Goal: Task Accomplishment & Management: Complete application form

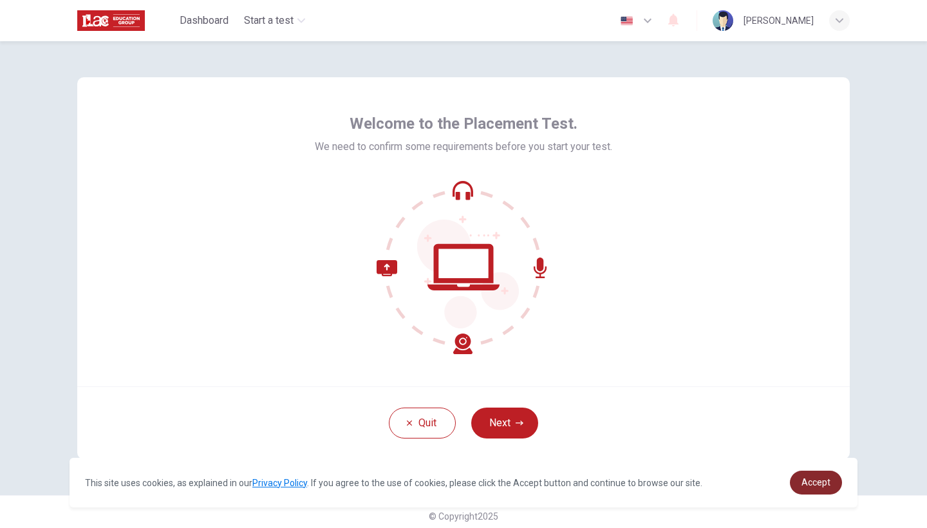
click at [801, 480] on link "Accept" at bounding box center [816, 483] width 52 height 24
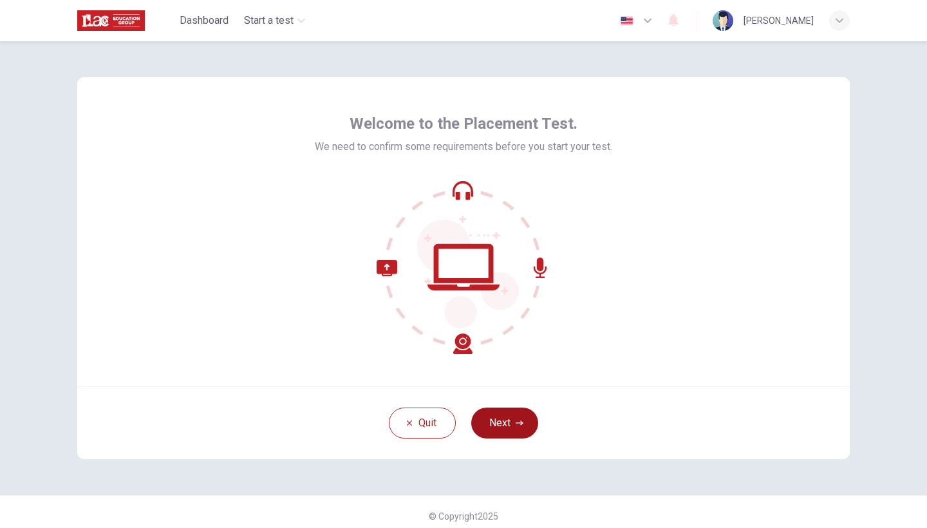
click at [498, 423] on button "Next" at bounding box center [504, 423] width 67 height 31
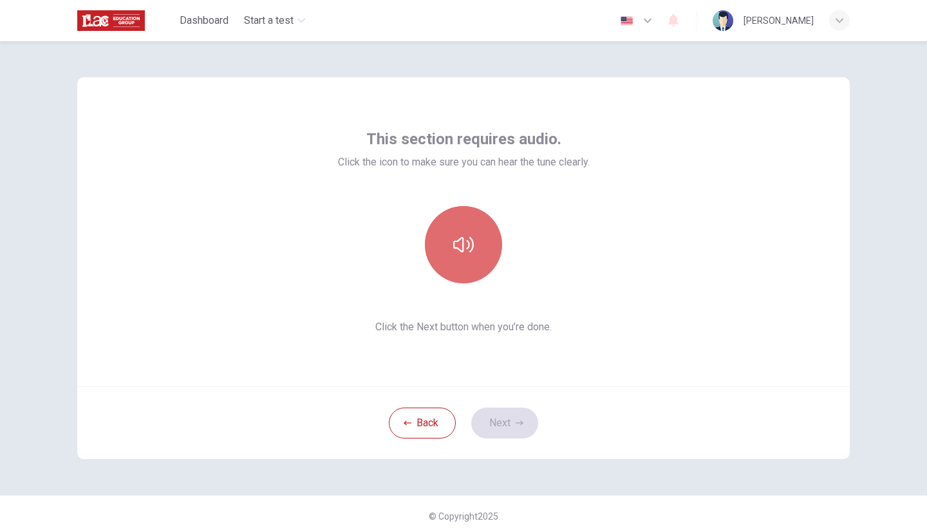
click at [457, 241] on icon "button" at bounding box center [463, 244] width 21 height 15
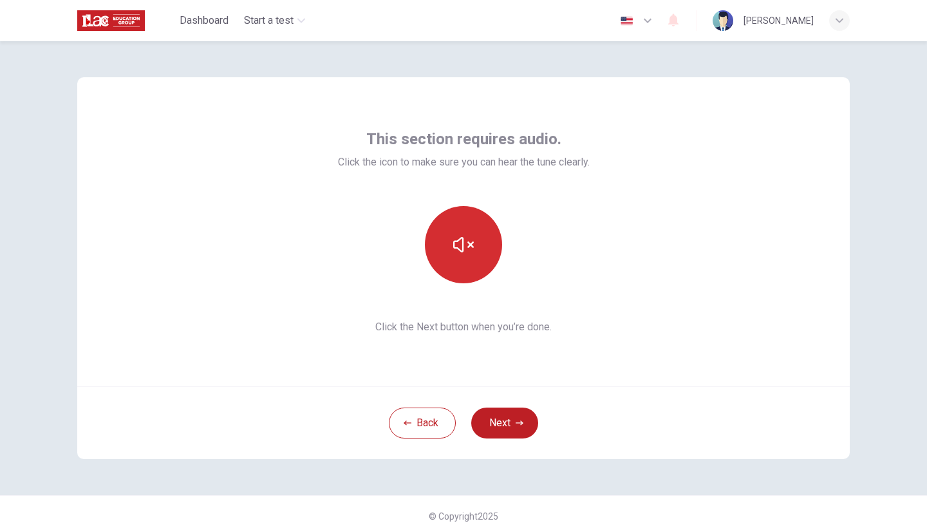
click at [468, 270] on button "button" at bounding box center [463, 244] width 77 height 77
click at [470, 237] on icon "button" at bounding box center [463, 244] width 21 height 21
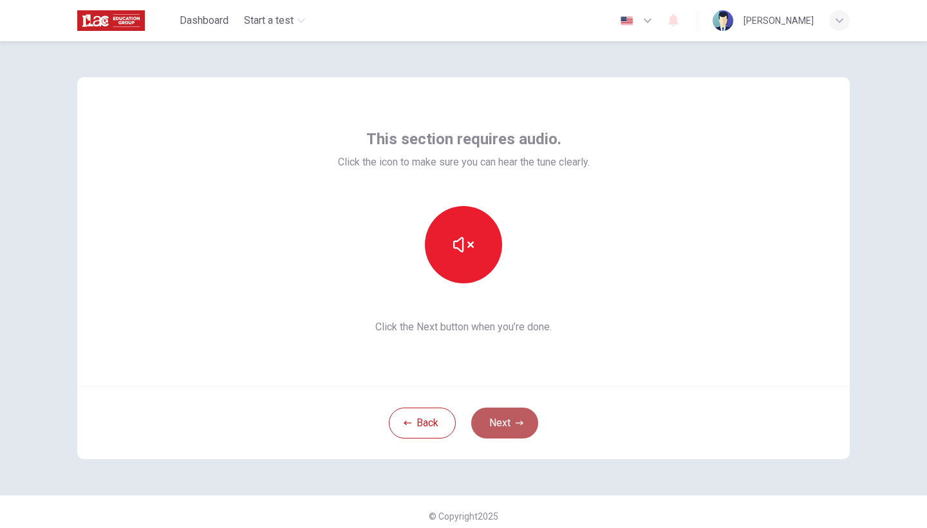
click at [493, 413] on button "Next" at bounding box center [504, 423] width 67 height 31
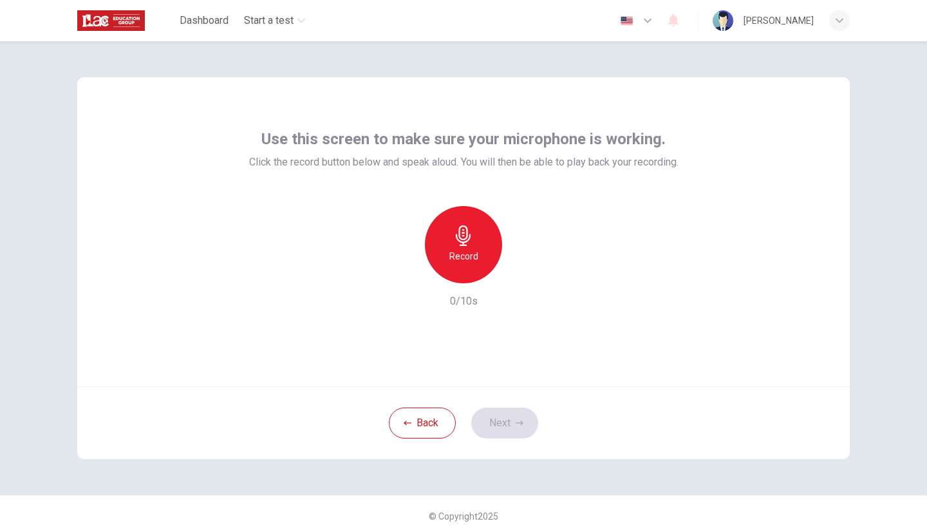
click at [461, 240] on icon "button" at bounding box center [463, 235] width 21 height 21
click at [534, 276] on div "Record 3/10s" at bounding box center [463, 257] width 429 height 103
click at [527, 276] on icon "button" at bounding box center [522, 273] width 13 height 13
click at [500, 424] on button "Next" at bounding box center [504, 423] width 67 height 31
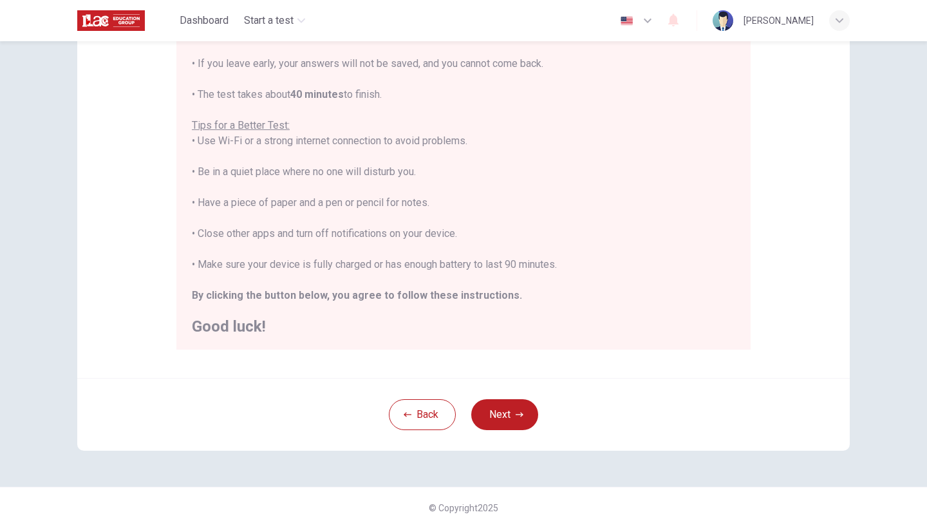
scroll to position [188, 0]
click at [518, 411] on icon "button" at bounding box center [520, 415] width 8 height 8
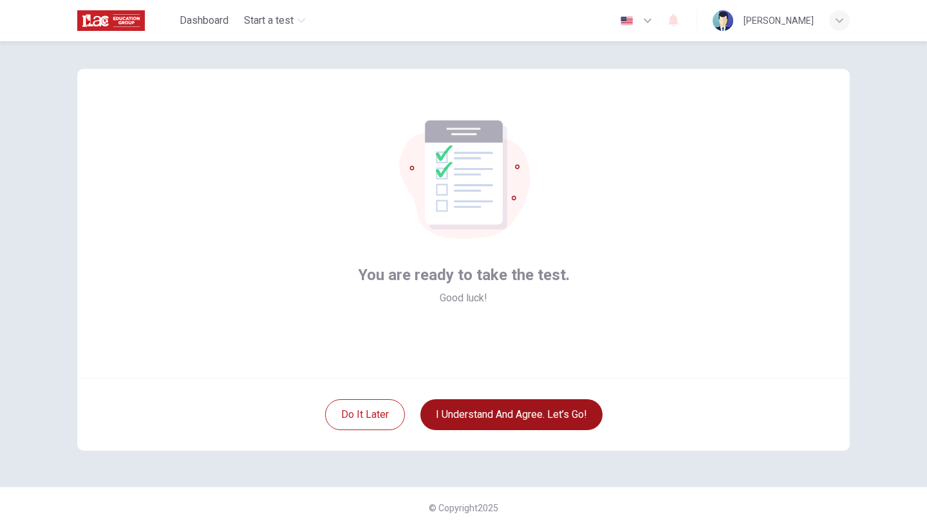
click at [504, 414] on button "I understand and agree. Let’s go!" at bounding box center [511, 414] width 182 height 31
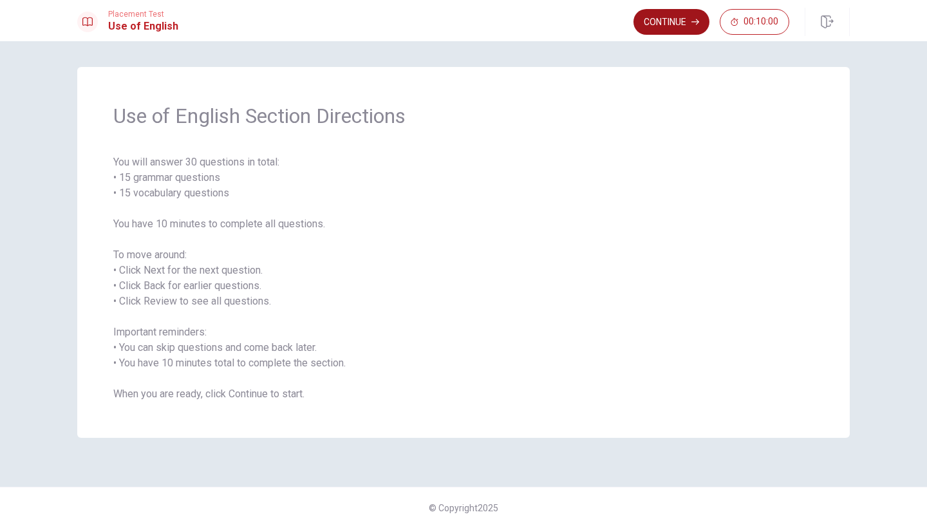
click at [665, 32] on button "Continue" at bounding box center [671, 22] width 76 height 26
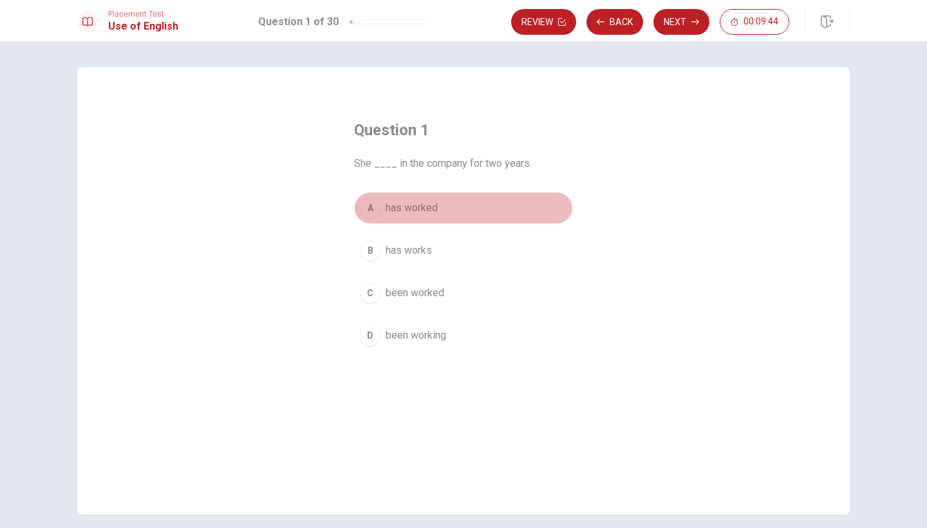
click at [370, 208] on div "A" at bounding box center [370, 208] width 21 height 21
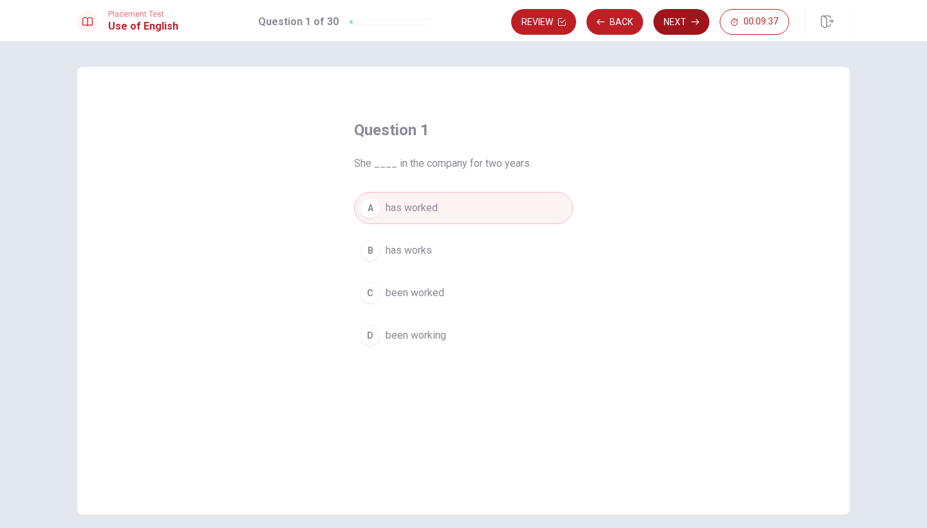
click at [678, 24] on button "Next" at bounding box center [681, 22] width 56 height 26
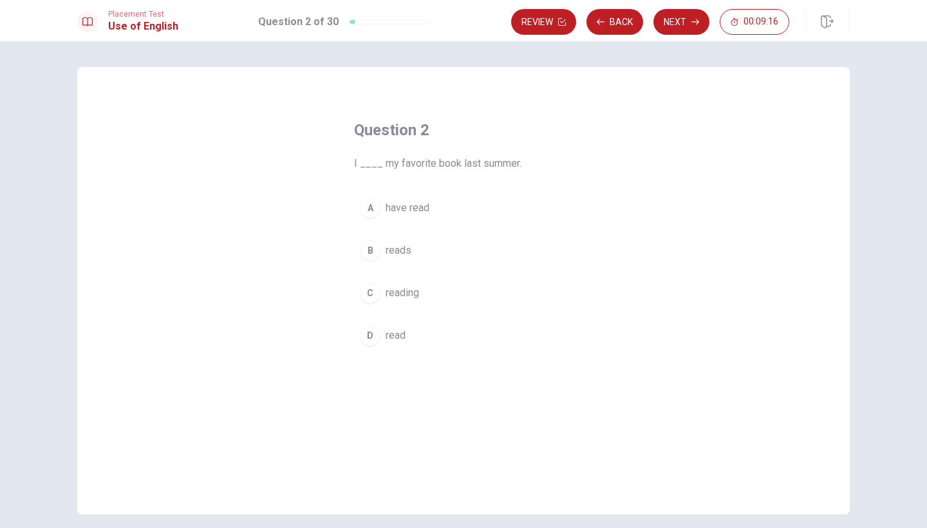
click at [373, 207] on div "A" at bounding box center [370, 208] width 21 height 21
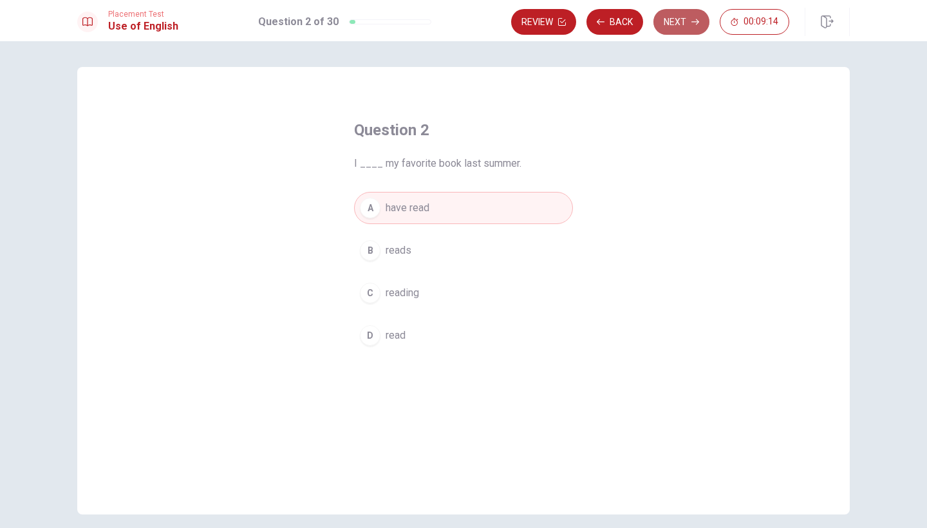
click at [676, 26] on button "Next" at bounding box center [681, 22] width 56 height 26
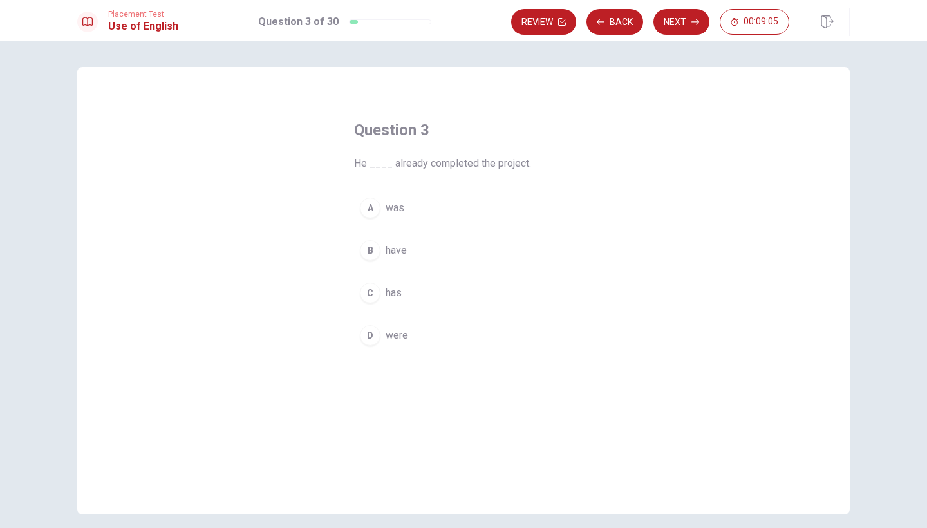
click at [375, 287] on div "C" at bounding box center [370, 293] width 21 height 21
click at [670, 30] on button "Next" at bounding box center [681, 22] width 56 height 26
click at [373, 251] on div "B" at bounding box center [370, 250] width 21 height 21
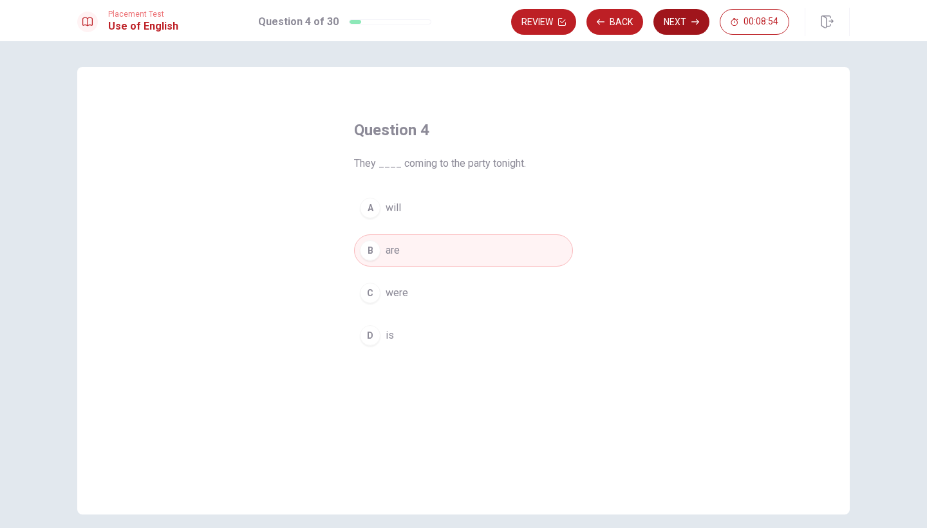
click at [691, 26] on button "Next" at bounding box center [681, 22] width 56 height 26
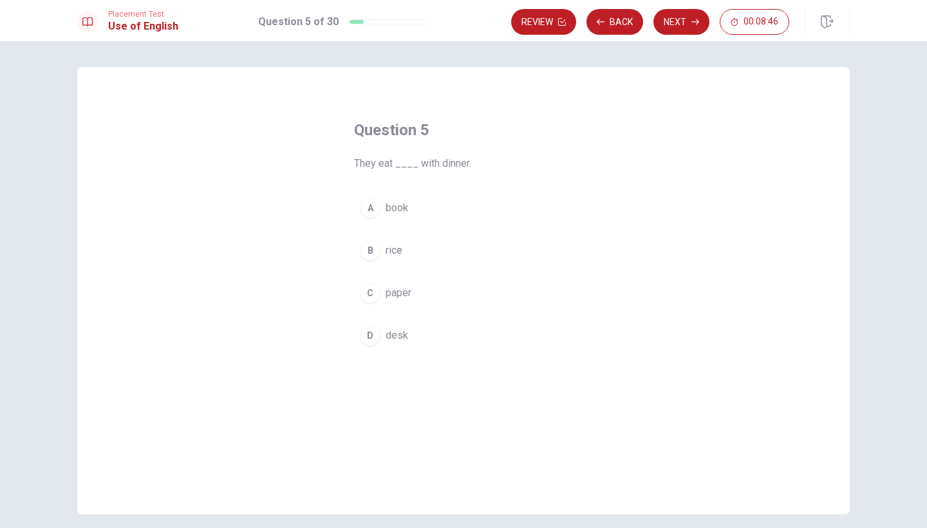
click at [376, 245] on div "B" at bounding box center [370, 250] width 21 height 21
click at [667, 35] on div "Review Back Next 00:08:41" at bounding box center [680, 22] width 339 height 28
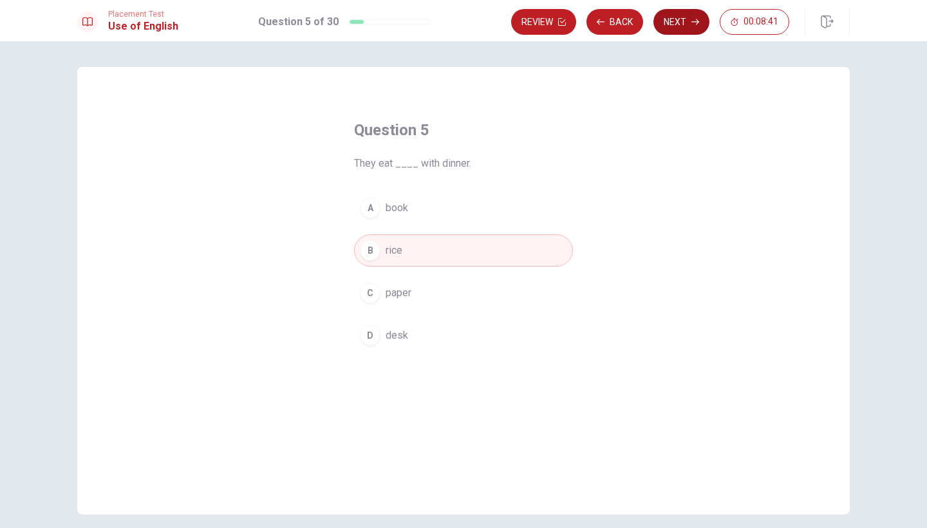
click at [675, 27] on button "Next" at bounding box center [681, 22] width 56 height 26
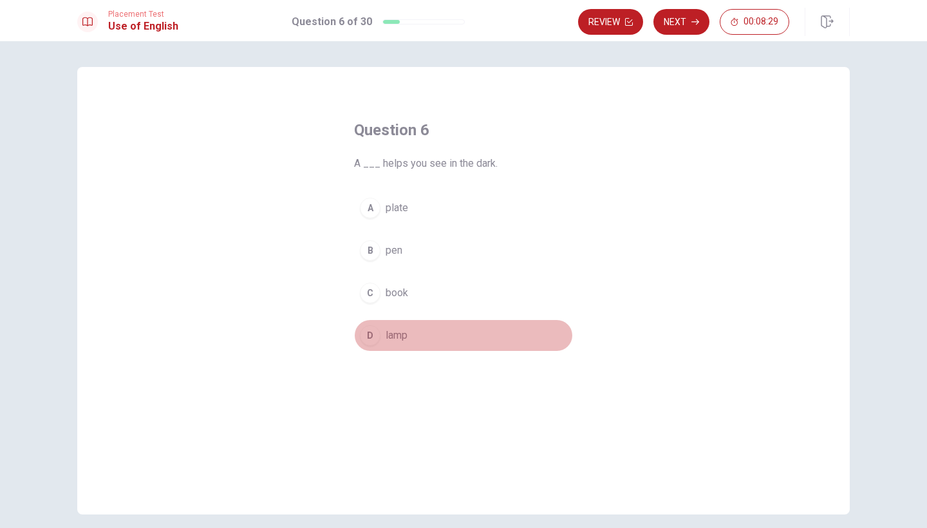
click at [382, 331] on button "D lamp" at bounding box center [463, 335] width 219 height 32
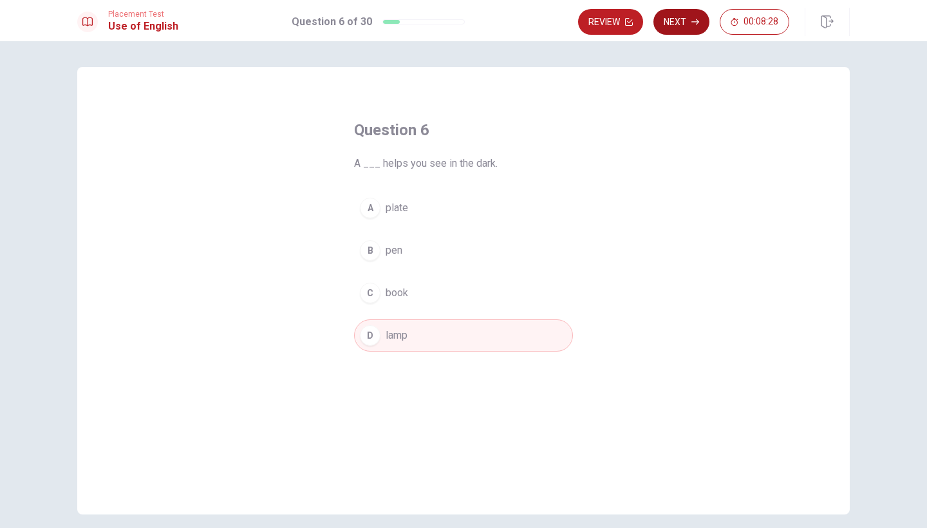
click at [675, 20] on button "Next" at bounding box center [681, 22] width 56 height 26
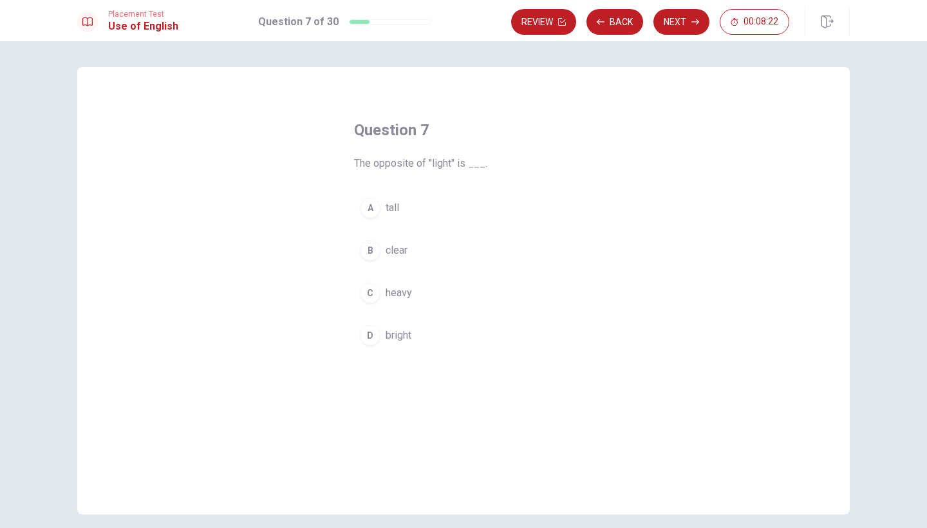
click at [400, 295] on span "heavy" at bounding box center [399, 292] width 26 height 15
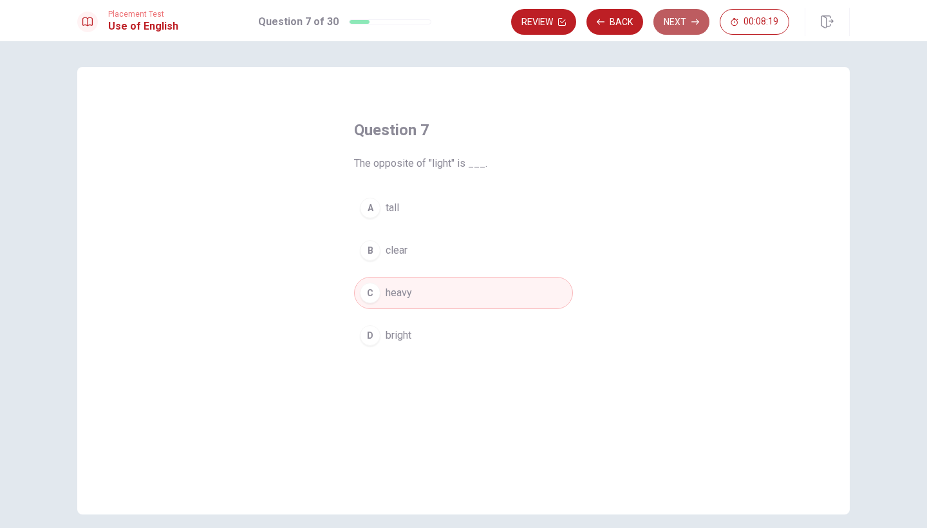
click at [677, 14] on button "Next" at bounding box center [681, 22] width 56 height 26
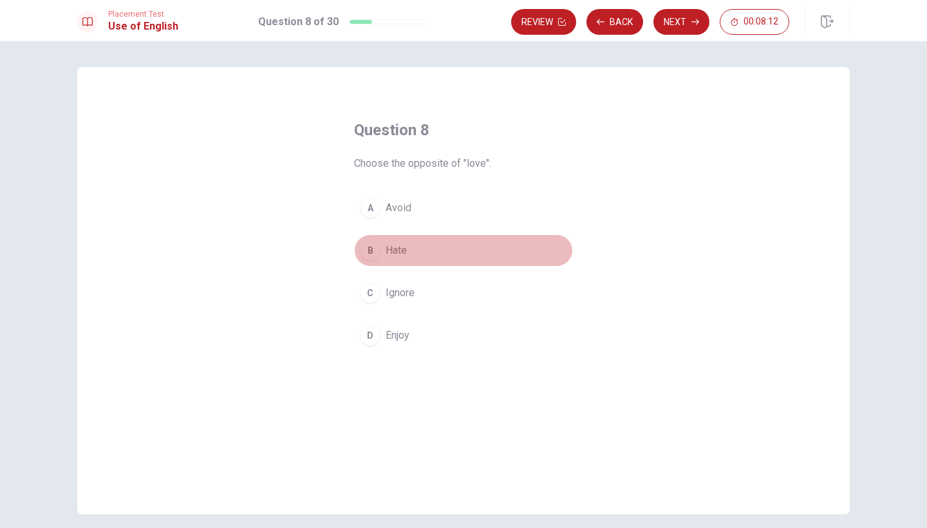
click at [405, 253] on span "Hate" at bounding box center [396, 250] width 21 height 15
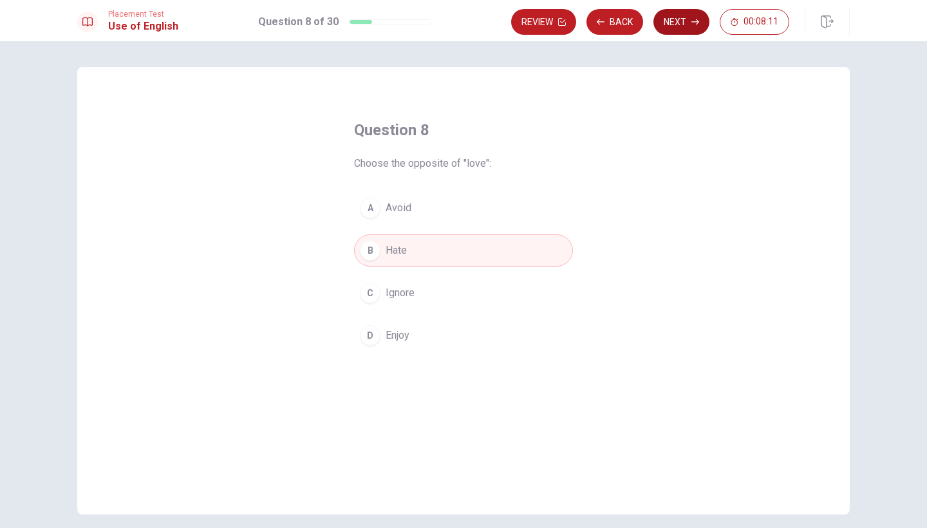
click at [674, 21] on button "Next" at bounding box center [681, 22] width 56 height 26
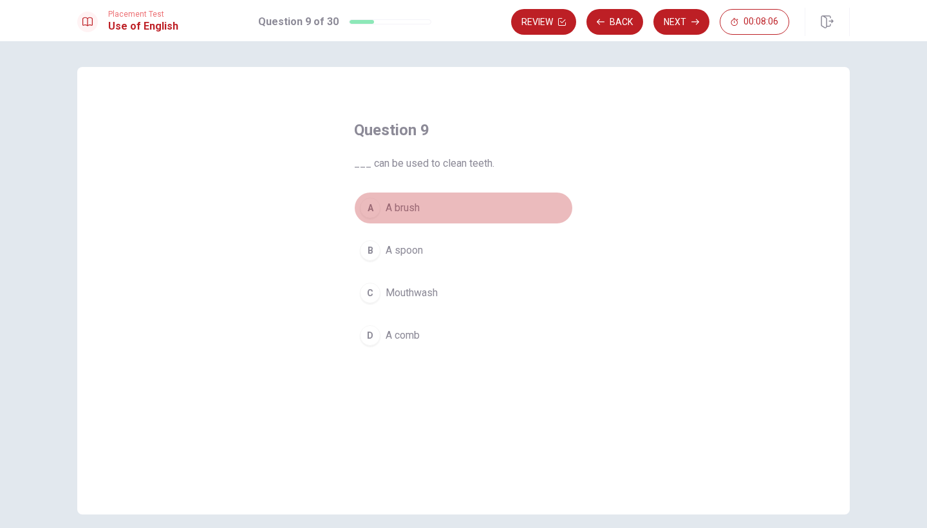
click at [451, 216] on button "A A brush" at bounding box center [463, 208] width 219 height 32
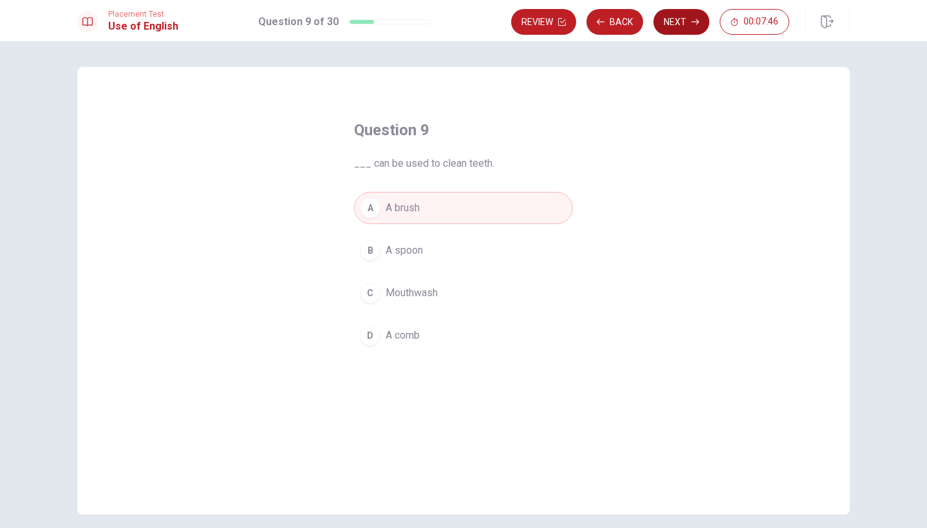
click at [671, 20] on button "Next" at bounding box center [681, 22] width 56 height 26
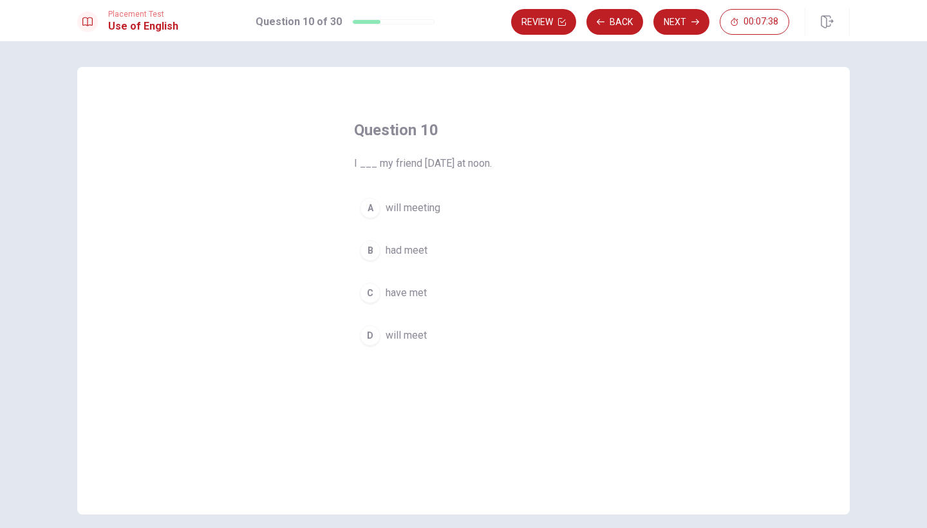
click at [435, 333] on button "D will meet" at bounding box center [463, 335] width 219 height 32
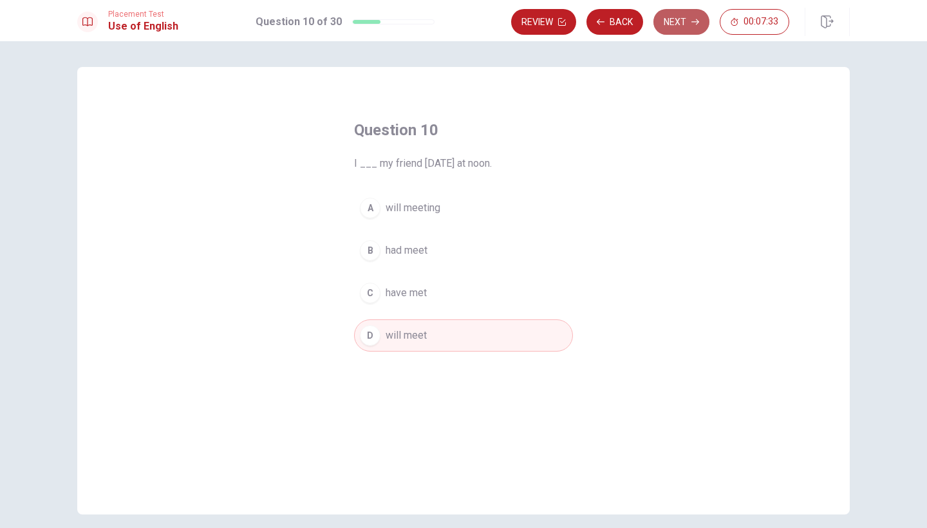
click at [675, 21] on button "Next" at bounding box center [681, 22] width 56 height 26
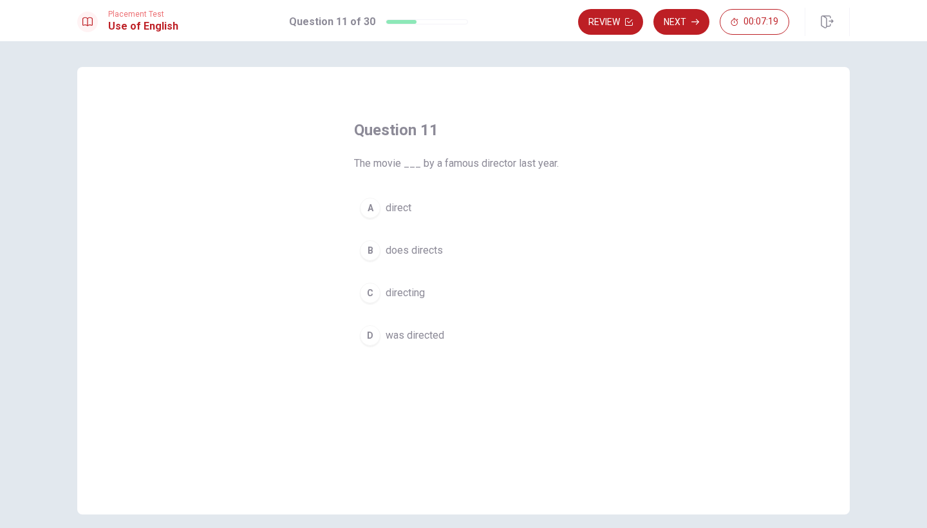
click at [451, 344] on button "D was directed" at bounding box center [463, 335] width 219 height 32
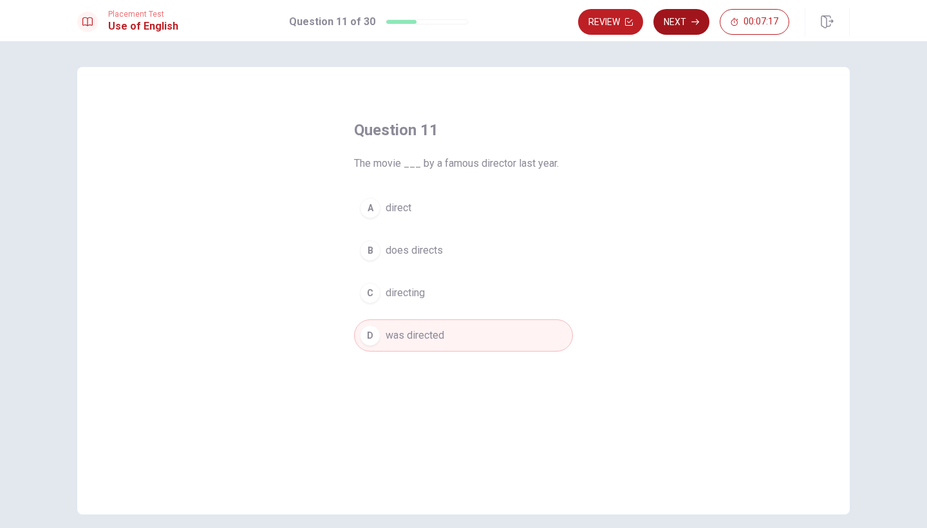
click at [693, 23] on icon "button" at bounding box center [695, 22] width 8 height 8
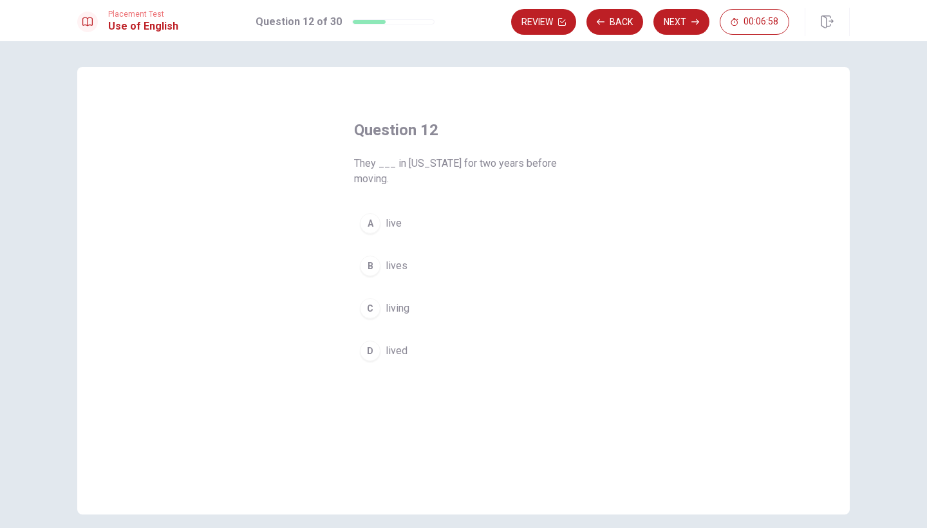
click at [407, 351] on button "D lived" at bounding box center [463, 351] width 219 height 32
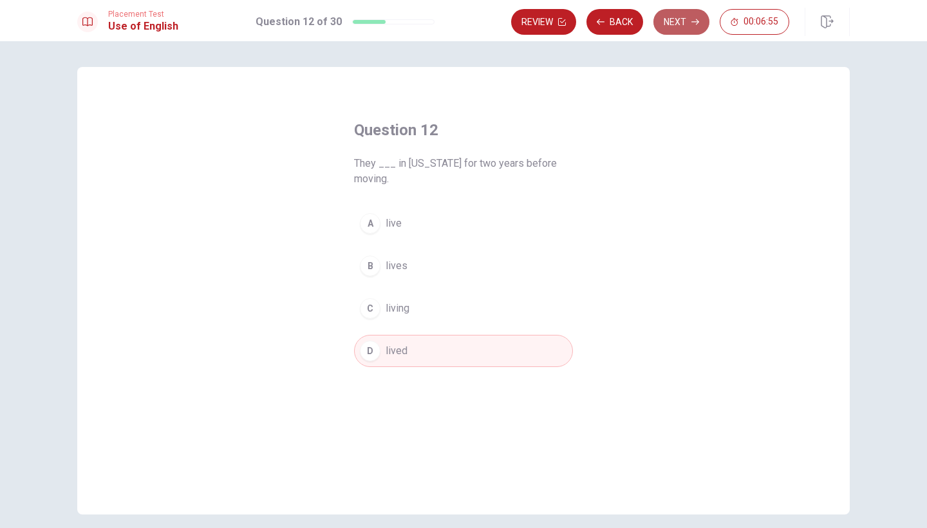
click at [673, 16] on button "Next" at bounding box center [681, 22] width 56 height 26
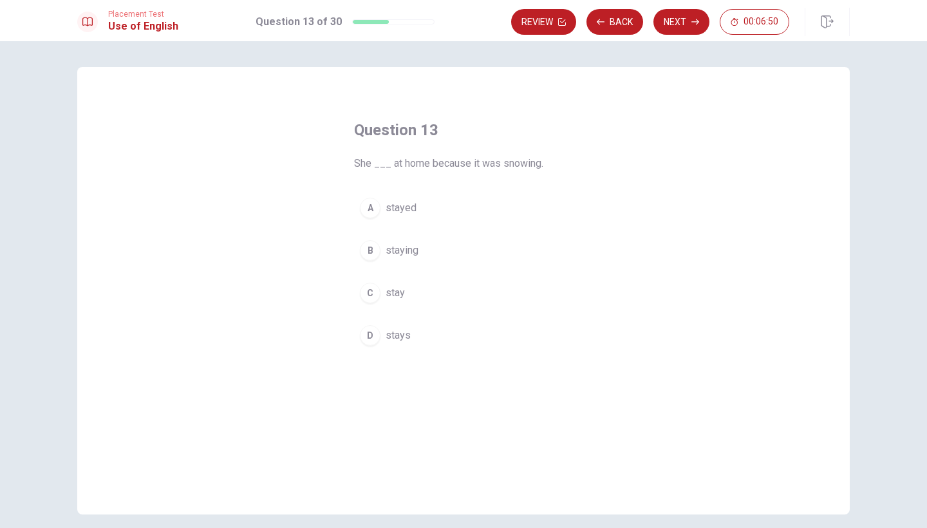
click at [494, 203] on button "A stayed" at bounding box center [463, 208] width 219 height 32
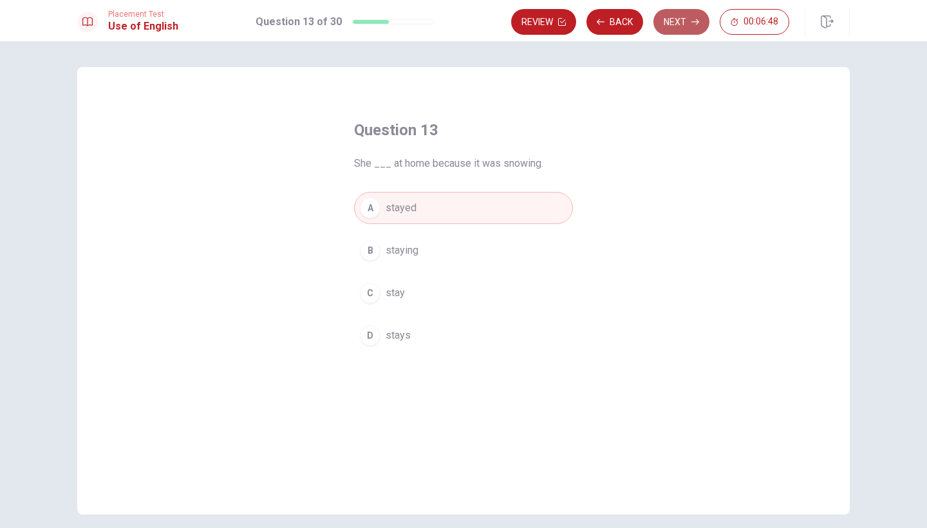
click at [673, 21] on button "Next" at bounding box center [681, 22] width 56 height 26
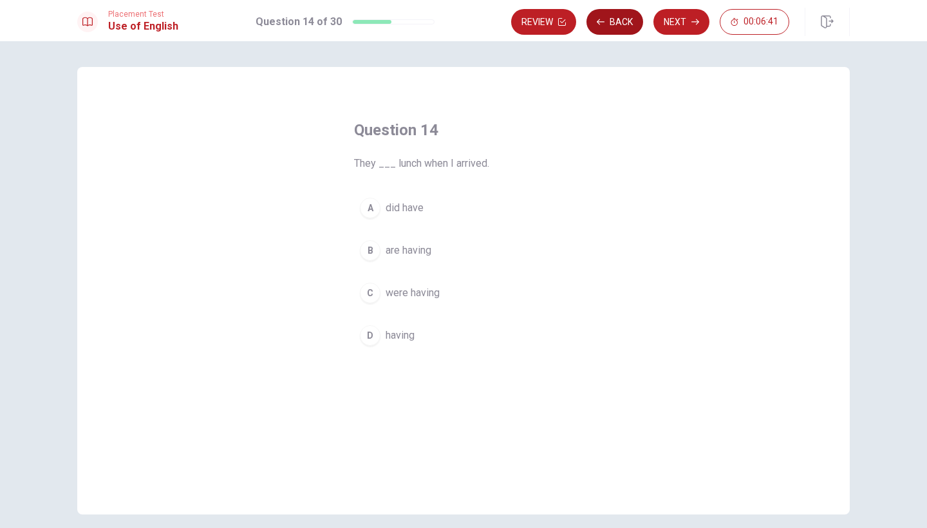
click at [611, 28] on button "Back" at bounding box center [614, 22] width 57 height 26
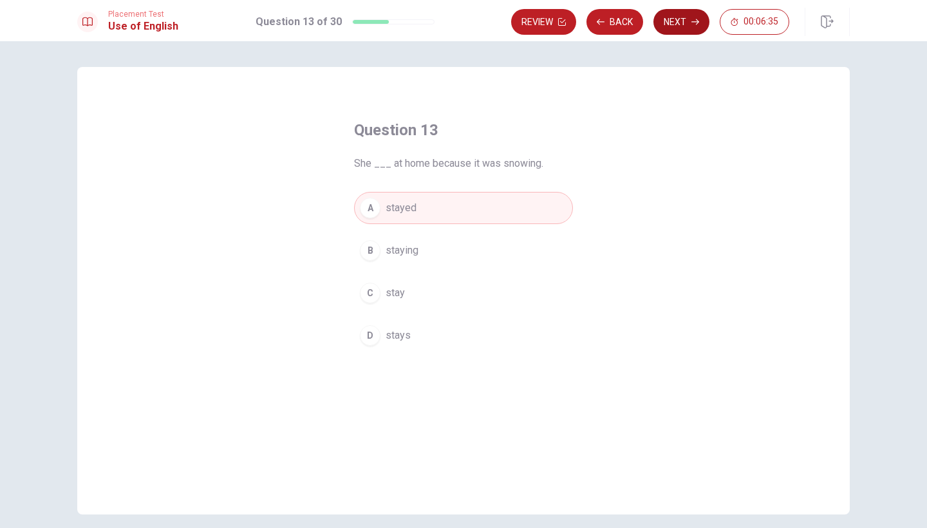
click at [679, 25] on button "Next" at bounding box center [681, 22] width 56 height 26
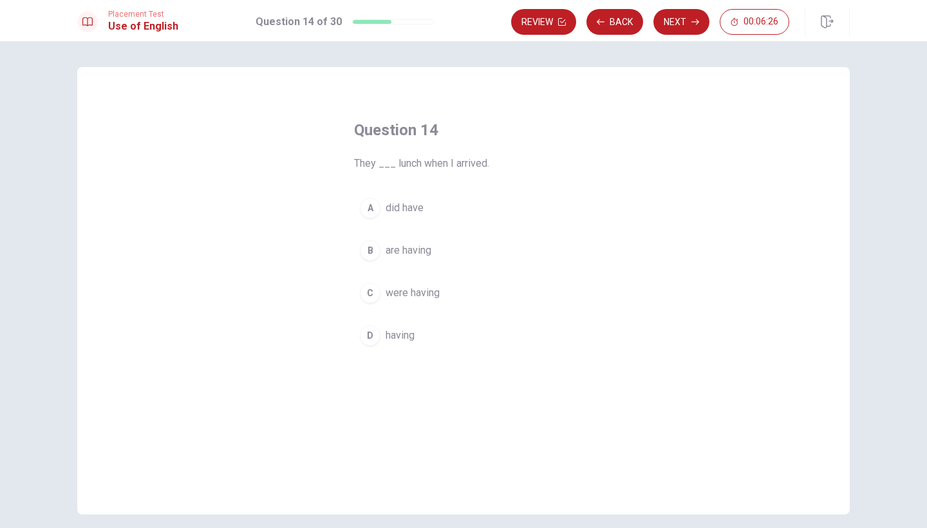
click at [398, 292] on span "were having" at bounding box center [413, 292] width 54 height 15
click at [664, 14] on button "Next" at bounding box center [681, 22] width 56 height 26
click at [418, 295] on span "watch it" at bounding box center [403, 292] width 35 height 15
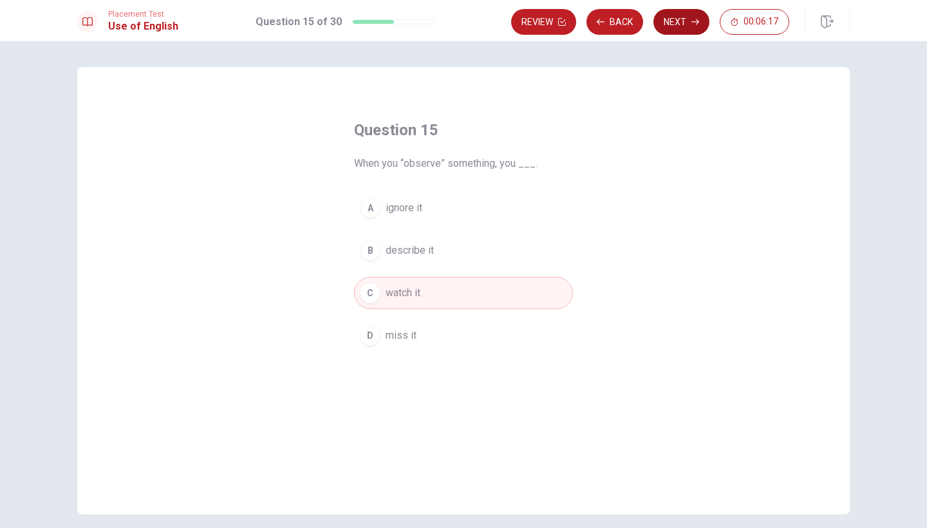
click at [672, 21] on button "Next" at bounding box center [681, 22] width 56 height 26
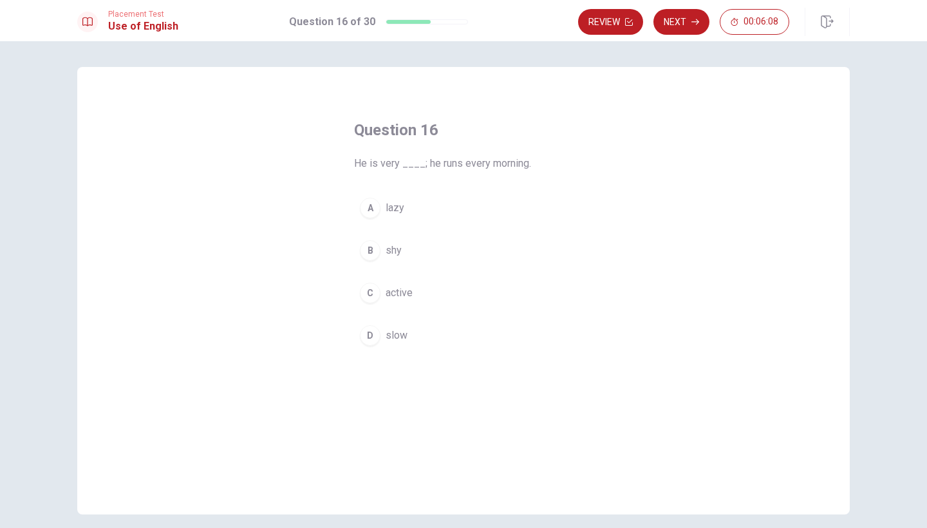
click at [395, 291] on span "active" at bounding box center [399, 292] width 27 height 15
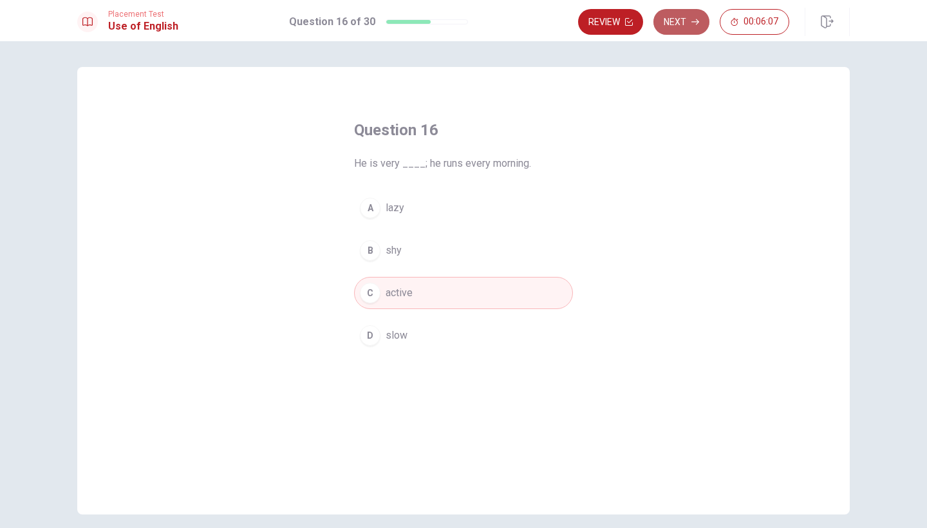
click at [677, 24] on button "Next" at bounding box center [681, 22] width 56 height 26
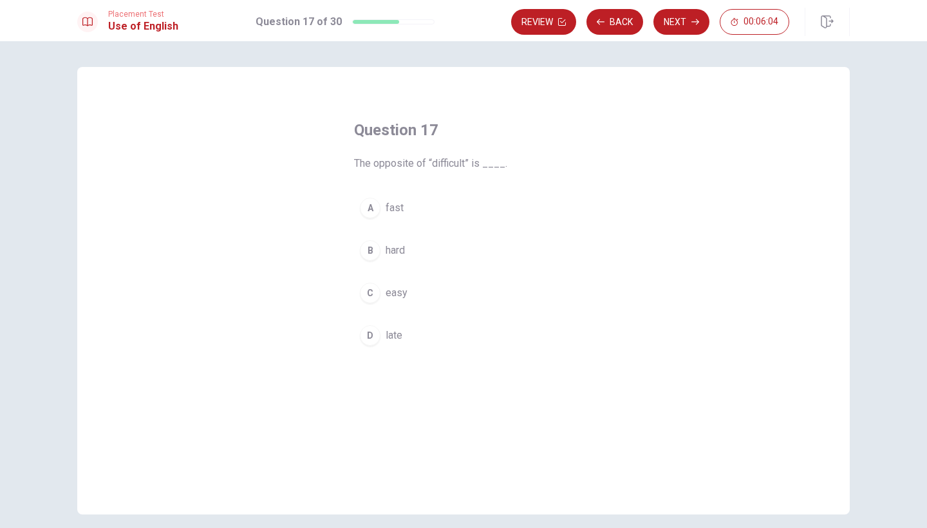
click at [396, 306] on button "C easy" at bounding box center [463, 293] width 219 height 32
click at [673, 27] on button "Next" at bounding box center [681, 22] width 56 height 26
click at [422, 301] on button "C basketball" at bounding box center [463, 293] width 219 height 32
click at [681, 6] on div "Placement Test Use of English Question 18 of 30 Review Back Next 00:05:58" at bounding box center [463, 20] width 927 height 41
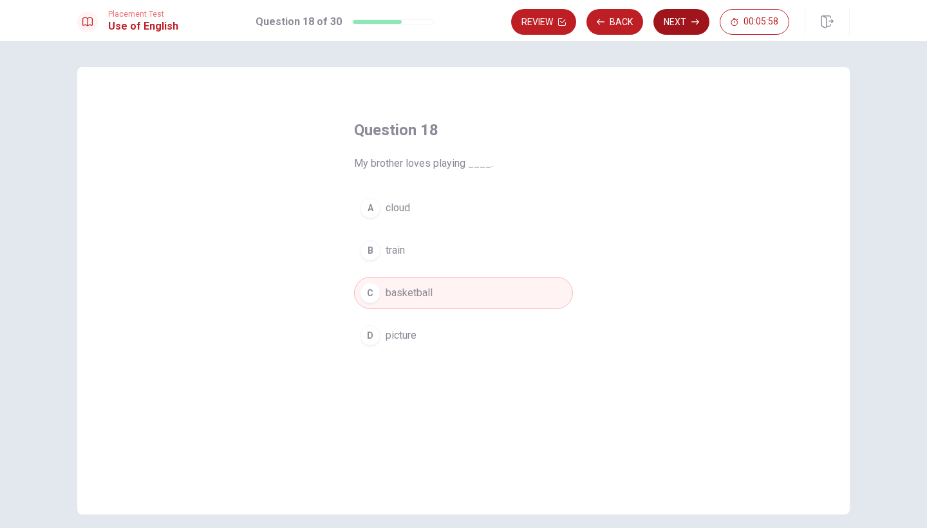
click at [673, 18] on button "Next" at bounding box center [681, 22] width 56 height 26
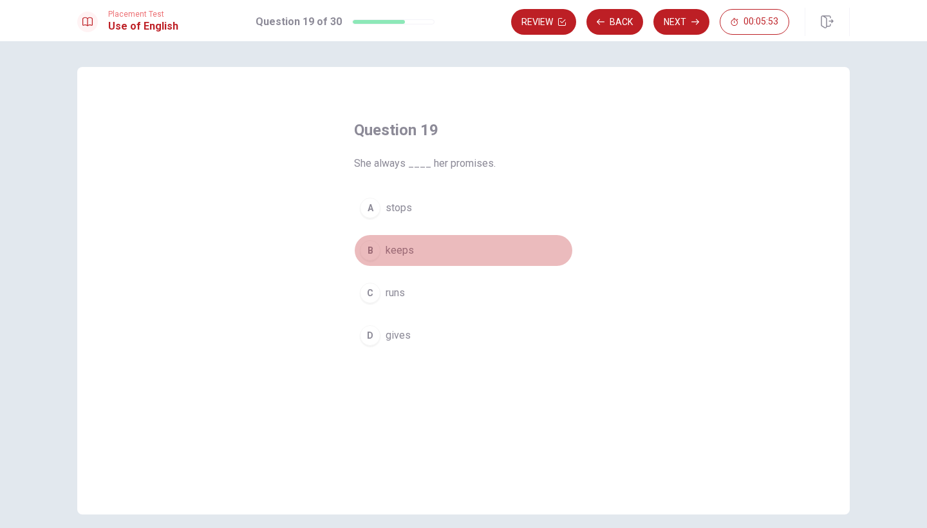
click at [436, 255] on button "B keeps" at bounding box center [463, 250] width 219 height 32
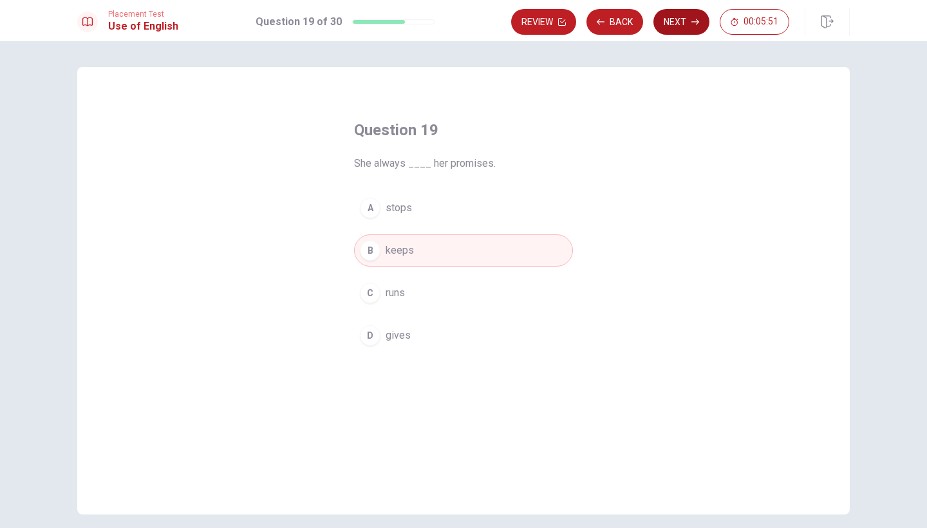
click at [682, 23] on button "Next" at bounding box center [681, 22] width 56 height 26
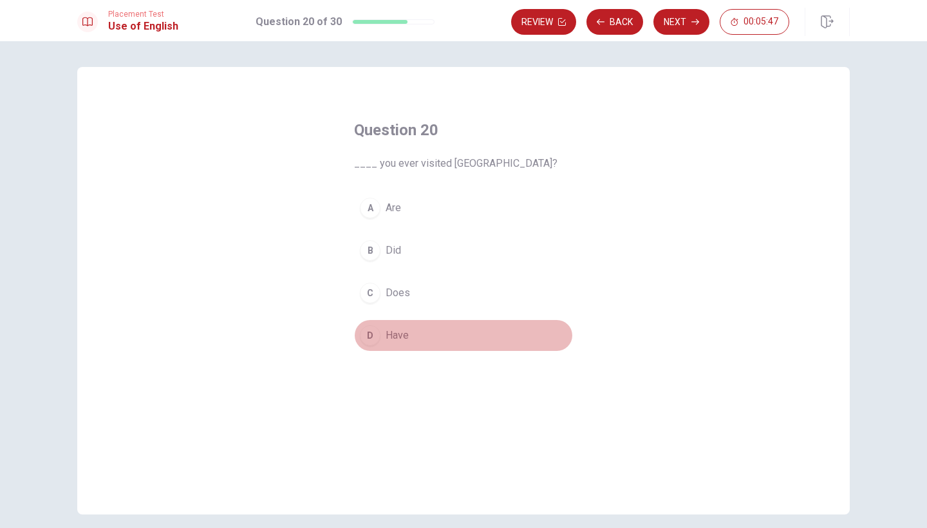
click at [411, 326] on button "D Have" at bounding box center [463, 335] width 219 height 32
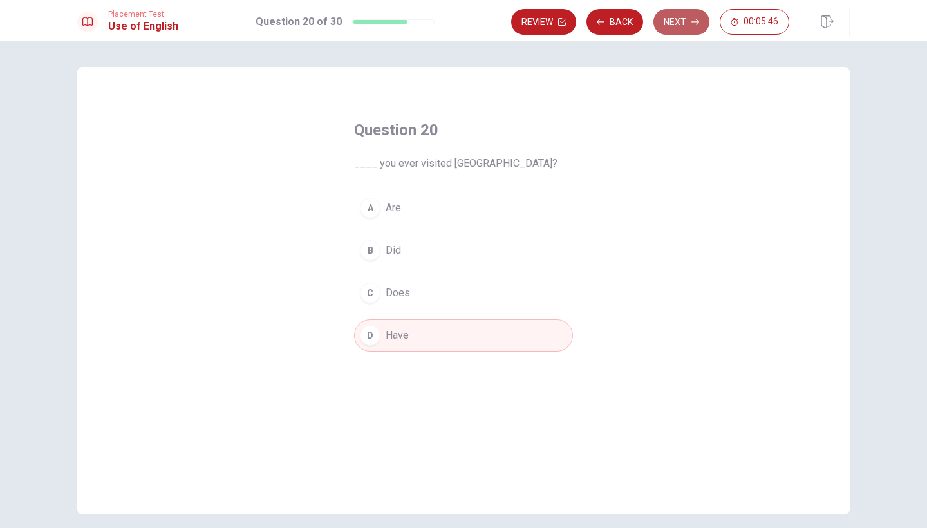
click at [662, 24] on button "Next" at bounding box center [681, 22] width 56 height 26
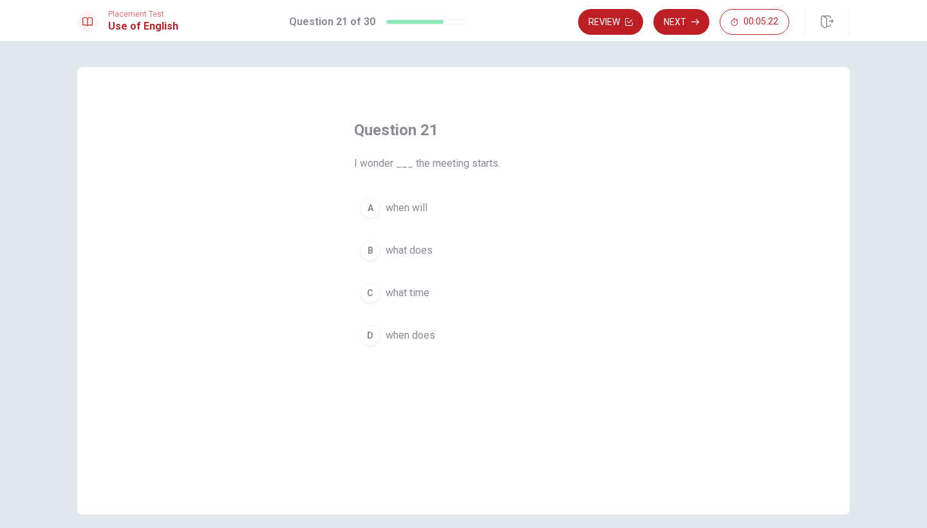
click at [435, 295] on button "C what time" at bounding box center [463, 293] width 219 height 32
click at [674, 32] on button "Next" at bounding box center [681, 22] width 56 height 26
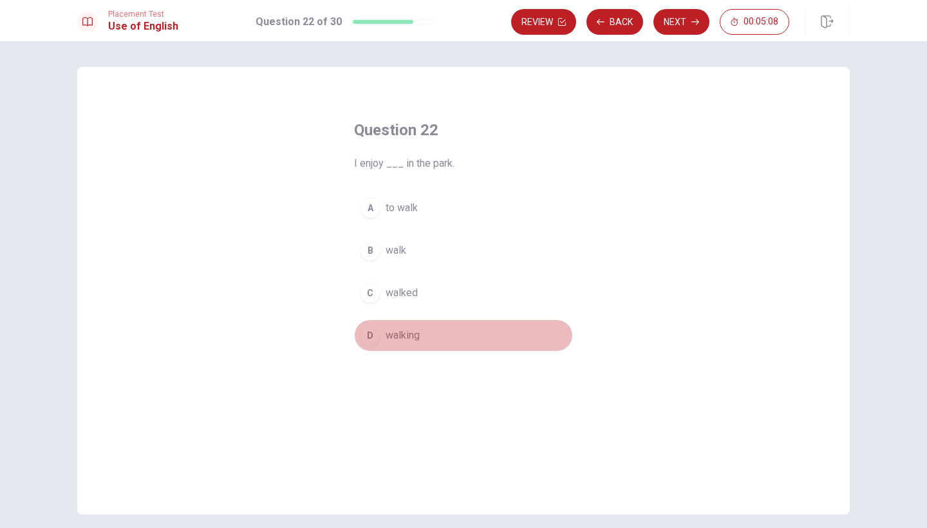
click at [433, 335] on button "D walking" at bounding box center [463, 335] width 219 height 32
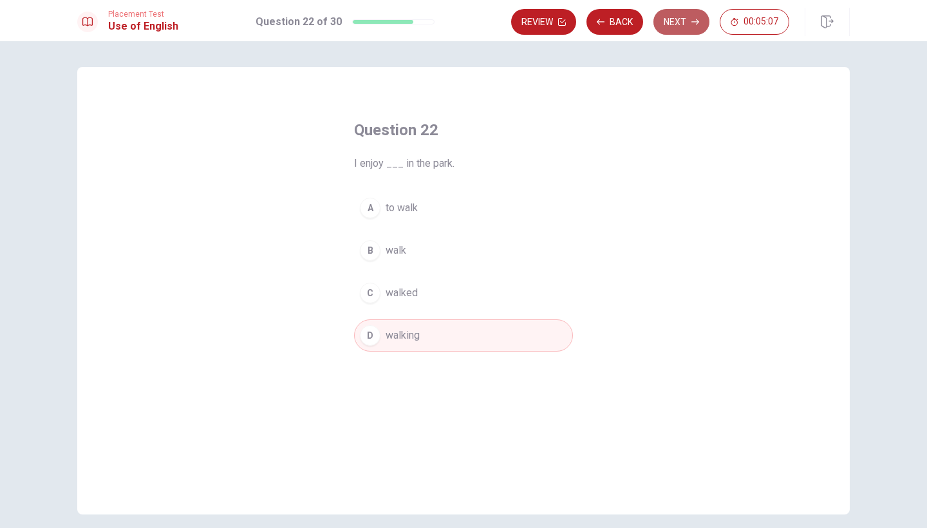
click at [679, 27] on button "Next" at bounding box center [681, 22] width 56 height 26
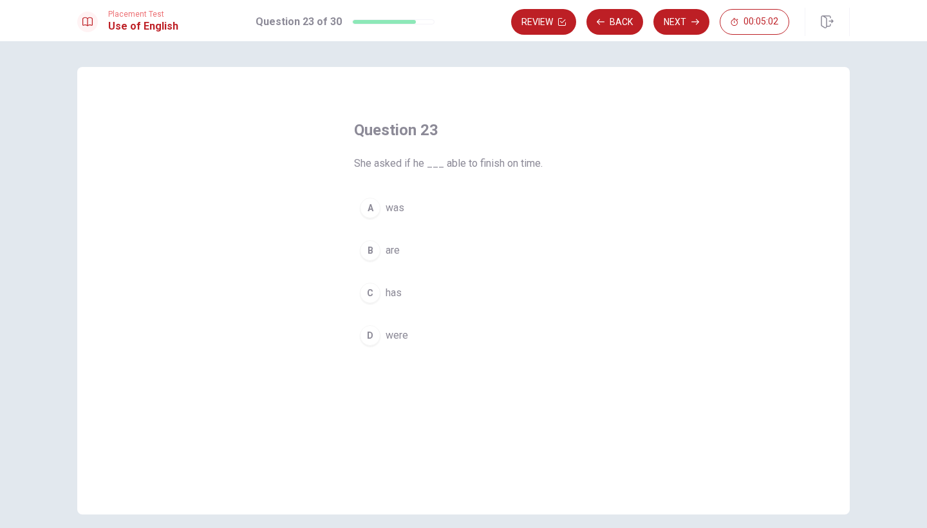
click at [442, 207] on button "A was" at bounding box center [463, 208] width 219 height 32
click at [675, 30] on button "Next" at bounding box center [681, 22] width 56 height 26
click at [422, 328] on span "had begun" at bounding box center [409, 335] width 46 height 15
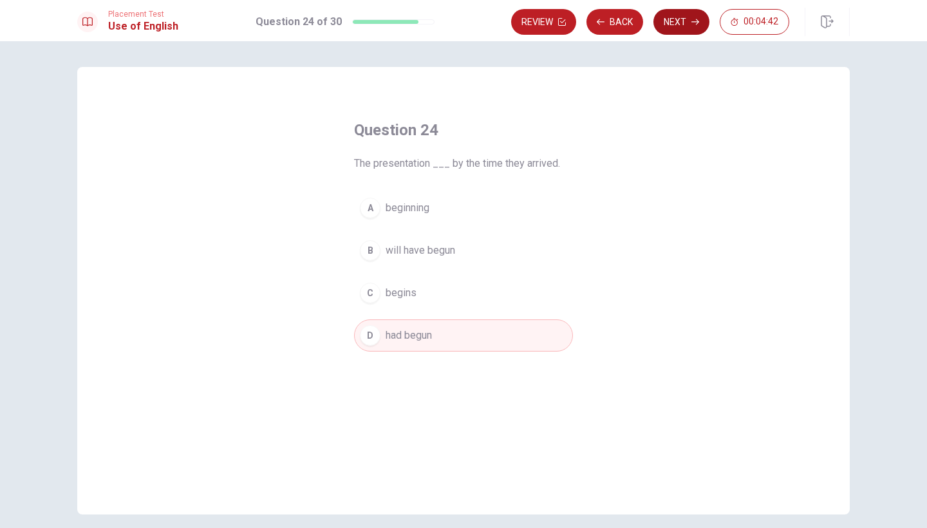
click at [675, 24] on button "Next" at bounding box center [681, 22] width 56 height 26
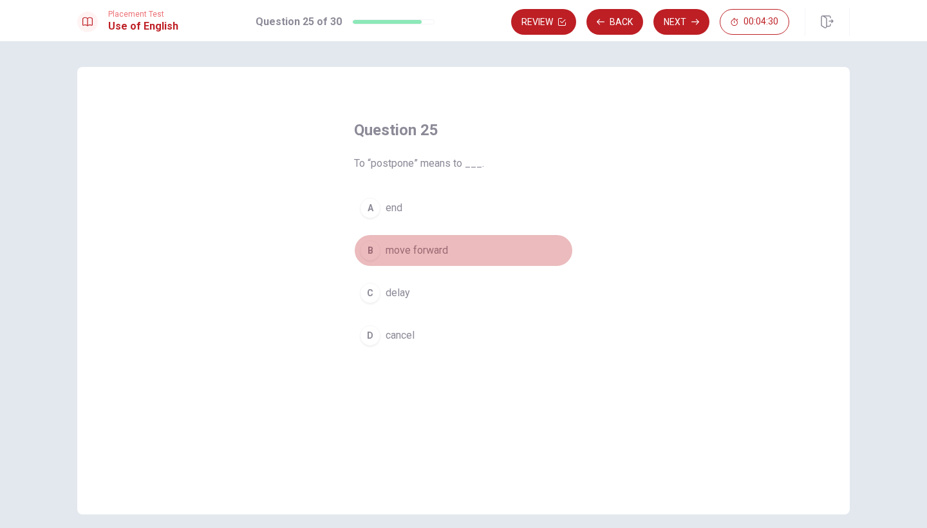
click at [451, 244] on button "B move forward" at bounding box center [463, 250] width 219 height 32
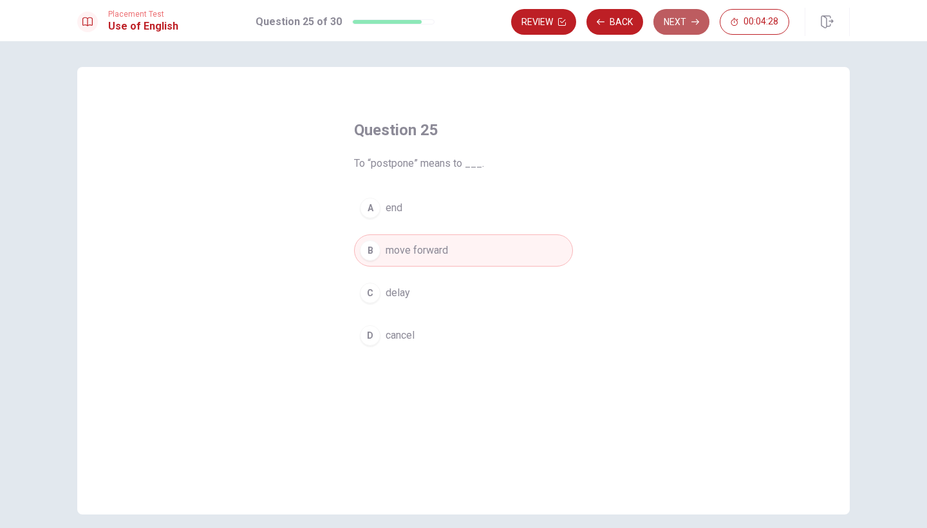
click at [671, 26] on button "Next" at bounding box center [681, 22] width 56 height 26
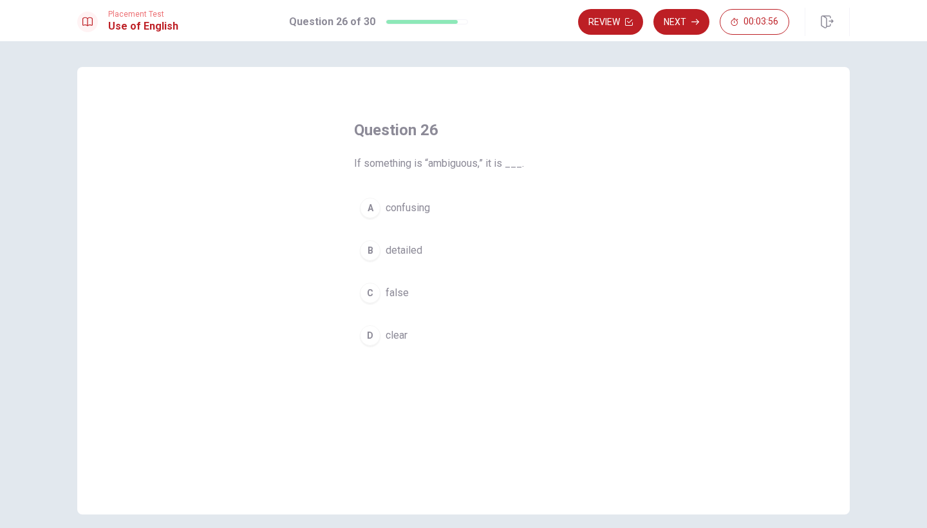
click at [413, 213] on span "confusing" at bounding box center [408, 207] width 44 height 15
click at [675, 19] on button "Next" at bounding box center [681, 22] width 56 height 26
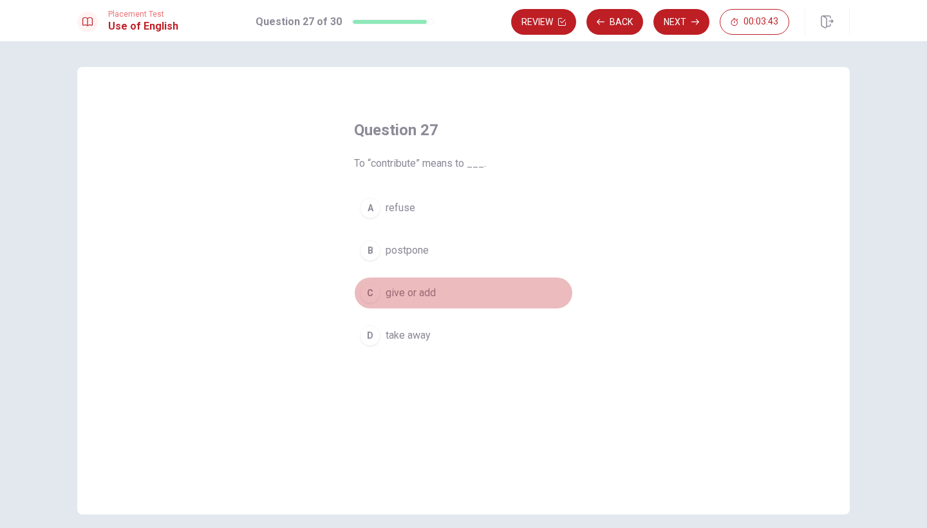
click at [436, 288] on span "give or add" at bounding box center [411, 292] width 50 height 15
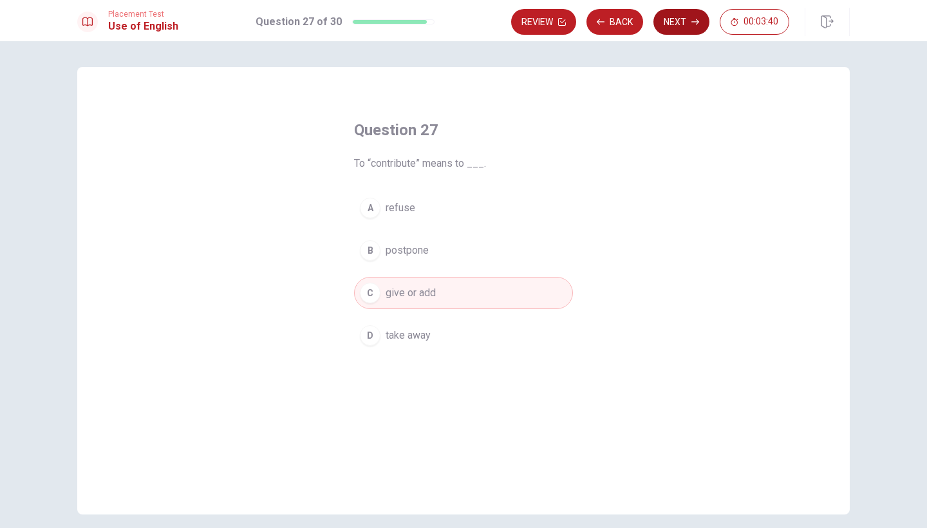
click at [680, 19] on button "Next" at bounding box center [681, 22] width 56 height 26
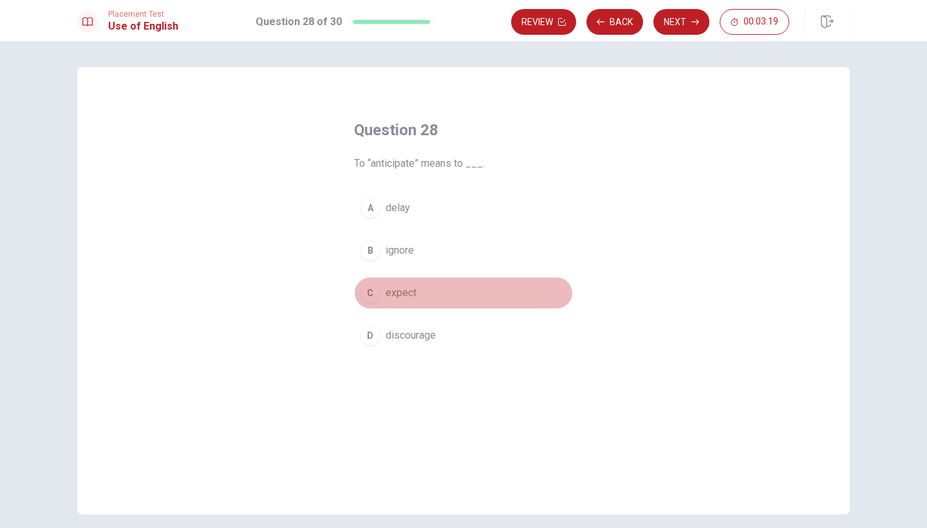
click at [409, 304] on button "C expect" at bounding box center [463, 293] width 219 height 32
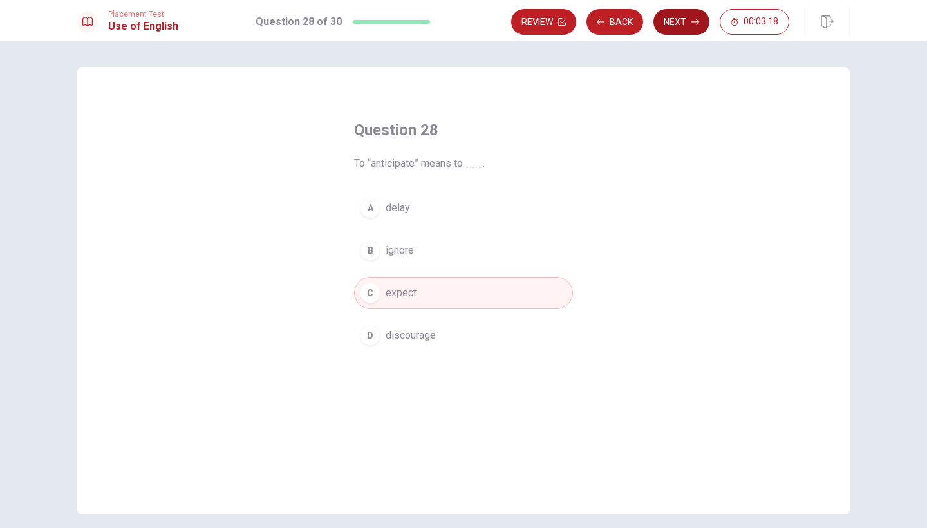
click at [688, 18] on button "Next" at bounding box center [681, 22] width 56 height 26
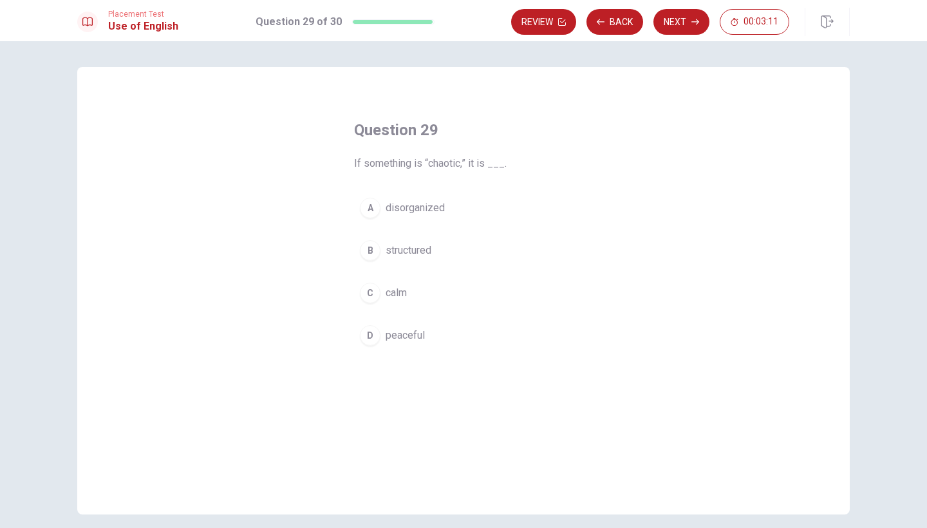
click at [440, 214] on span "disorganized" at bounding box center [415, 207] width 59 height 15
click at [674, 15] on button "Next" at bounding box center [681, 22] width 56 height 26
click at [431, 297] on span "had known" at bounding box center [410, 292] width 48 height 15
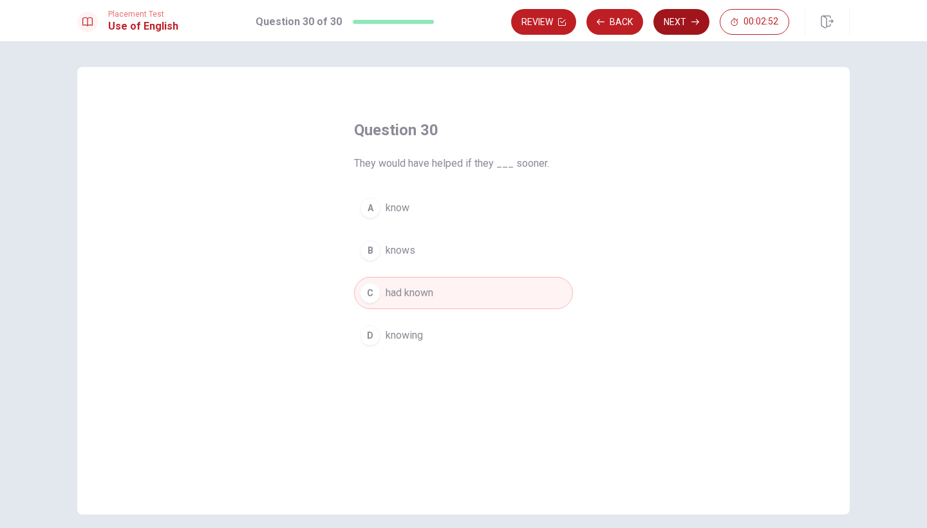
click at [659, 26] on button "Next" at bounding box center [681, 22] width 56 height 26
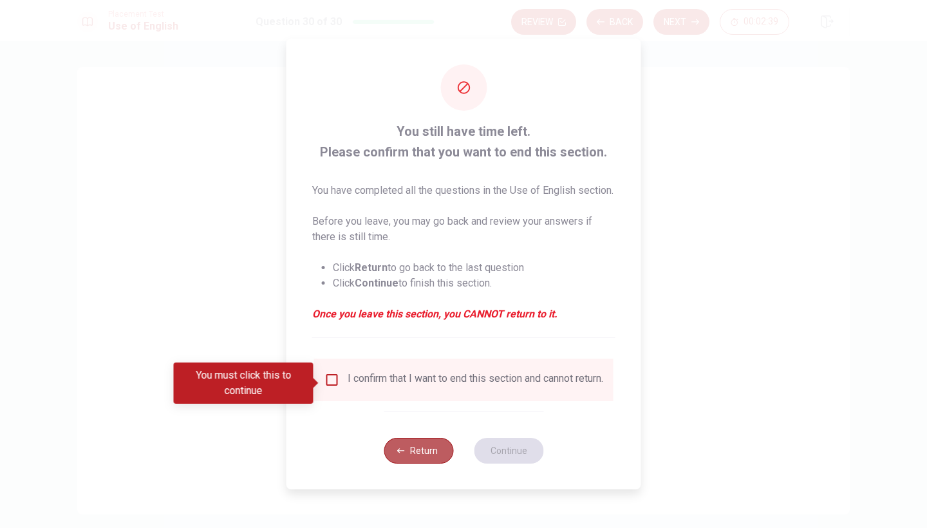
click at [411, 464] on button "Return" at bounding box center [419, 451] width 70 height 26
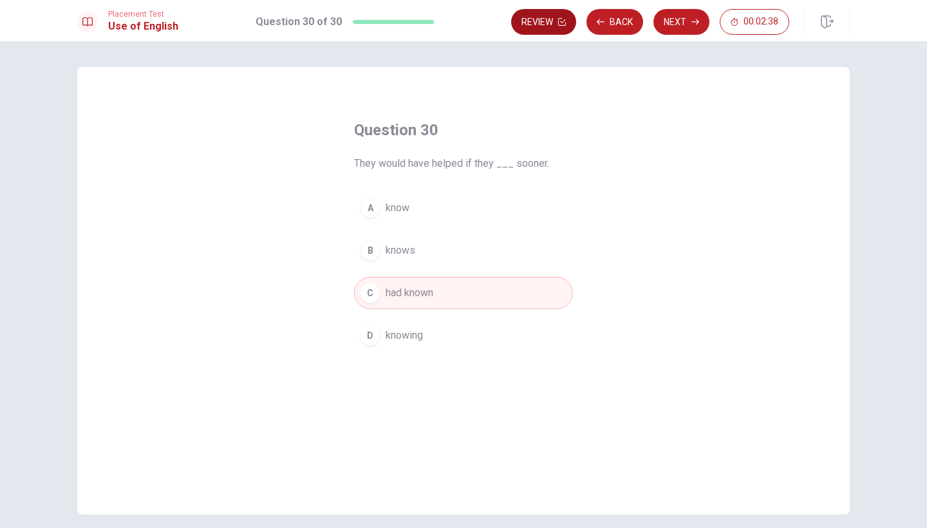
click at [542, 24] on button "Review" at bounding box center [543, 22] width 65 height 26
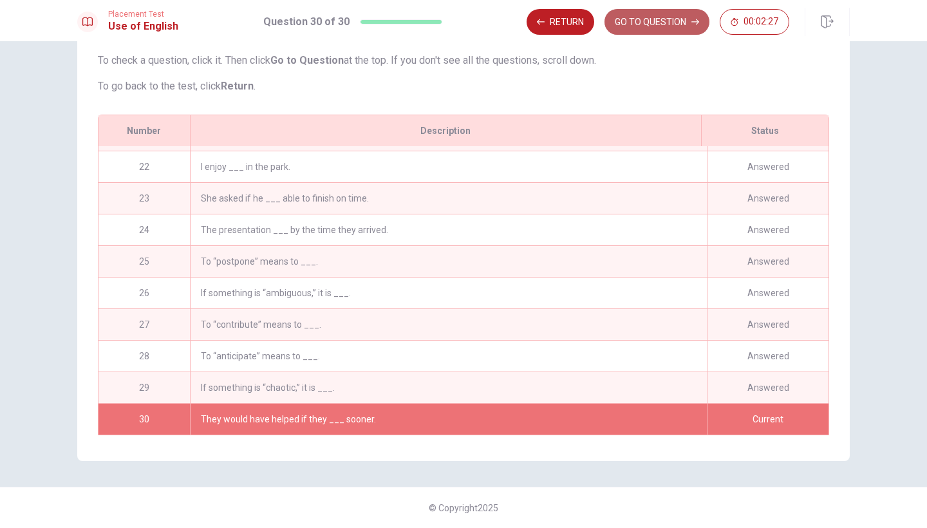
click at [669, 28] on button "GO TO QUESTION" at bounding box center [656, 22] width 105 height 26
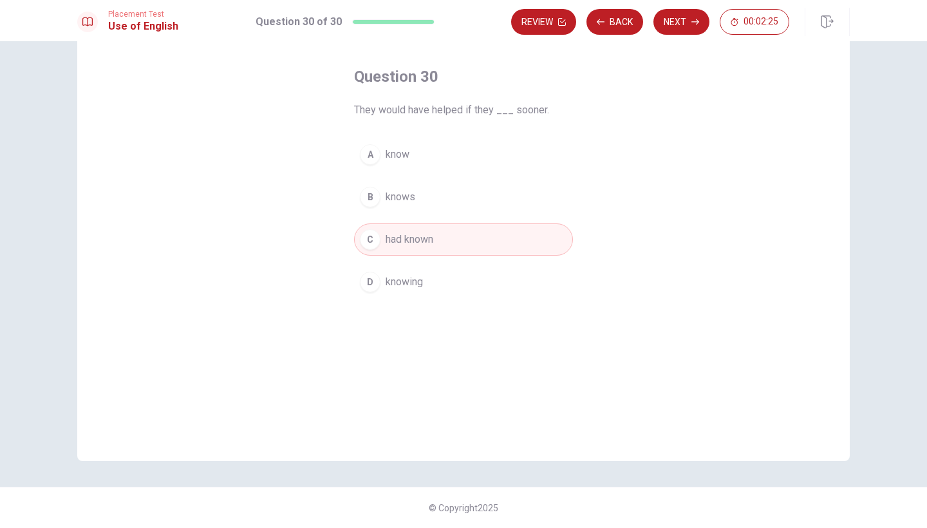
click at [669, 28] on button "Next" at bounding box center [681, 22] width 56 height 26
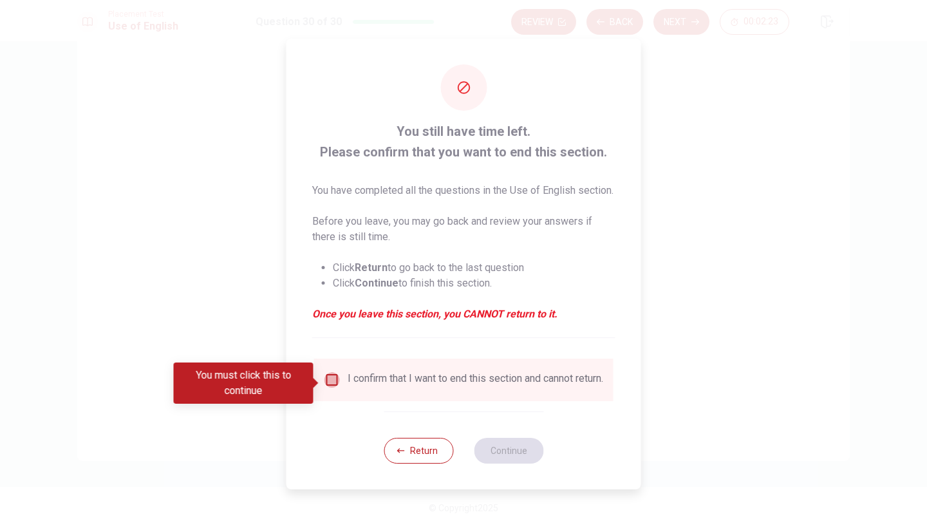
click at [332, 384] on input "You must click this to continue" at bounding box center [331, 379] width 15 height 15
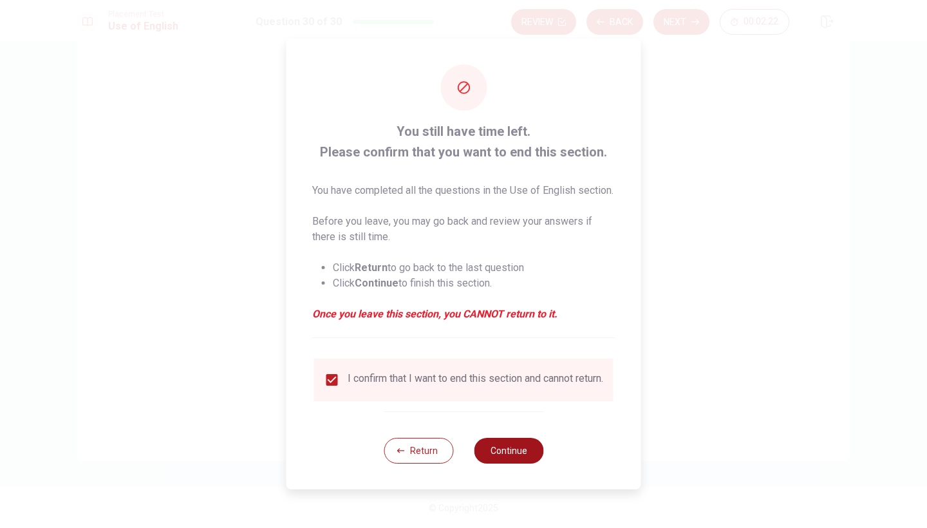
click at [507, 464] on button "Continue" at bounding box center [509, 451] width 70 height 26
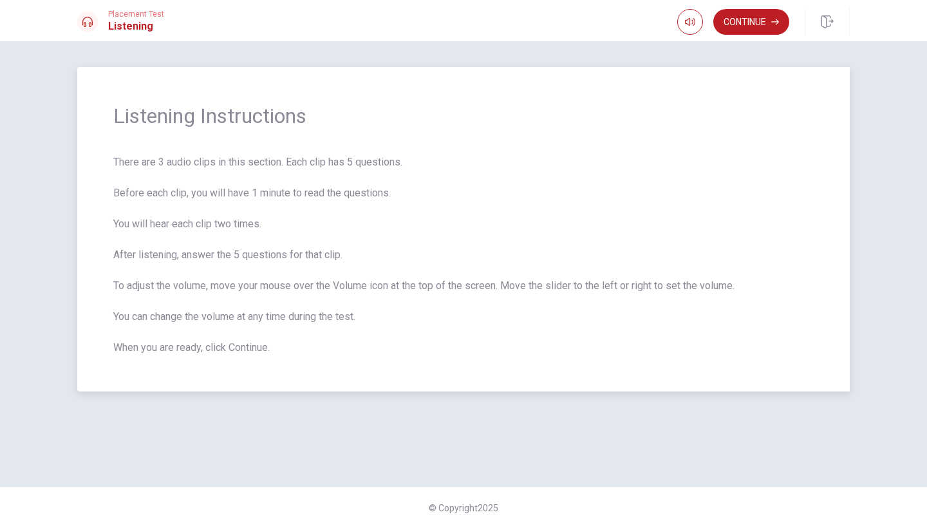
scroll to position [0, 0]
click at [686, 23] on icon "button" at bounding box center [690, 22] width 10 height 10
click at [691, 21] on icon "button" at bounding box center [690, 22] width 10 height 8
click at [744, 19] on button "Continue" at bounding box center [751, 22] width 76 height 26
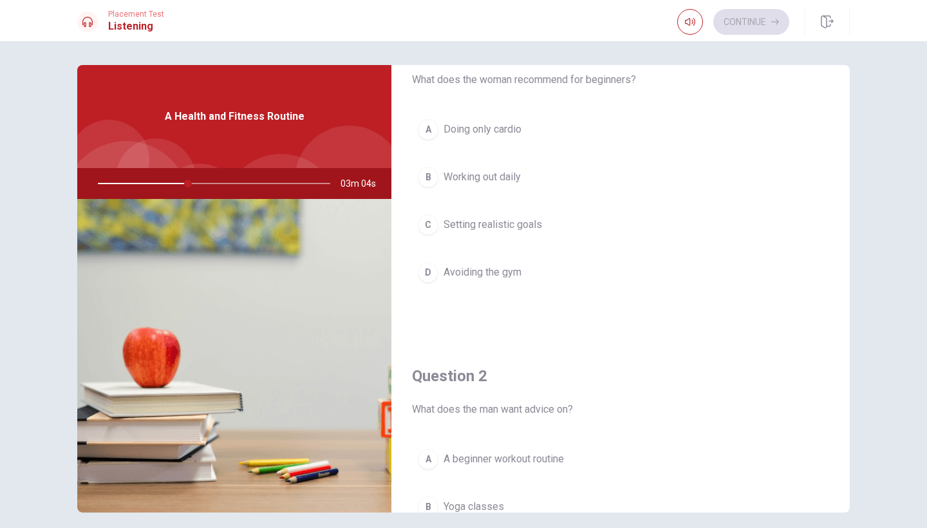
scroll to position [136, 0]
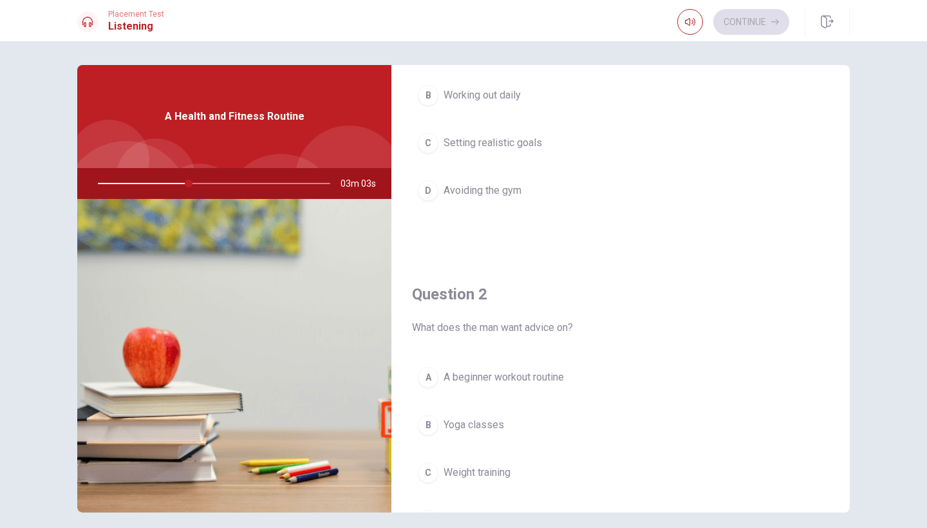
click at [430, 145] on div "C" at bounding box center [428, 143] width 21 height 21
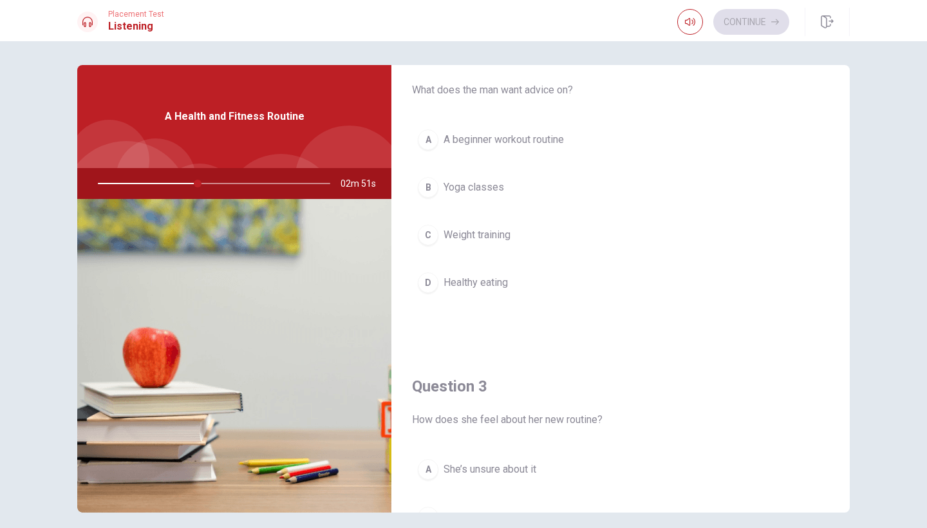
scroll to position [380, 0]
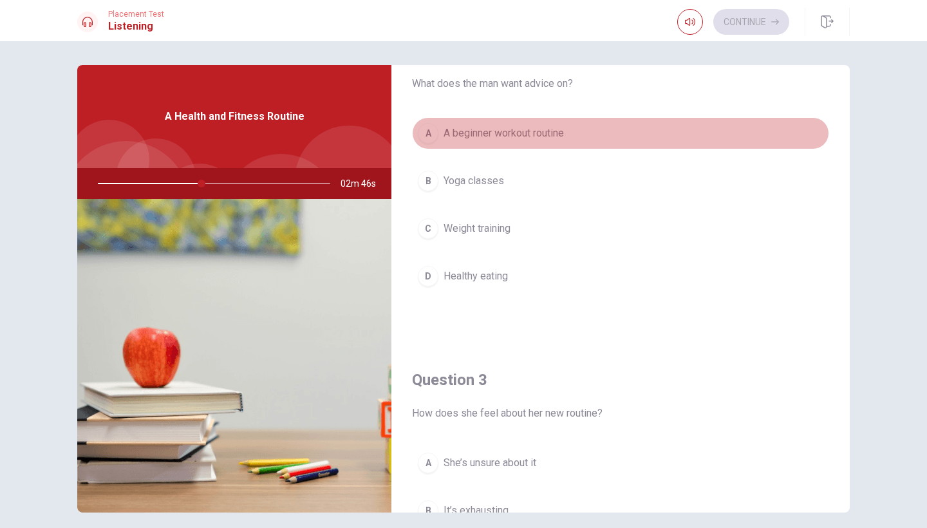
click at [516, 131] on span "A beginner workout routine" at bounding box center [504, 133] width 120 height 15
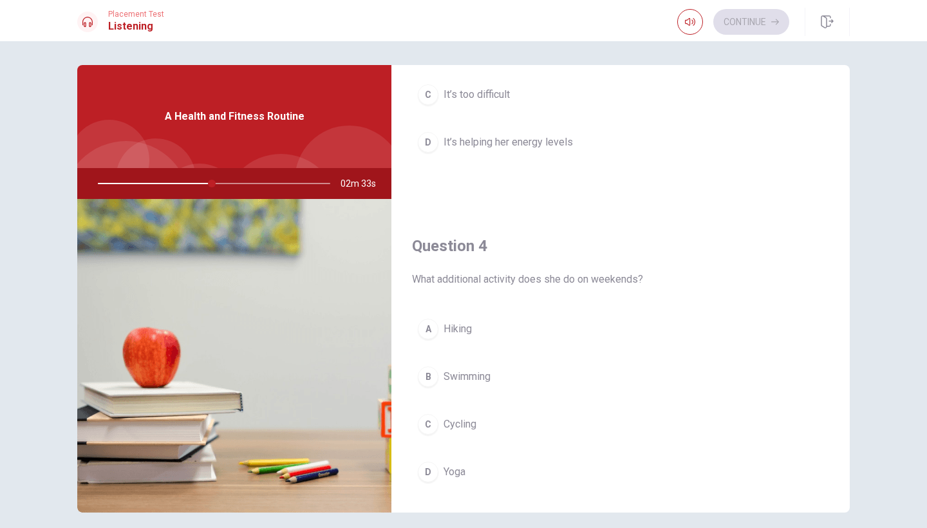
scroll to position [843, 0]
click at [483, 469] on button "D Yoga" at bounding box center [620, 472] width 417 height 32
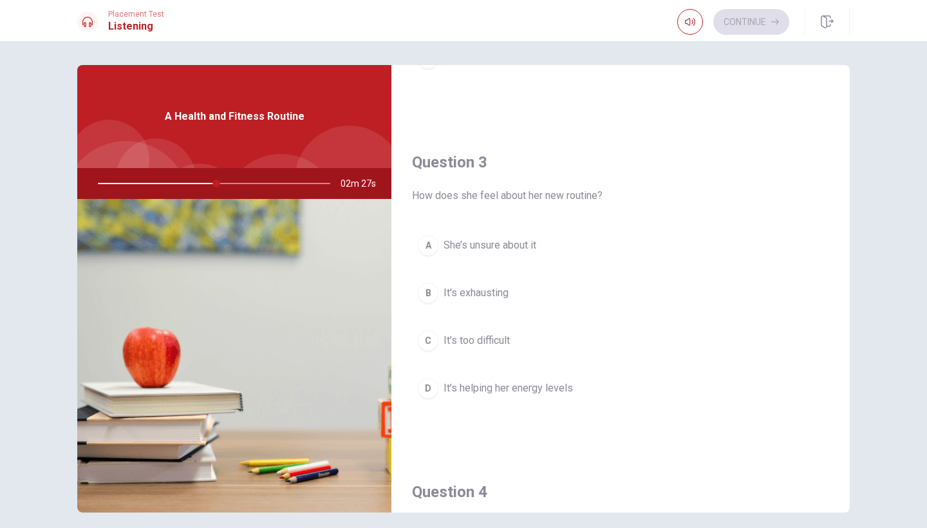
scroll to position [597, 0]
click at [522, 397] on button "D It’s helping her energy levels" at bounding box center [620, 389] width 417 height 32
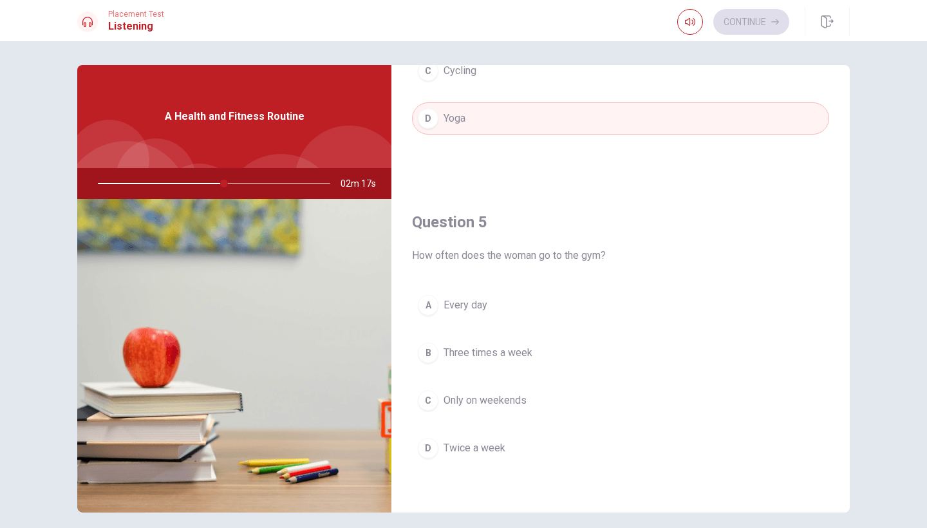
scroll to position [1200, 0]
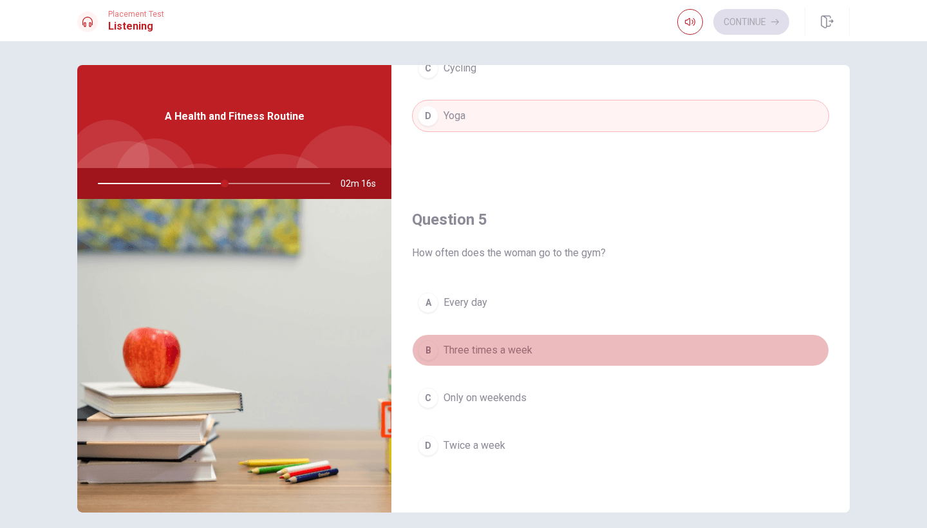
click at [487, 355] on span "Three times a week" at bounding box center [488, 349] width 89 height 15
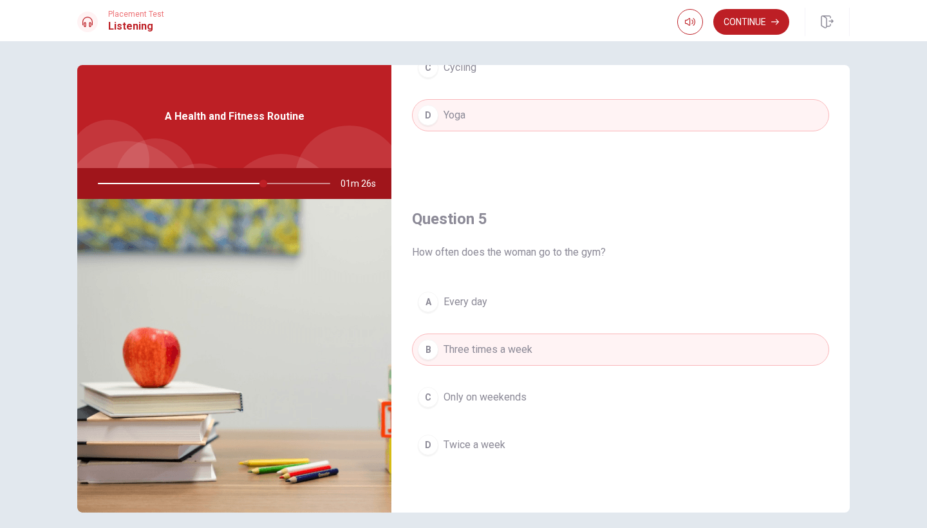
scroll to position [1201, 0]
click at [753, 22] on button "Continue" at bounding box center [751, 22] width 76 height 26
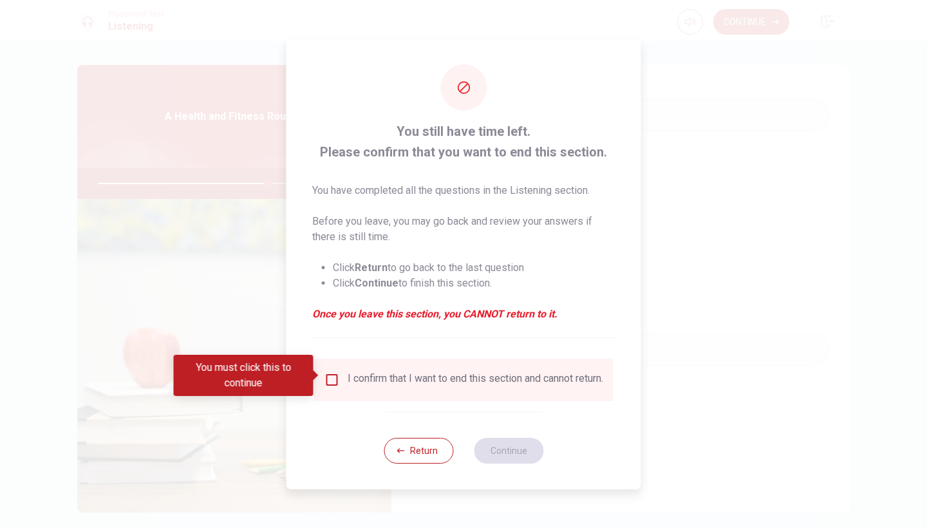
click at [332, 375] on input "You must click this to continue" at bounding box center [331, 379] width 15 height 15
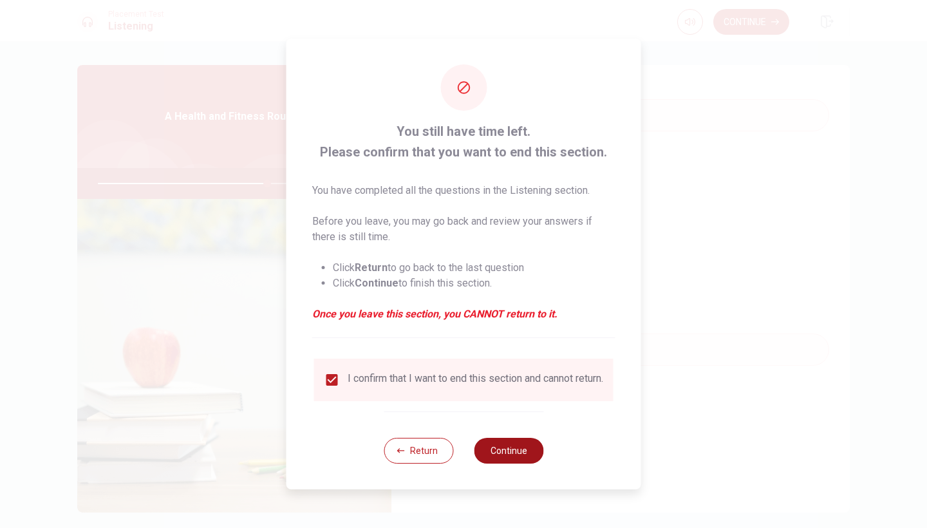
click at [521, 460] on button "Continue" at bounding box center [509, 451] width 70 height 26
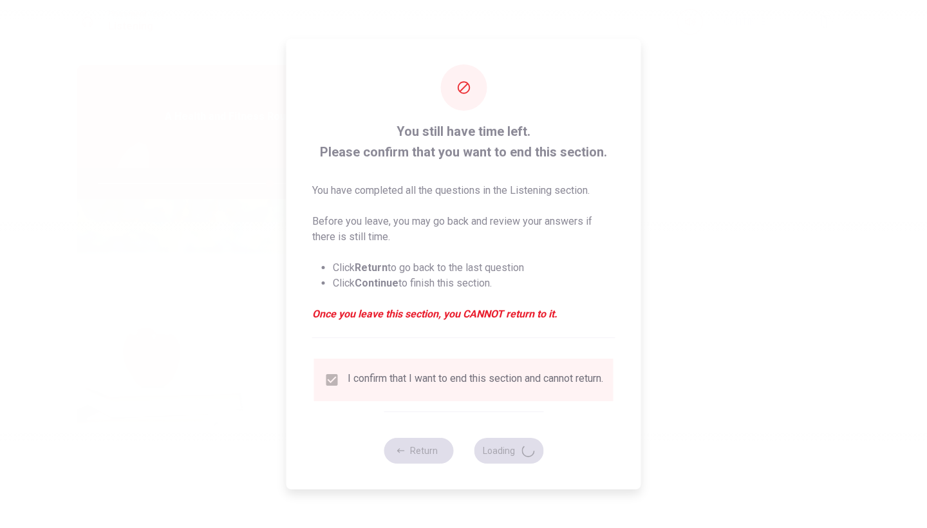
type input "74"
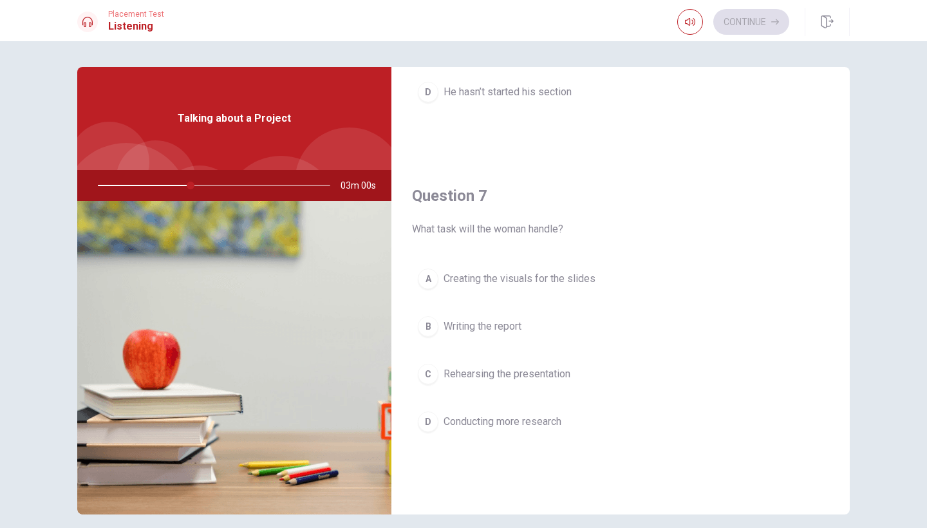
scroll to position [256, 0]
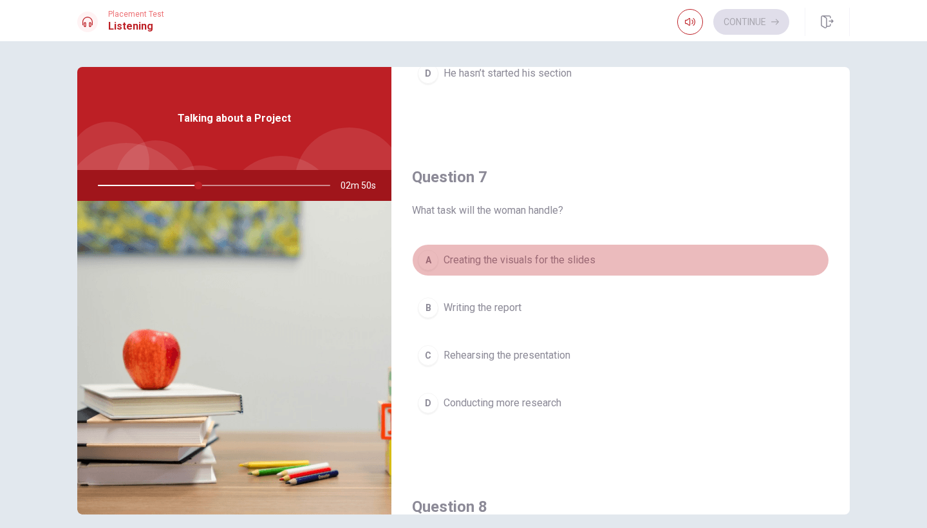
click at [483, 259] on span "Creating the visuals for the slides" at bounding box center [520, 259] width 152 height 15
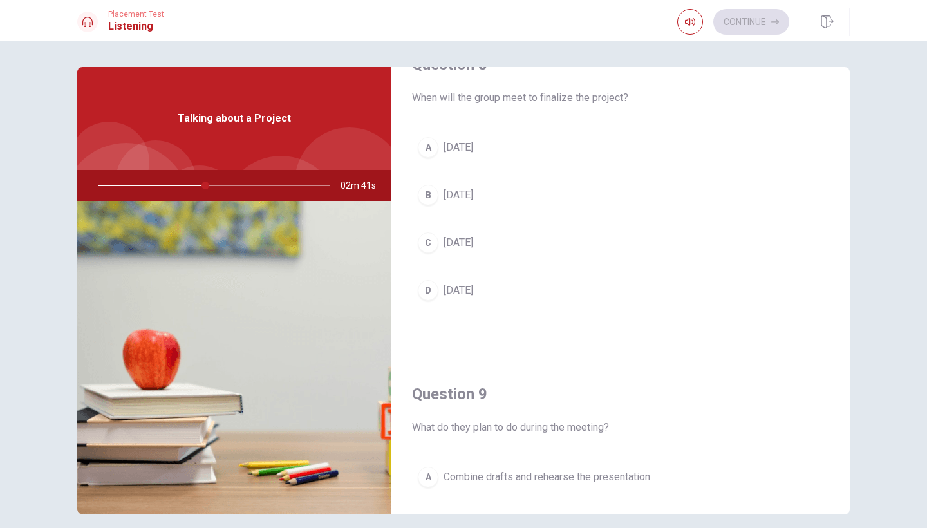
scroll to position [697, 0]
click at [534, 247] on button "C [DATE]" at bounding box center [620, 243] width 417 height 32
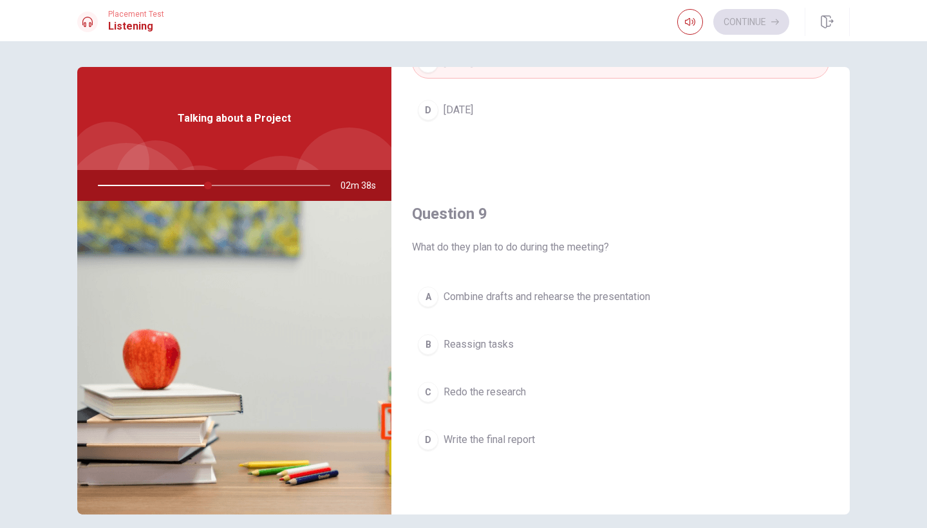
scroll to position [900, 0]
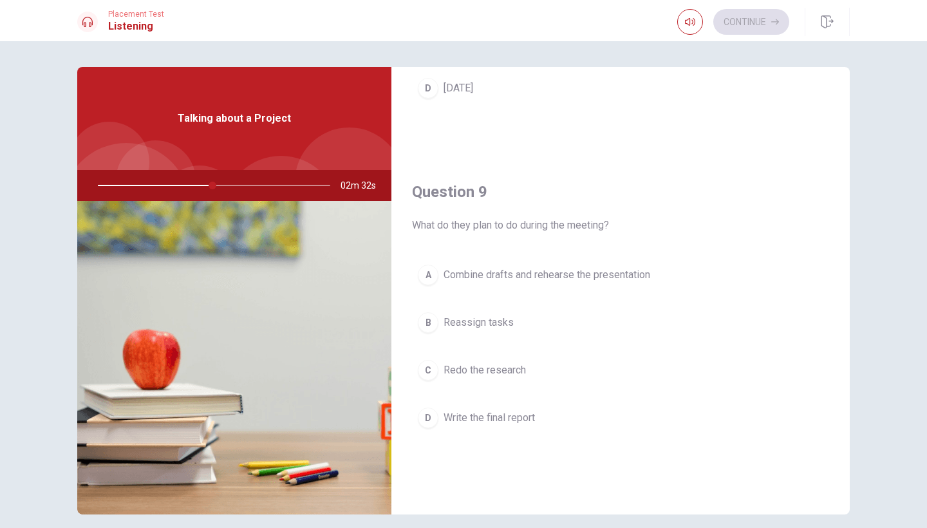
click at [532, 275] on span "Combine drafts and rehearse the presentation" at bounding box center [547, 274] width 207 height 15
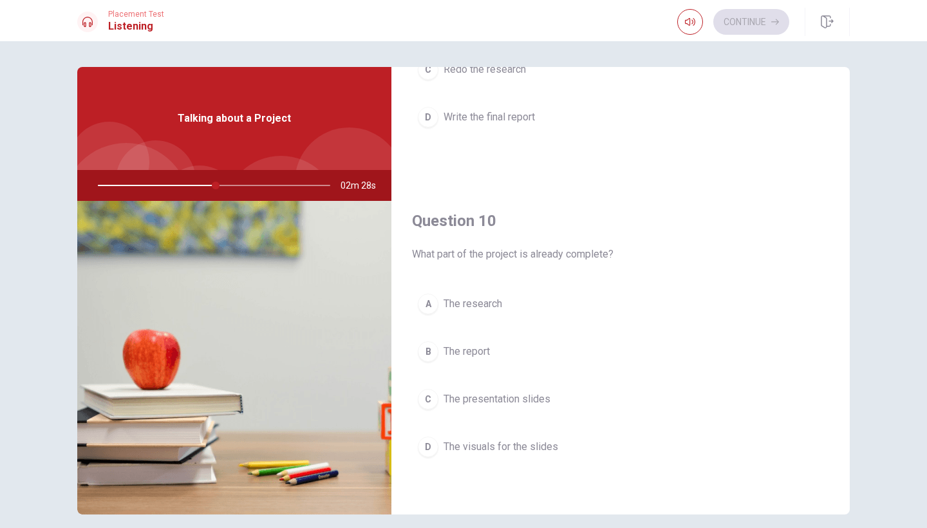
scroll to position [1201, 0]
click at [538, 305] on button "A The research" at bounding box center [620, 304] width 417 height 32
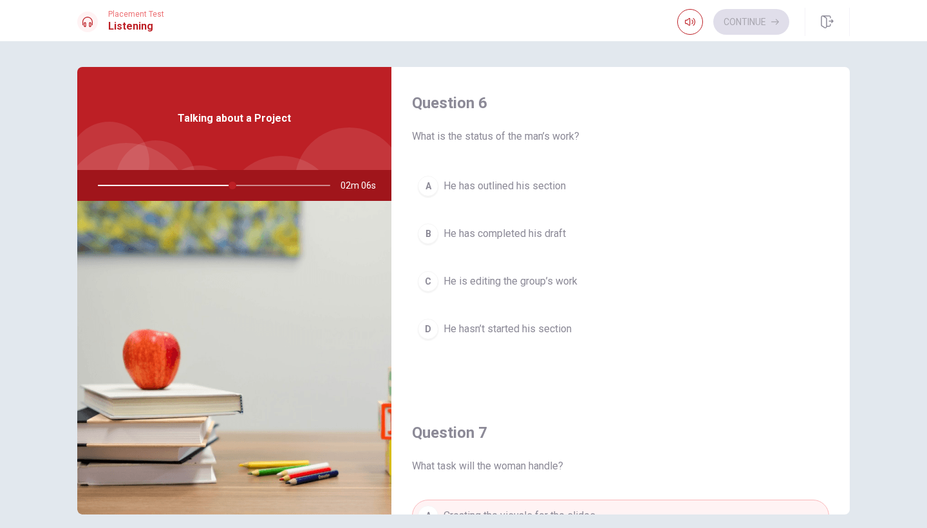
scroll to position [0, 0]
click at [545, 181] on span "He has outlined his section" at bounding box center [505, 185] width 122 height 15
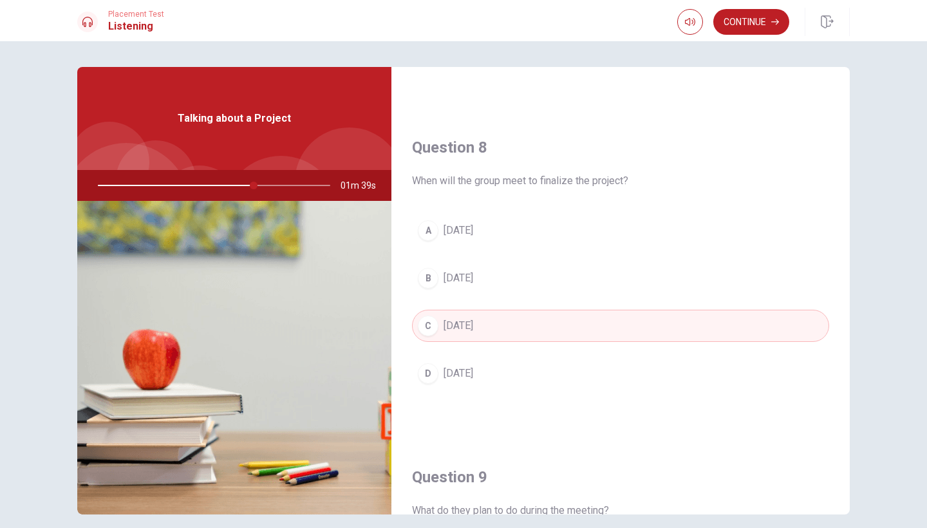
scroll to position [628, 0]
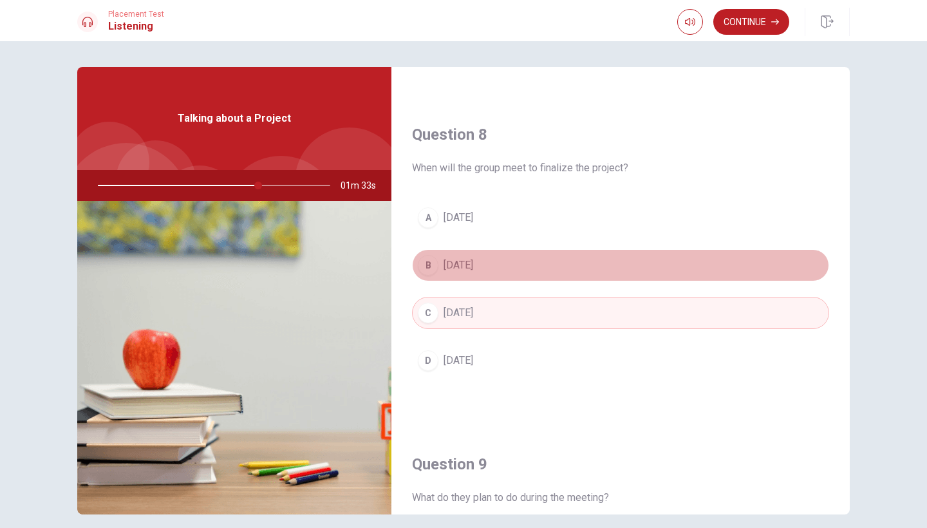
click at [473, 280] on button "B [DATE]" at bounding box center [620, 265] width 417 height 32
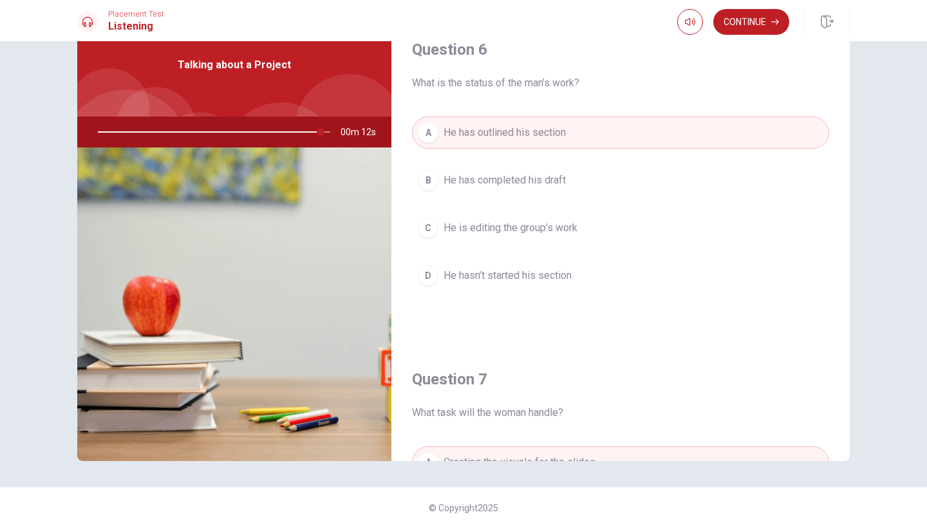
scroll to position [0, 0]
click at [741, 22] on button "Continue" at bounding box center [751, 22] width 76 height 26
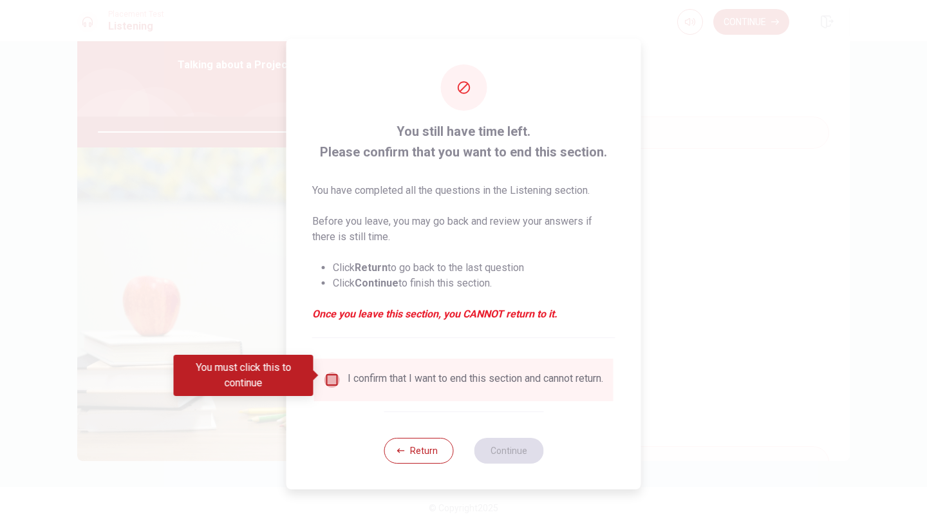
click at [337, 380] on input "You must click this to continue" at bounding box center [331, 379] width 15 height 15
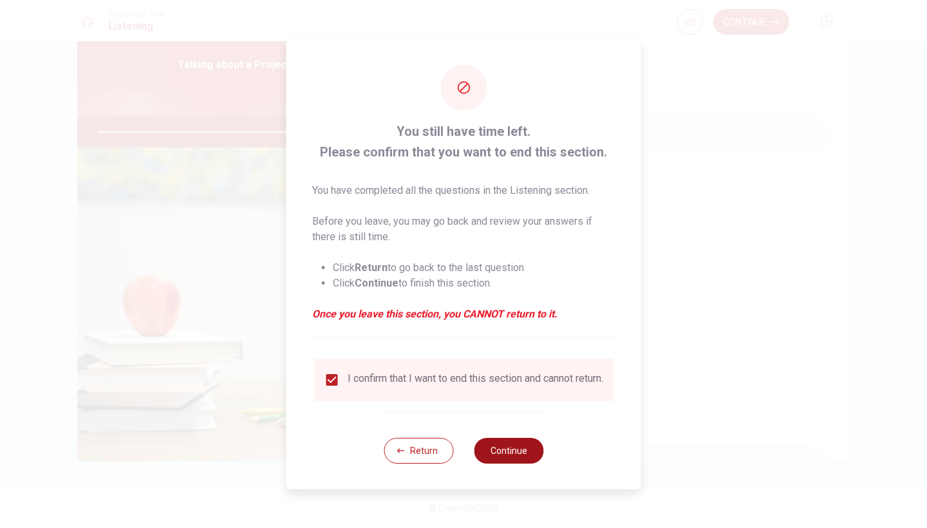
click at [507, 456] on button "Continue" at bounding box center [509, 451] width 70 height 26
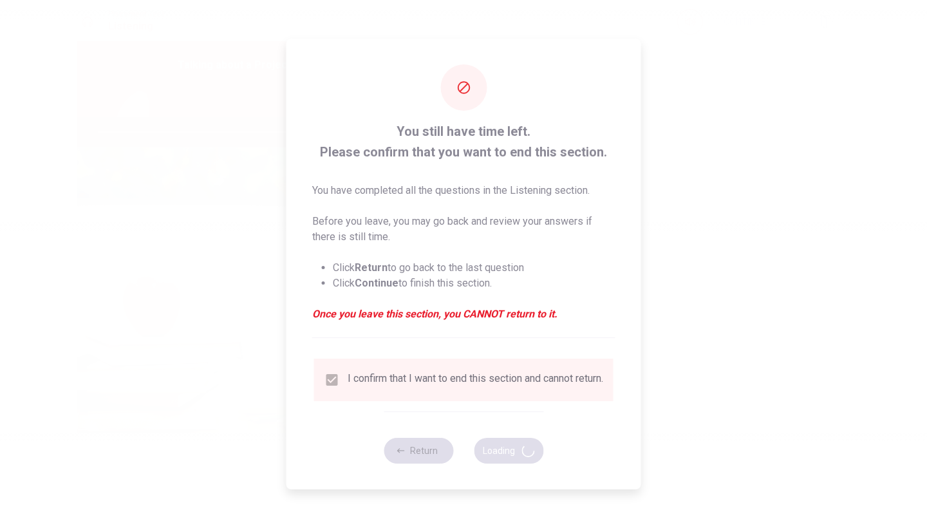
type input "98"
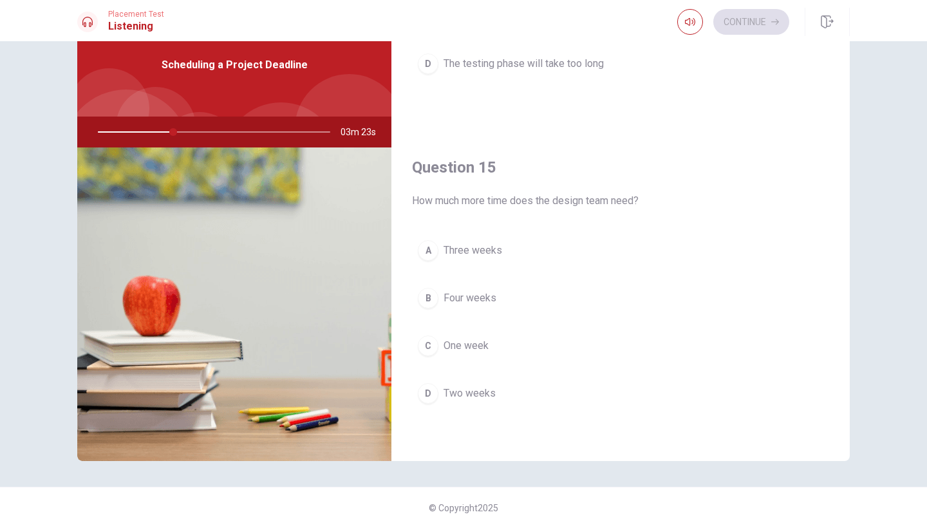
scroll to position [1201, 0]
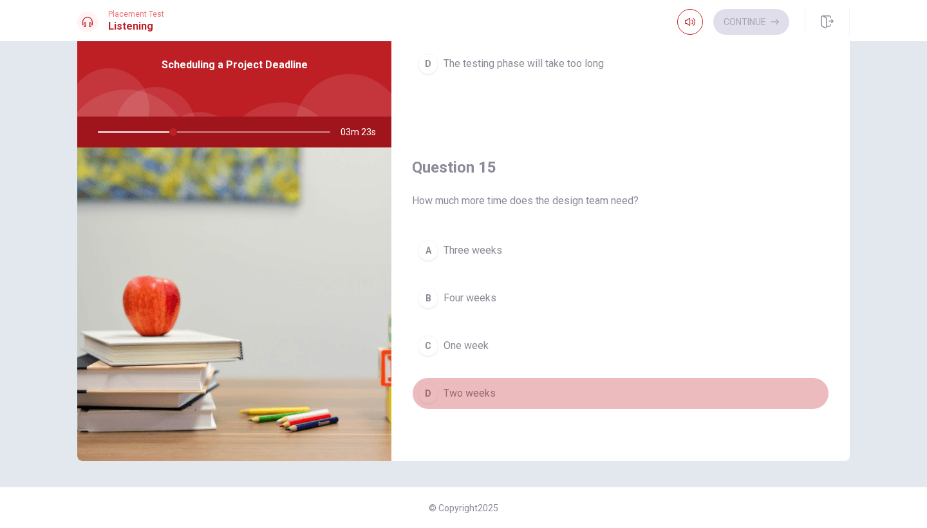
click at [482, 391] on span "Two weeks" at bounding box center [470, 393] width 52 height 15
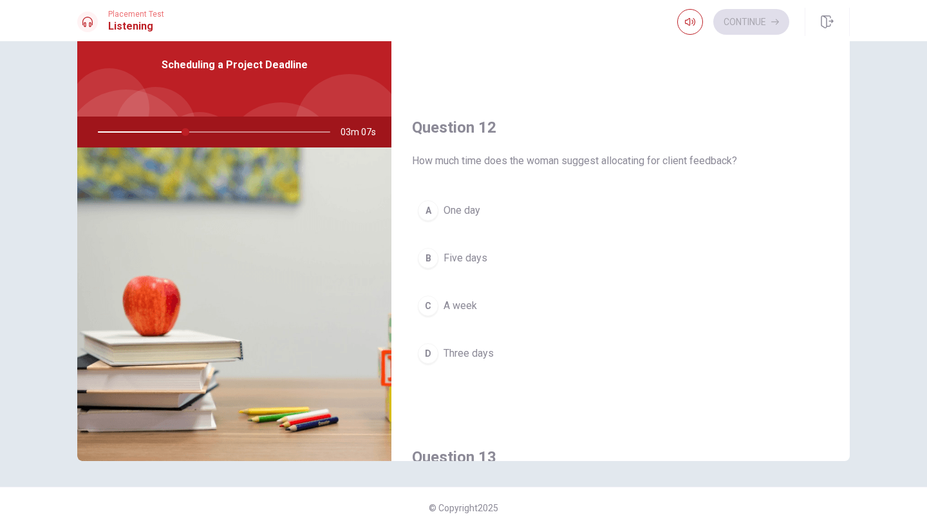
scroll to position [242, 0]
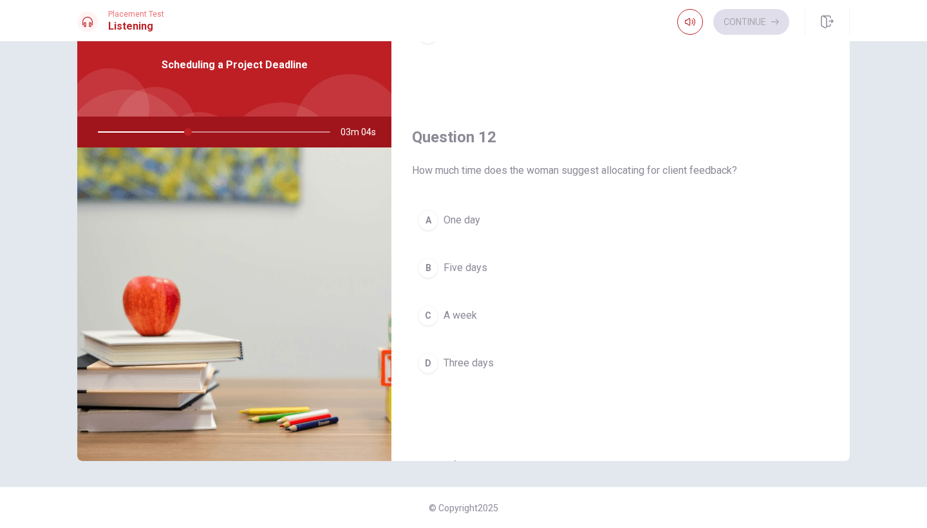
click at [483, 368] on span "Three days" at bounding box center [469, 362] width 50 height 15
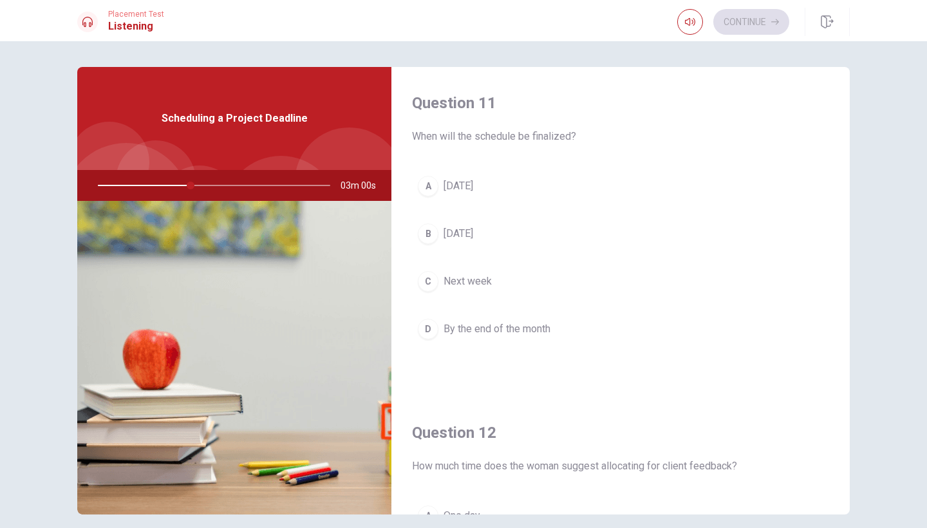
scroll to position [0, 0]
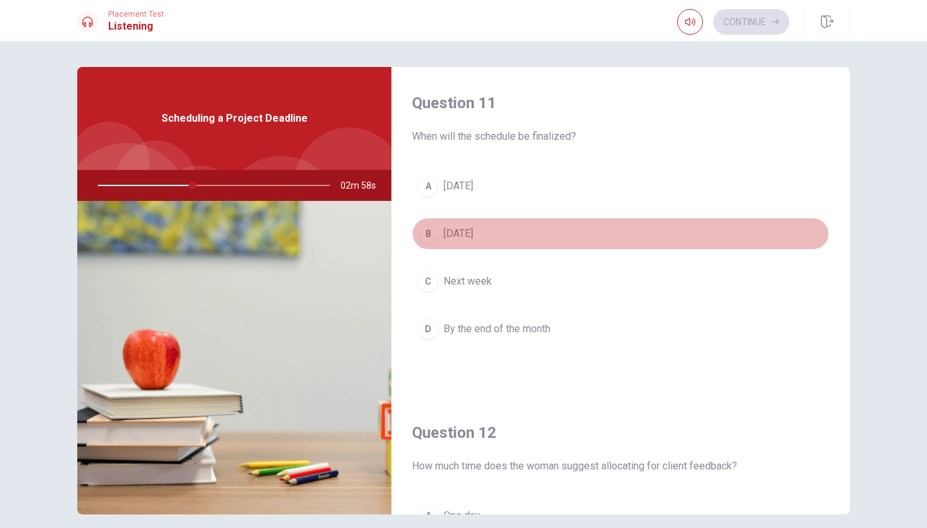
click at [538, 229] on button "B [DATE]" at bounding box center [620, 234] width 417 height 32
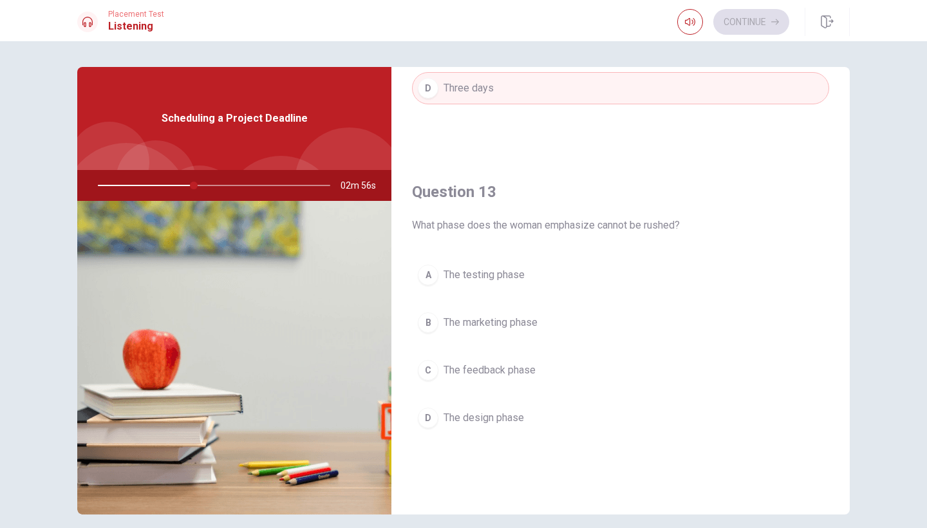
scroll to position [571, 0]
click at [484, 448] on div "A The testing phase B The marketing phase C The feedback phase D The design pha…" at bounding box center [620, 358] width 417 height 201
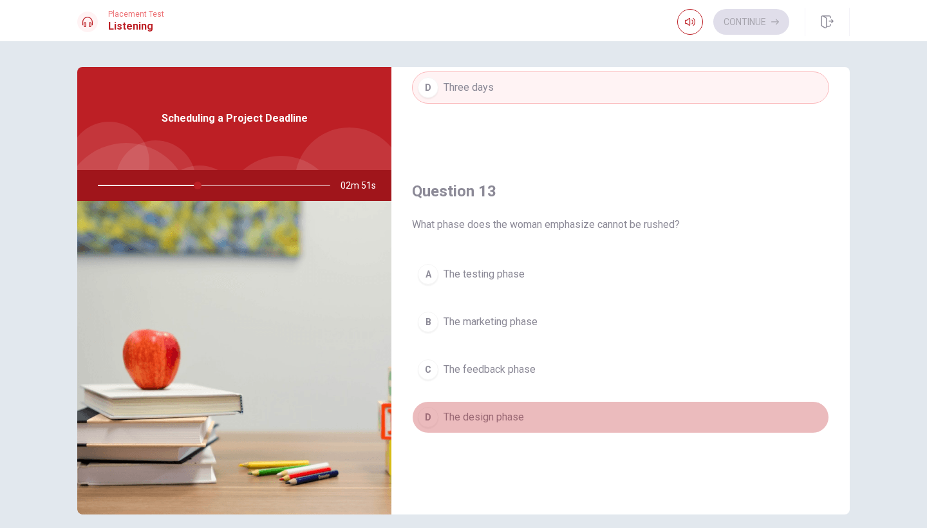
click at [510, 426] on button "D The design phase" at bounding box center [620, 417] width 417 height 32
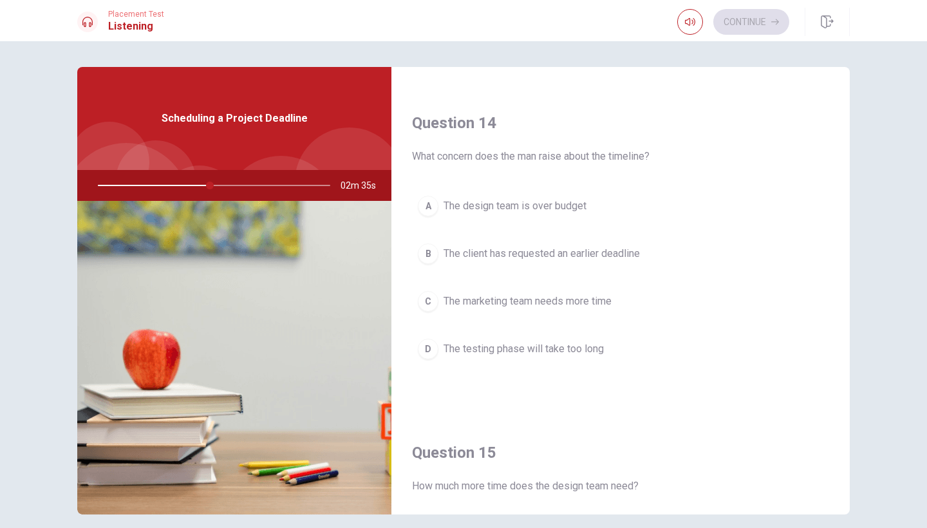
scroll to position [965, 0]
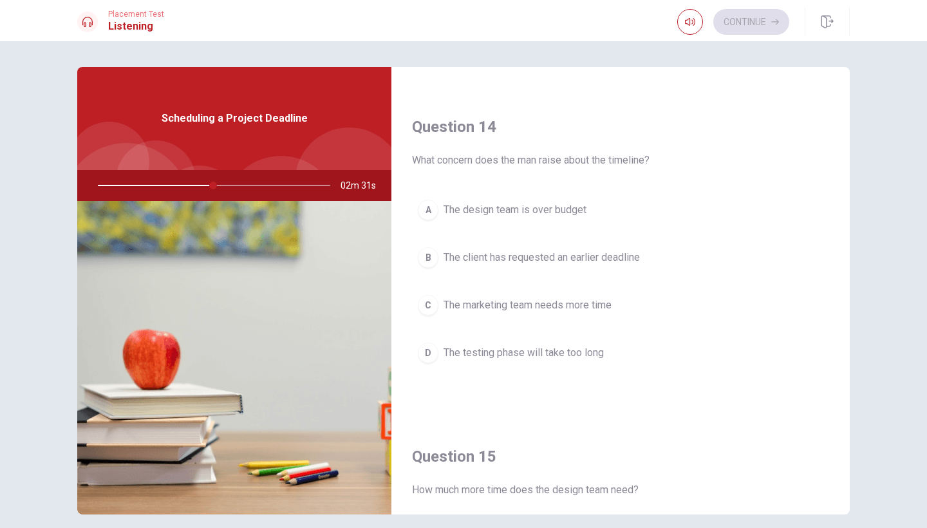
click at [560, 297] on span "The marketing team needs more time" at bounding box center [528, 304] width 168 height 15
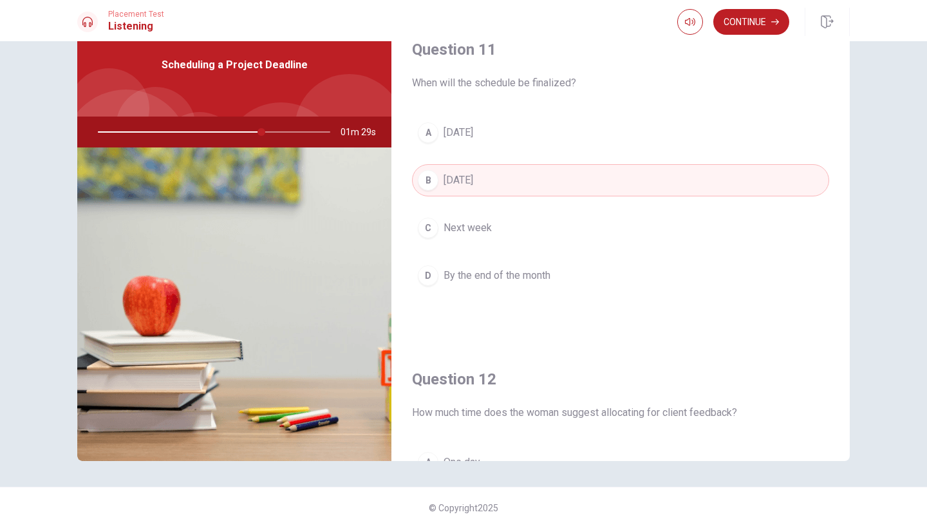
scroll to position [0, 0]
click at [757, 21] on button "Continue" at bounding box center [751, 22] width 76 height 26
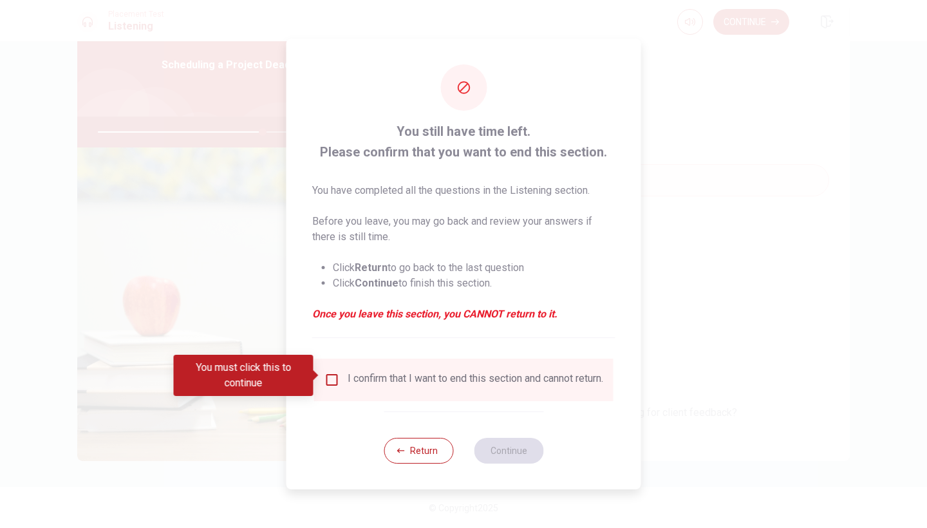
click at [409, 380] on div "I confirm that I want to end this section and cannot return." at bounding box center [476, 379] width 256 height 15
click at [331, 382] on input "You must click this to continue" at bounding box center [331, 379] width 15 height 15
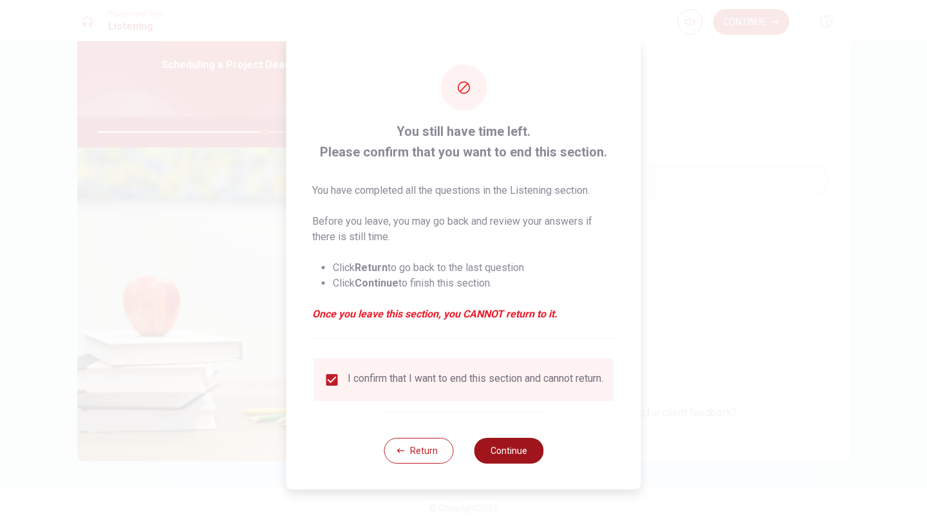
click at [524, 462] on button "Continue" at bounding box center [509, 451] width 70 height 26
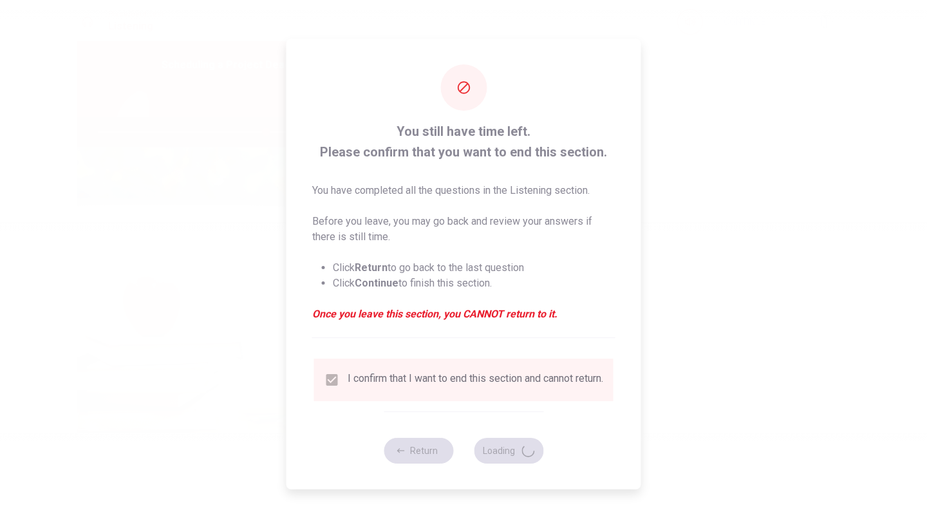
type input "73"
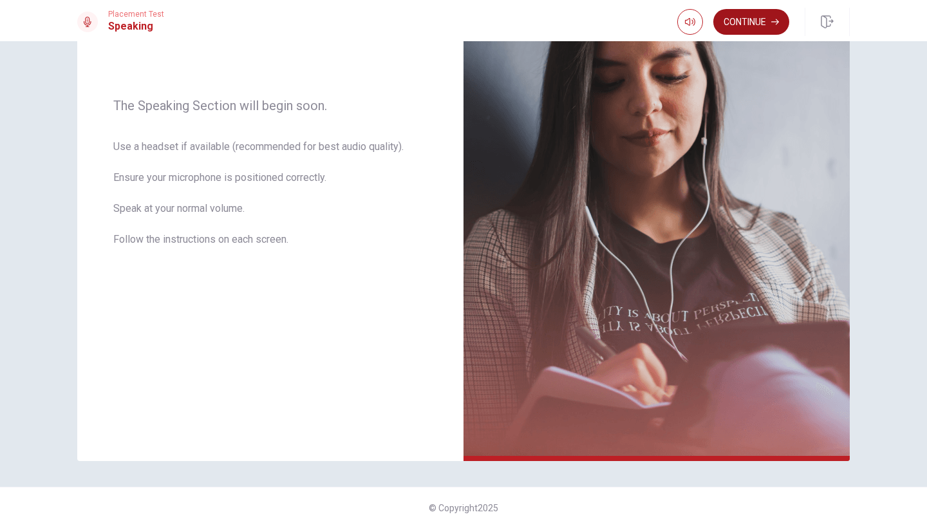
click at [748, 16] on button "Continue" at bounding box center [751, 22] width 76 height 26
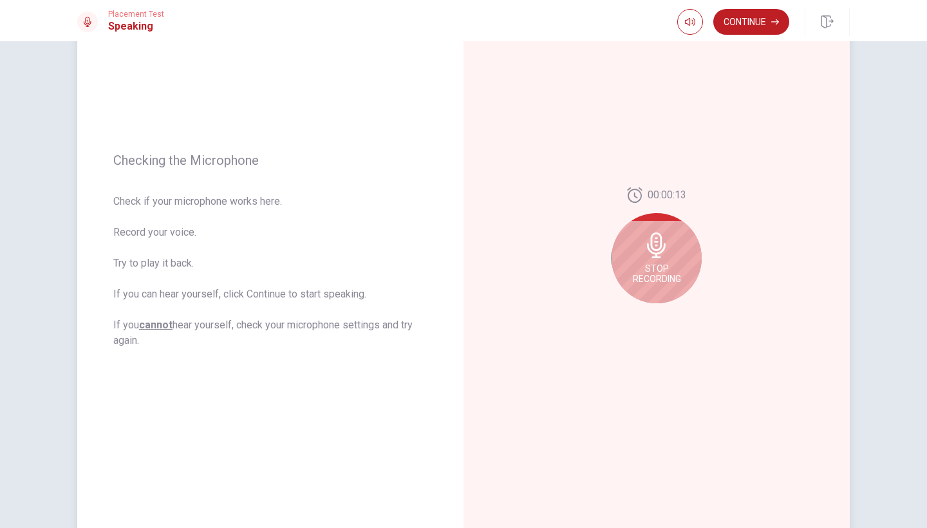
scroll to position [93, 0]
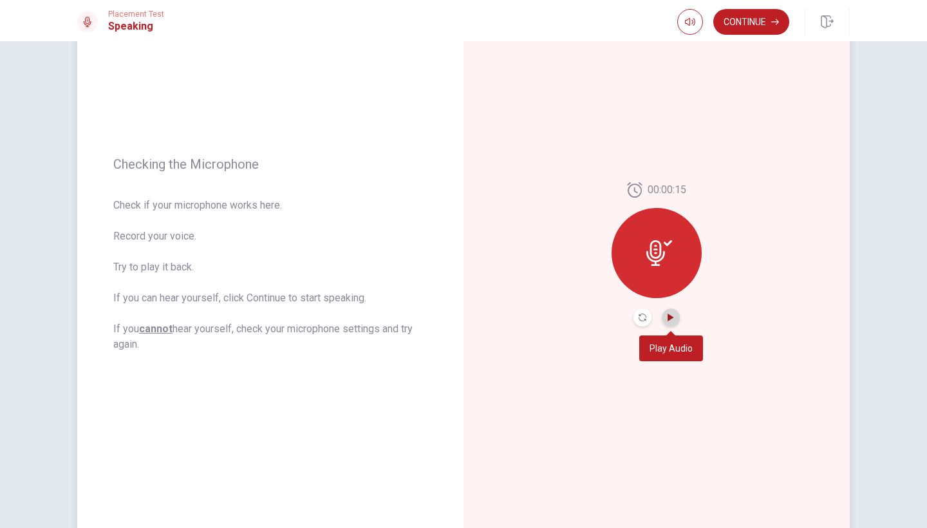
click at [670, 319] on icon "Play Audio" at bounding box center [671, 318] width 6 height 8
click at [741, 25] on button "Continue" at bounding box center [751, 22] width 76 height 26
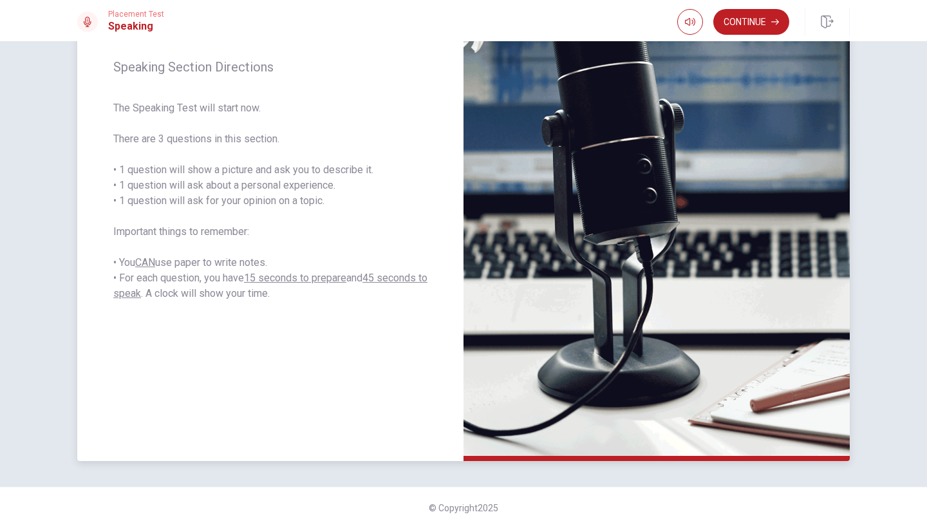
scroll to position [167, 0]
click at [749, 25] on button "Continue" at bounding box center [751, 22] width 76 height 26
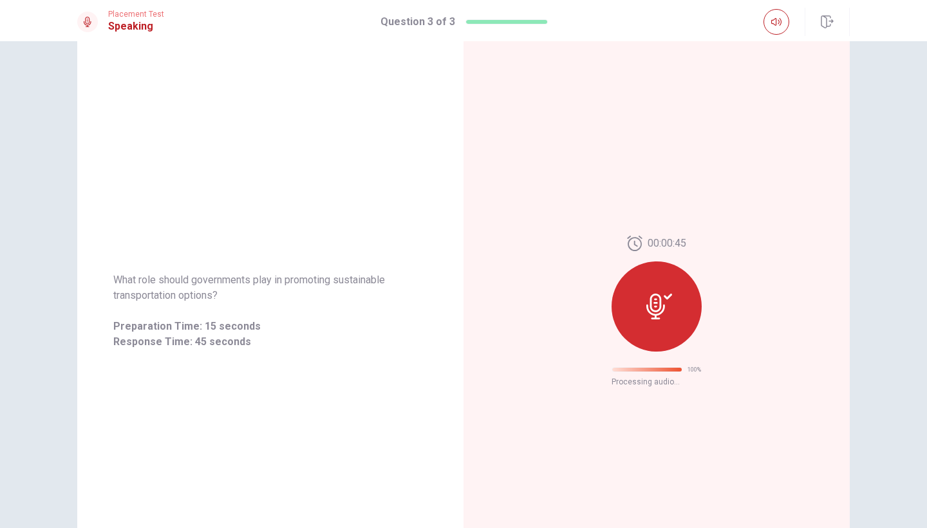
scroll to position [0, 0]
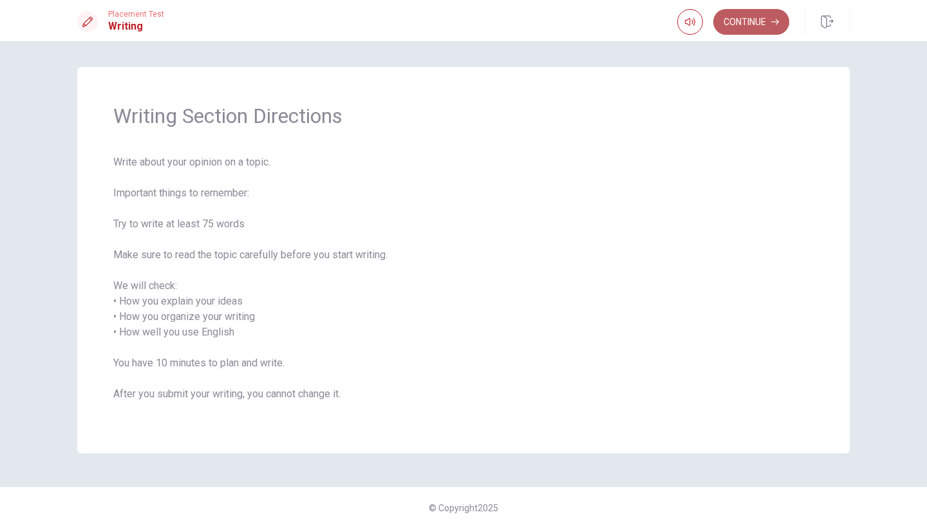
click at [726, 28] on button "Continue" at bounding box center [751, 22] width 76 height 26
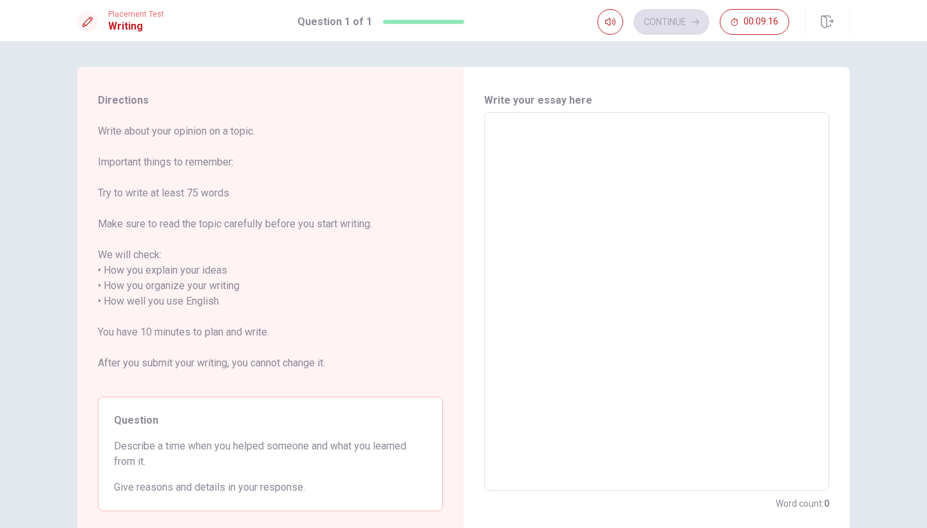
click at [577, 175] on textarea at bounding box center [656, 301] width 327 height 357
type textarea "t"
type textarea "x"
type textarea "th"
type textarea "x"
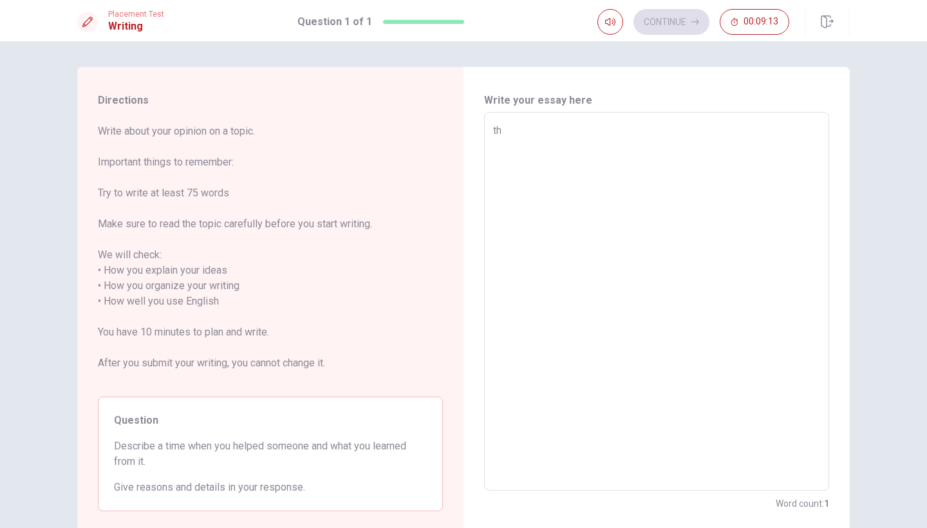
type textarea "the"
type textarea "x"
type textarea "the"
type textarea "x"
type textarea "the t"
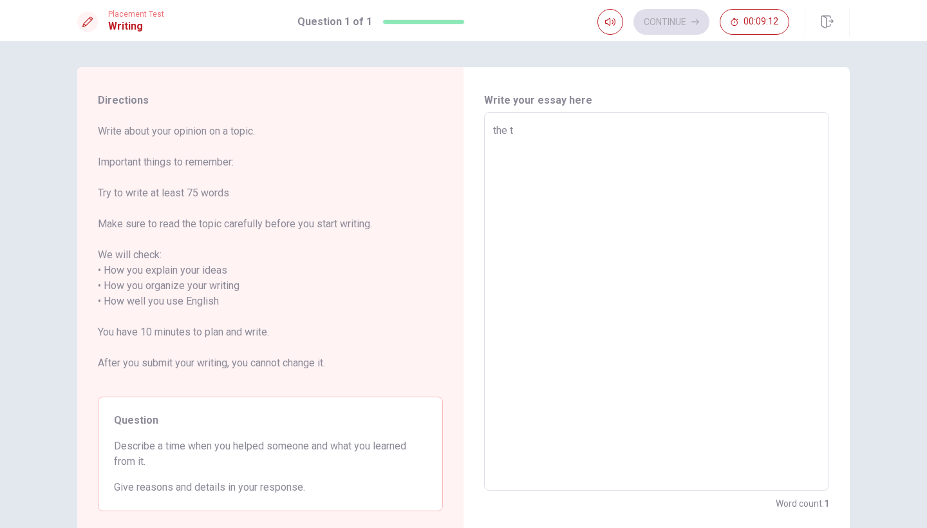
type textarea "x"
type textarea "the th"
type textarea "x"
type textarea "the thi"
type textarea "x"
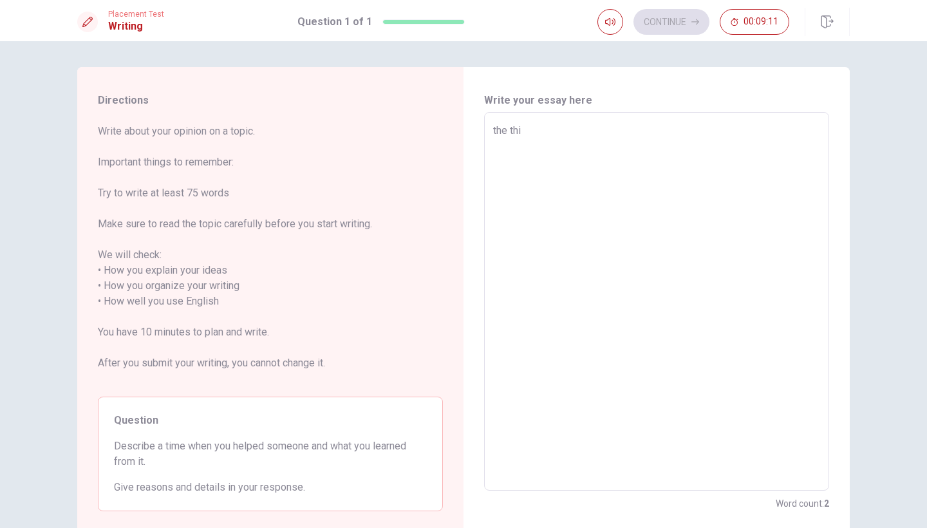
type textarea "the thin"
type textarea "x"
type textarea "the thing"
type textarea "x"
type textarea "the thing"
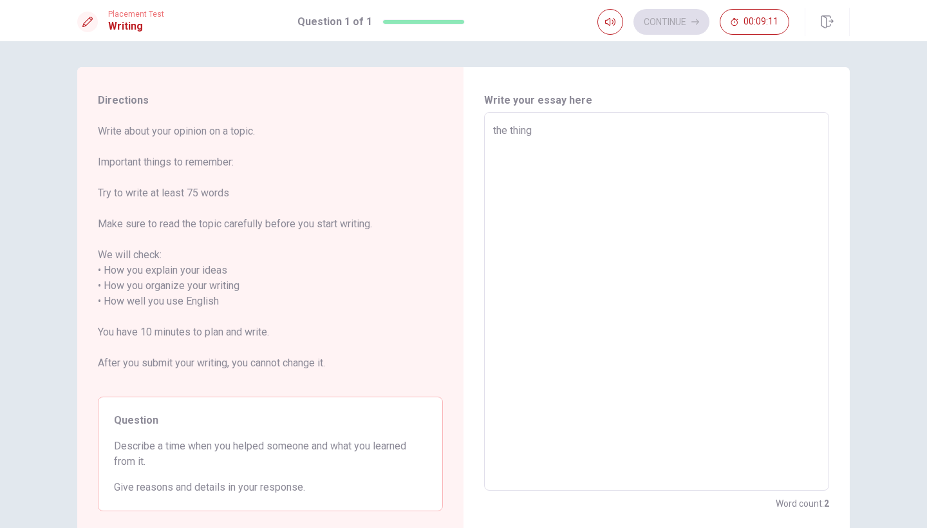
type textarea "x"
type textarea "the thing i"
type textarea "x"
type textarea "the thing i"
type textarea "x"
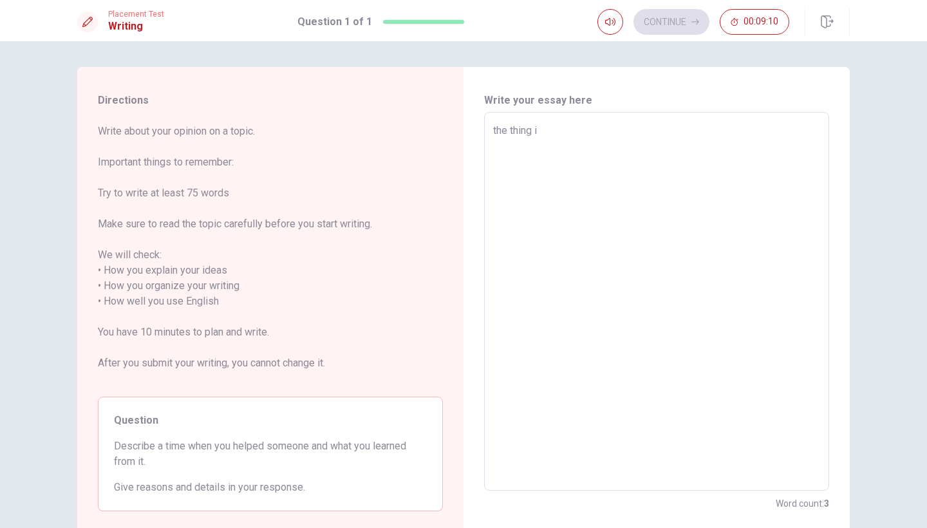
type textarea "the thing i l"
type textarea "x"
type textarea "the thing i le"
type textarea "x"
type textarea "the thing i ler"
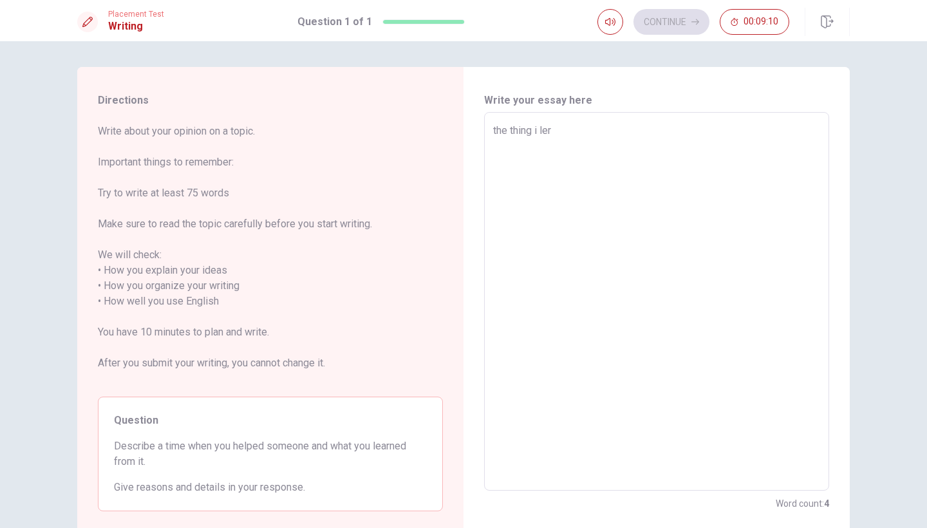
type textarea "x"
type textarea "the thing i le"
type textarea "x"
type textarea "the thing i lea"
type textarea "x"
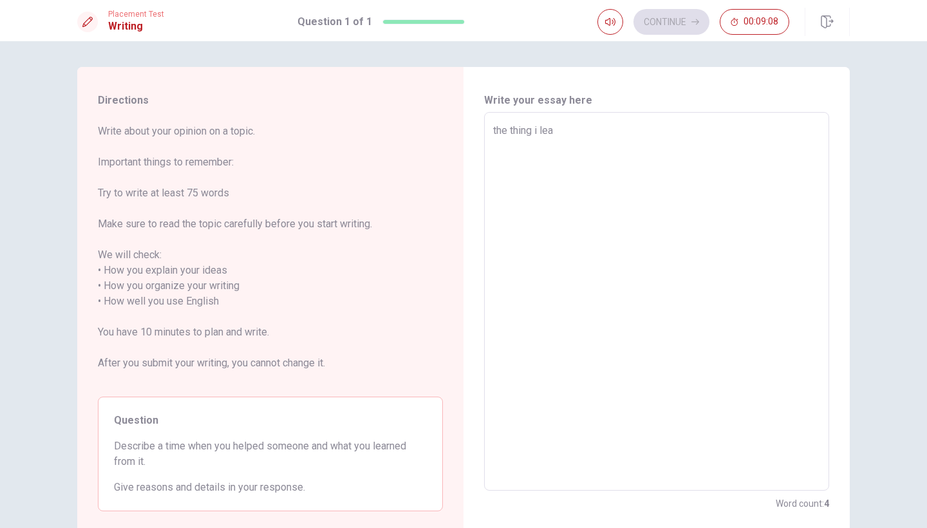
type textarea "the thing i [PERSON_NAME]"
type textarea "x"
type textarea "the thing i learn"
type textarea "x"
type textarea "the thing i learne"
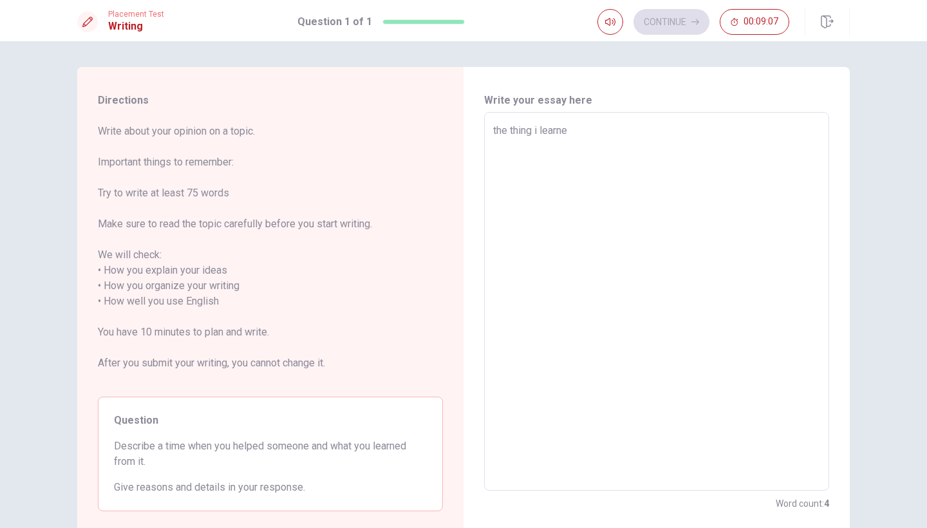
type textarea "x"
type textarea "the thing i learned"
type textarea "x"
type textarea "the thing i learned"
type textarea "x"
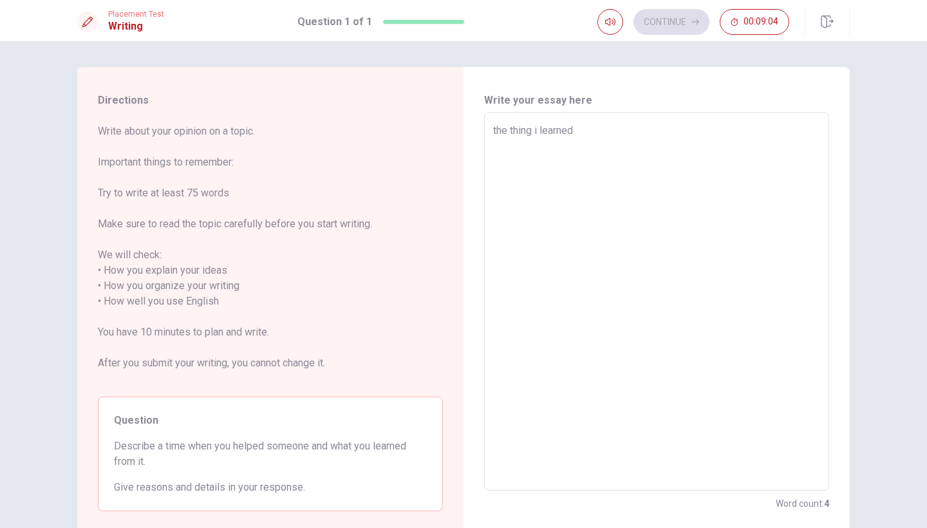
type textarea "the thing i learned i"
type textarea "x"
type textarea "the thing i learned is"
type textarea "x"
type textarea "the thing i learned is"
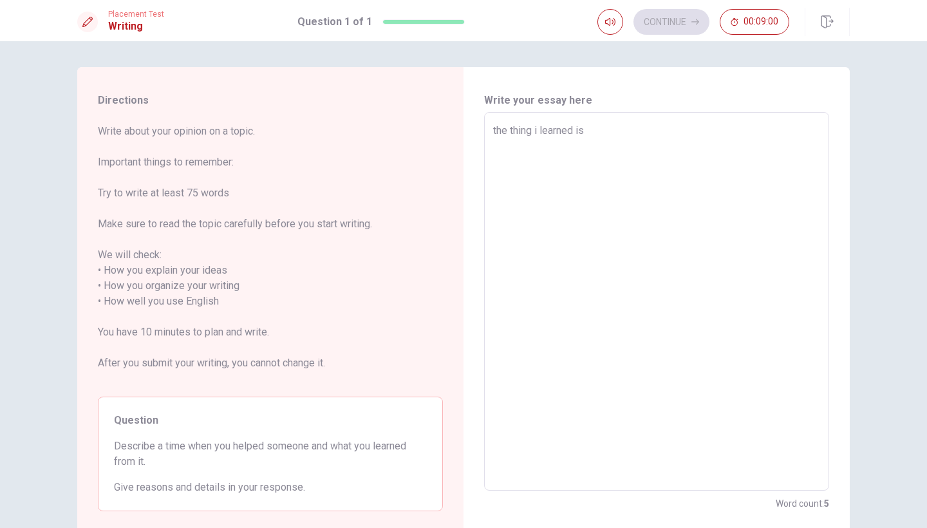
type textarea "x"
type textarea "the thing i learned is i"
type textarea "x"
type textarea "the thing i learned is if"
type textarea "x"
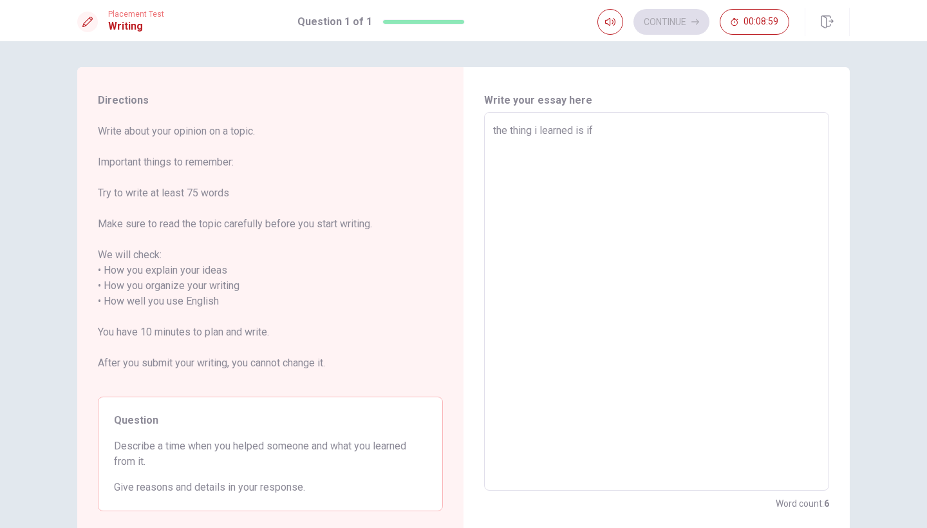
type textarea "the thing i learned is if"
type textarea "x"
type textarea "the thing i learned is if y"
type textarea "x"
type textarea "the thing i learned is if yo"
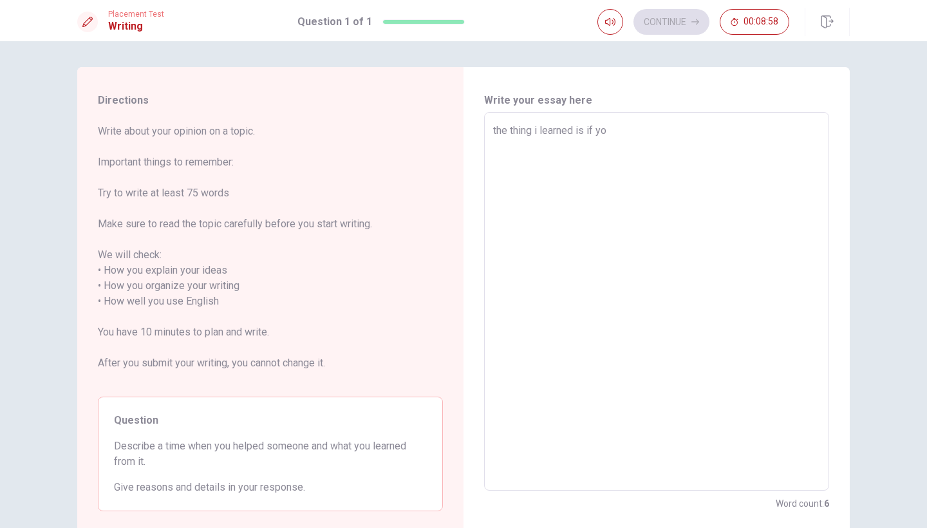
type textarea "x"
type textarea "the thing i learned is if you"
type textarea "x"
type textarea "the thing i learned is if you"
type textarea "x"
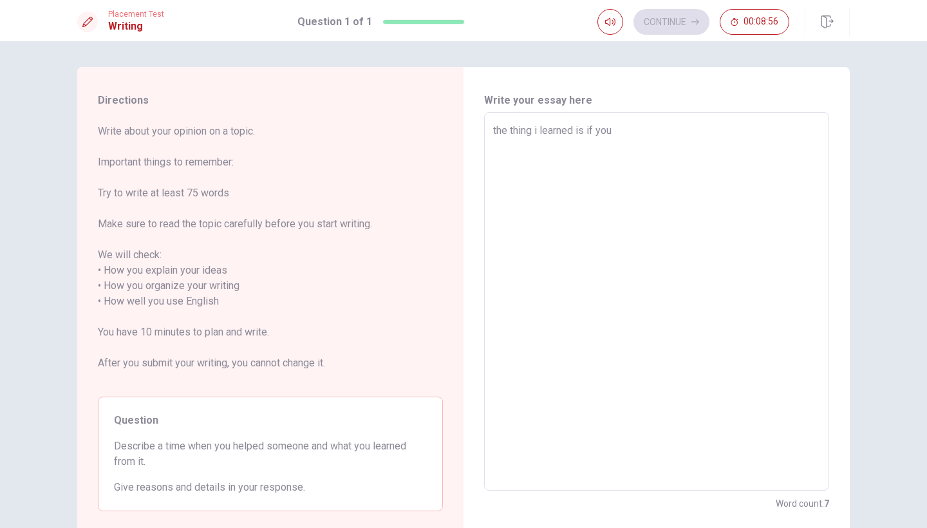
type textarea "the thing i learned is if you w"
type textarea "x"
type textarea "the thing i learned is if you wa"
type textarea "x"
type textarea "the thing i learned is if you wan"
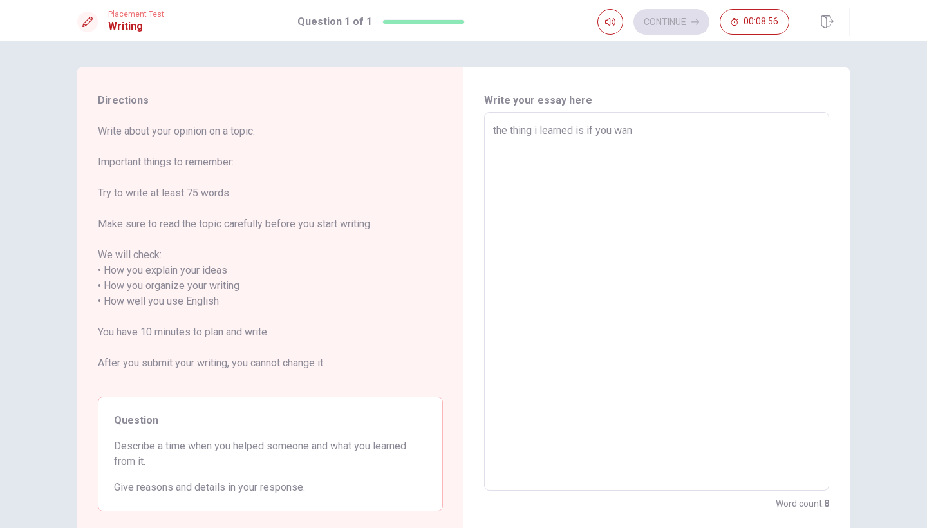
type textarea "x"
type textarea "the thing i learned is if you want"
type textarea "x"
type textarea "the thing i learned is if you want"
type textarea "x"
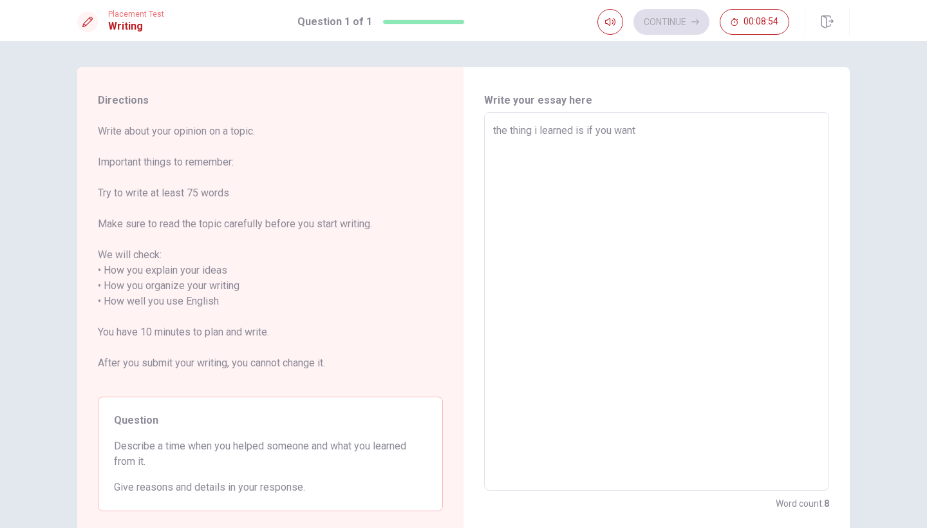
type textarea "the thing i learned is if you want s"
type textarea "x"
type textarea "the thing i learned is if you want so"
type textarea "x"
type textarea "the thing i learned is if you want som"
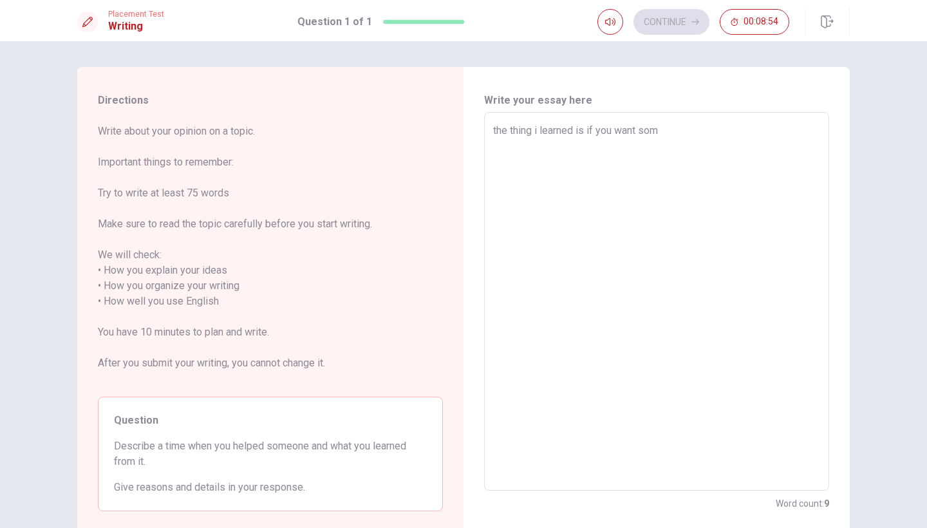
type textarea "x"
type textarea "the thing i learned is if you want some"
type textarea "x"
type textarea "the thing i learned is if you want some"
type textarea "x"
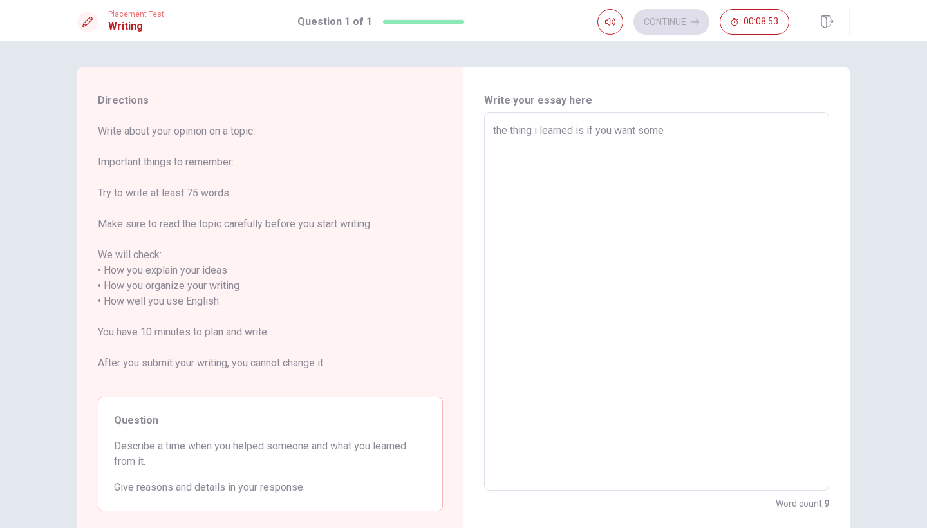
type textarea "the thing i learned is if you want some h"
type textarea "x"
type textarea "the thing i learned is if you want some he"
type textarea "x"
type textarea "the thing i learned is if you want some hel"
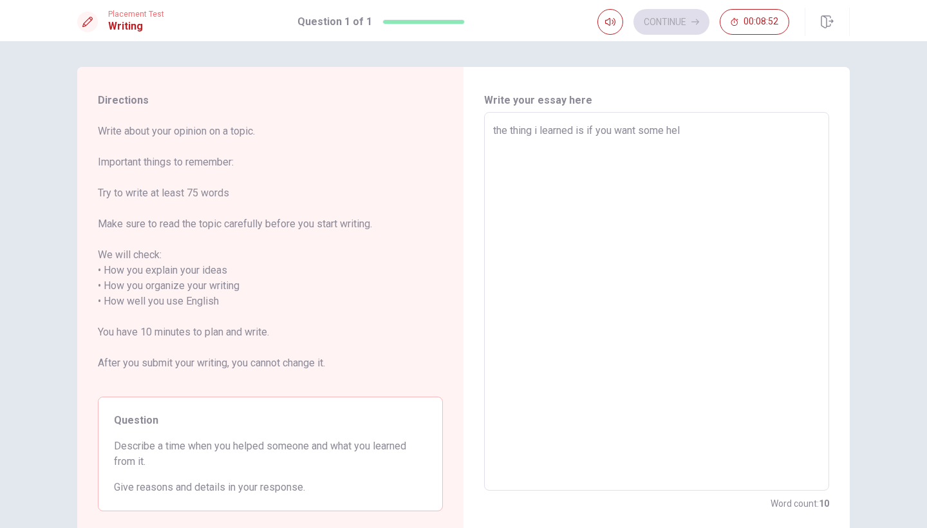
type textarea "x"
type textarea "the thing i learned is if you want some help"
type textarea "x"
type textarea "the thing i learned is if you want some help"
type textarea "x"
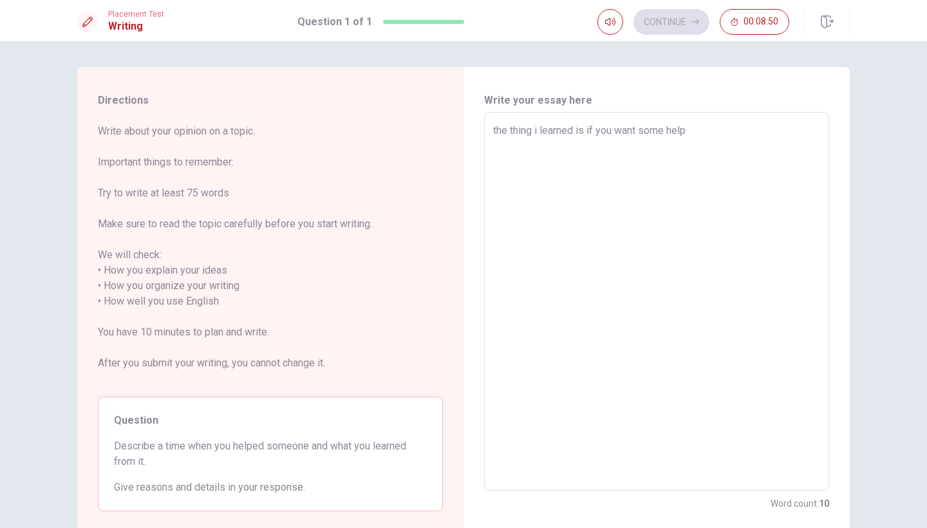
type textarea "the thing i learned is if you want some help f"
type textarea "x"
type textarea "the thing i learned is if you want some help fr"
type textarea "x"
type textarea "the thing i learned is if you want some help fro"
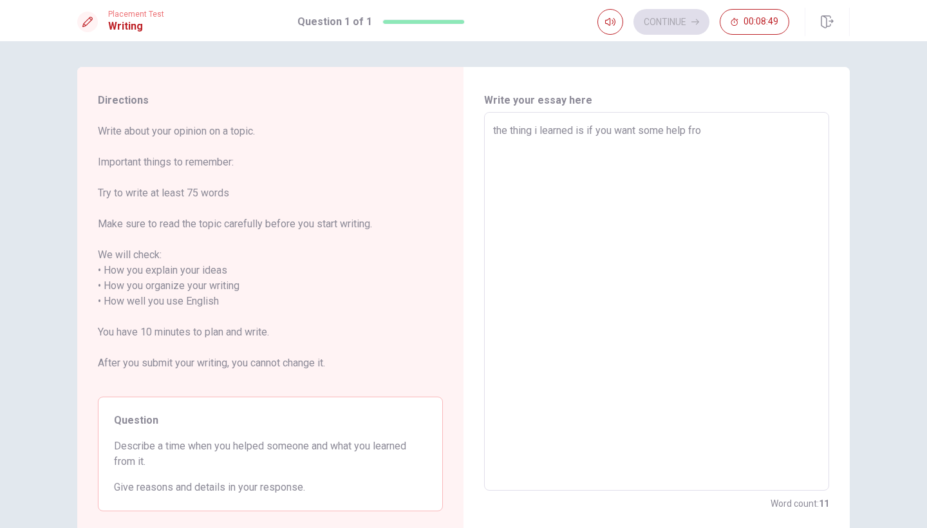
type textarea "x"
type textarea "the thing i learned is if you want some help from"
type textarea "x"
type textarea "the thing i learned is if you want some help from"
type textarea "x"
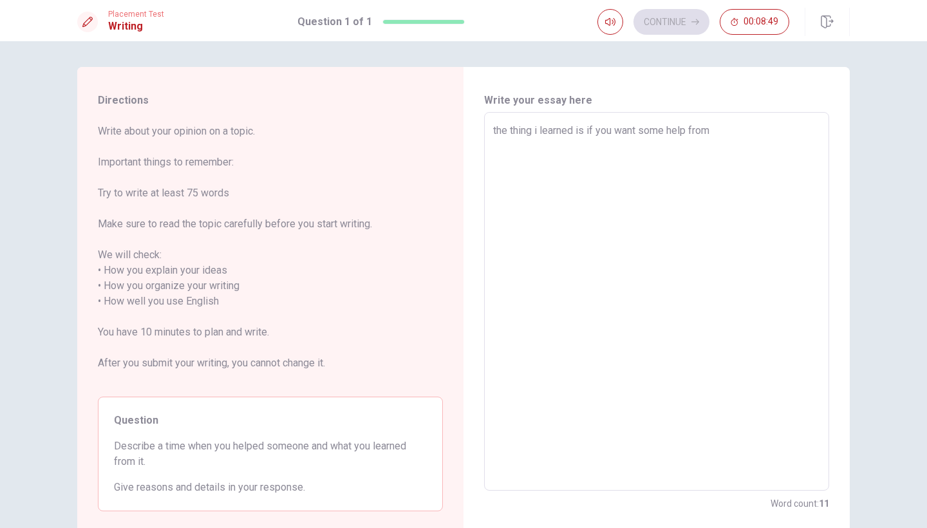
type textarea "the thing i learned is if you want some help from o"
type textarea "x"
type textarea "the thing i learned is if you want some help from ot"
type textarea "x"
type textarea "the thing i learned is if you want some help from oth"
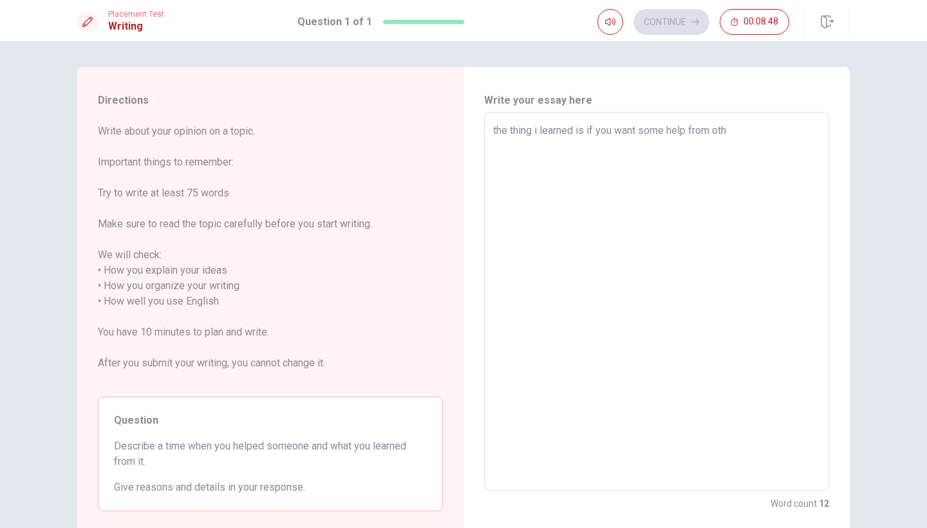
type textarea "x"
type textarea "the thing i learned is if you want some help from othe"
type textarea "x"
type textarea "the thing i learned is if you want some help from other"
type textarea "x"
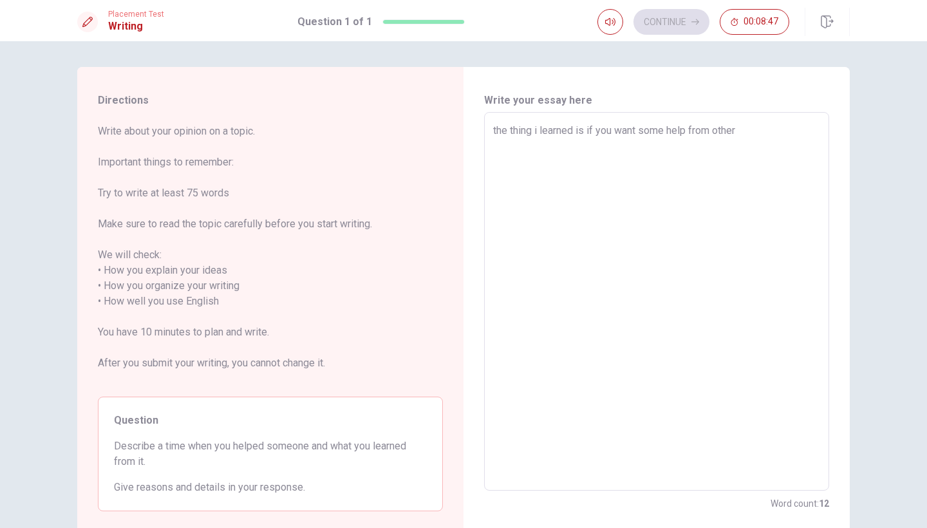
type textarea "the thing i learned is if you want some help from others"
type textarea "x"
type textarea "the thing i learned is if you want some help from others,"
type textarea "x"
type textarea "the thing i learned is if you want some help from others,"
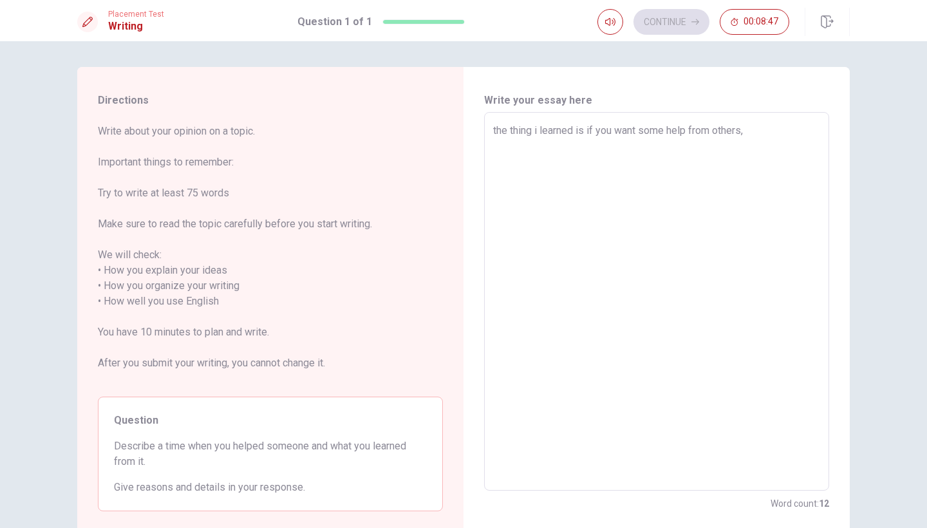
type textarea "x"
type textarea "the thing i learned is if you want some help from others, h"
type textarea "x"
type textarea "the thing i learned is if you want some help from others, he"
type textarea "x"
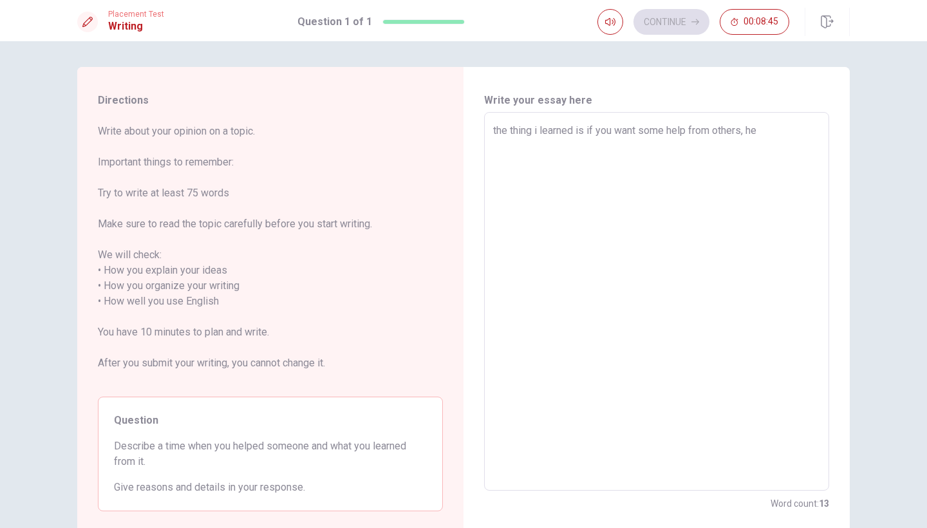
type textarea "the thing i learned is if you want some help from others, [PERSON_NAME]"
type textarea "x"
type textarea "the thing i learned is if you want some help from others, hels"
type textarea "x"
type textarea "the thing i learned is if you want some help from others, [PERSON_NAME]"
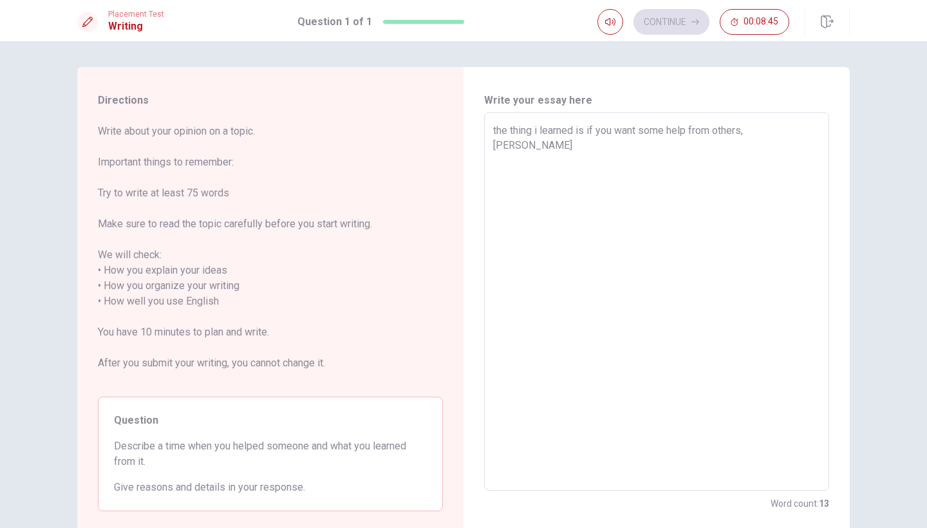
type textarea "x"
type textarea "the thing i learned is if you want some help from others, [PERSON_NAME]"
type textarea "x"
type textarea "the thing i learned is if you want some help from others, [PERSON_NAME]"
type textarea "x"
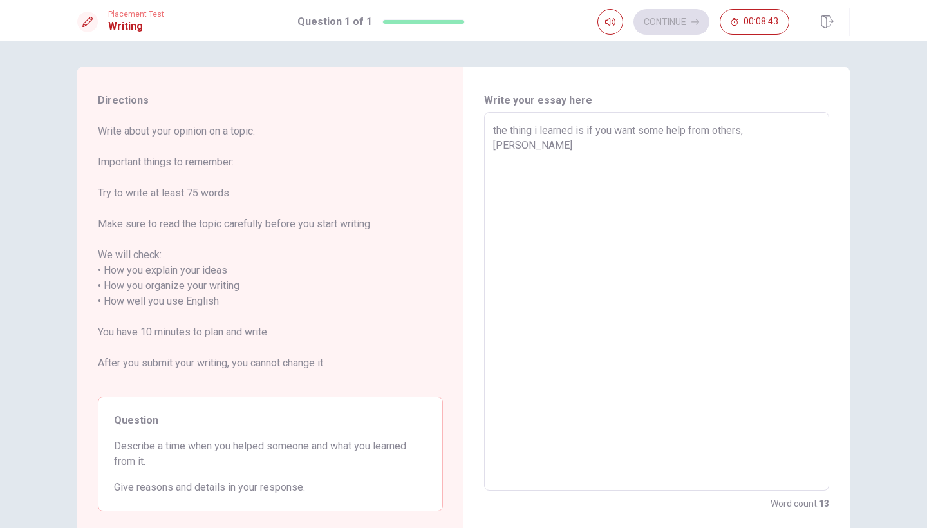
type textarea "the thing i learned is if you want some help from others, help"
type textarea "x"
type textarea "the thing i learned is if you want some help from others, help"
type textarea "x"
type textarea "the thing i learned is if you want some help from others, help o"
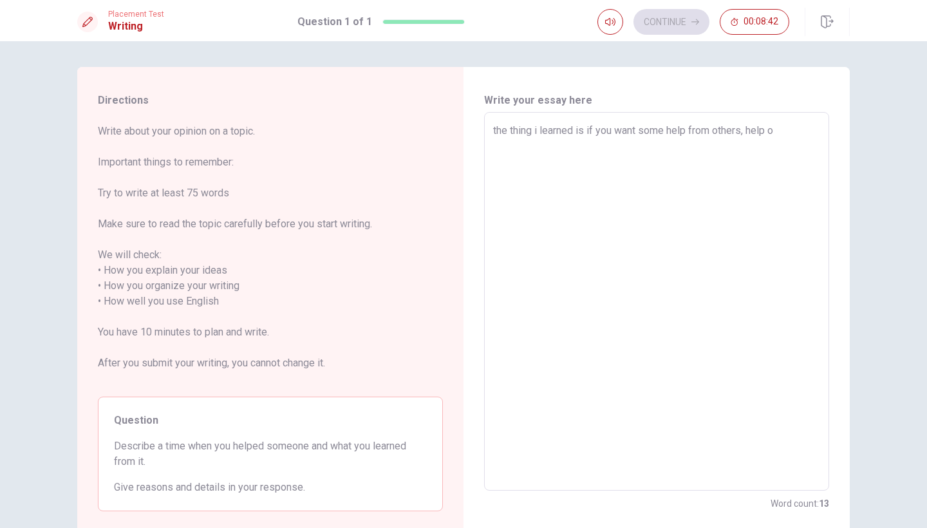
type textarea "x"
type textarea "the thing i learned is if you want some help from others, help ot"
type textarea "x"
type textarea "the thing i learned is if you want some help from others, help oth"
type textarea "x"
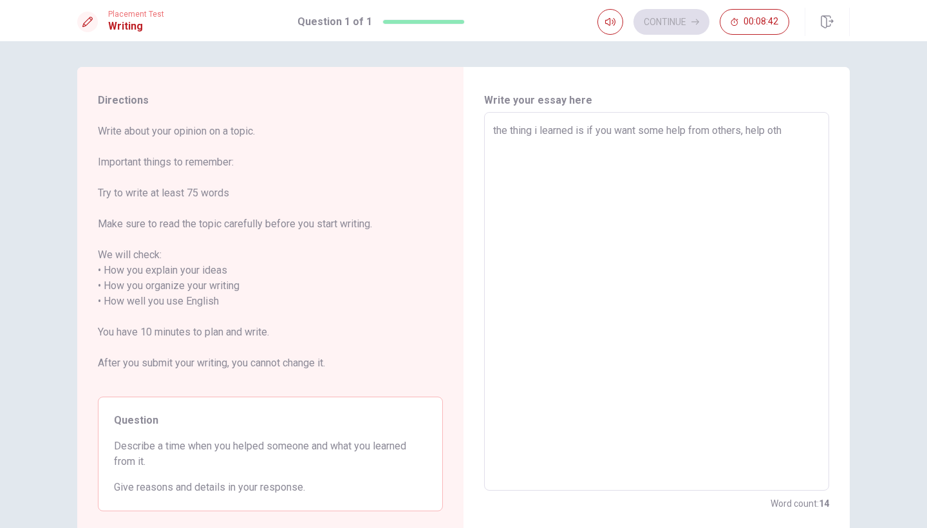
type textarea "the thing i learned is if you want some help from others, help [PERSON_NAME]"
type textarea "x"
type textarea "the thing i learned is if you want some help from others, help other"
type textarea "x"
type textarea "the thing i learned is if you want some help from others, help others"
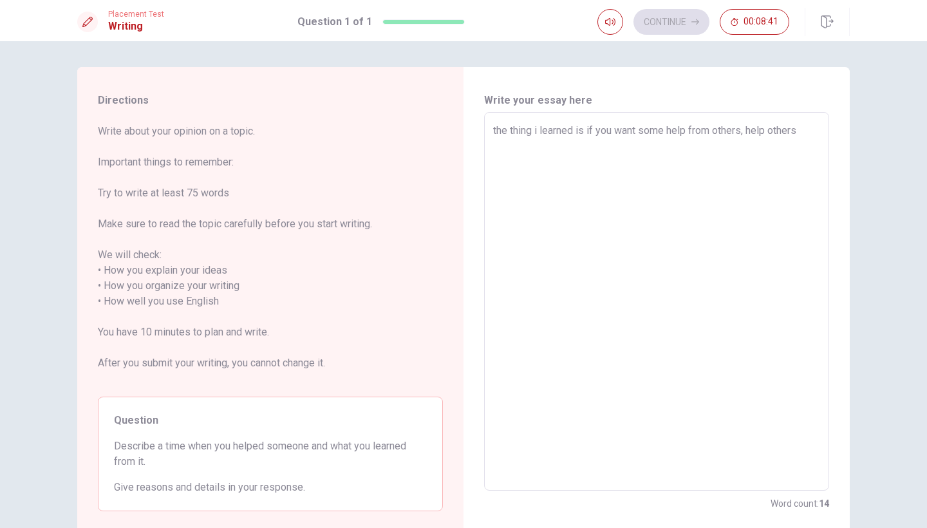
type textarea "x"
type textarea "the thing i learned is if you want some help from others, help others"
type textarea "x"
type textarea "the thing i learned is if you want some help from others, help others f"
type textarea "x"
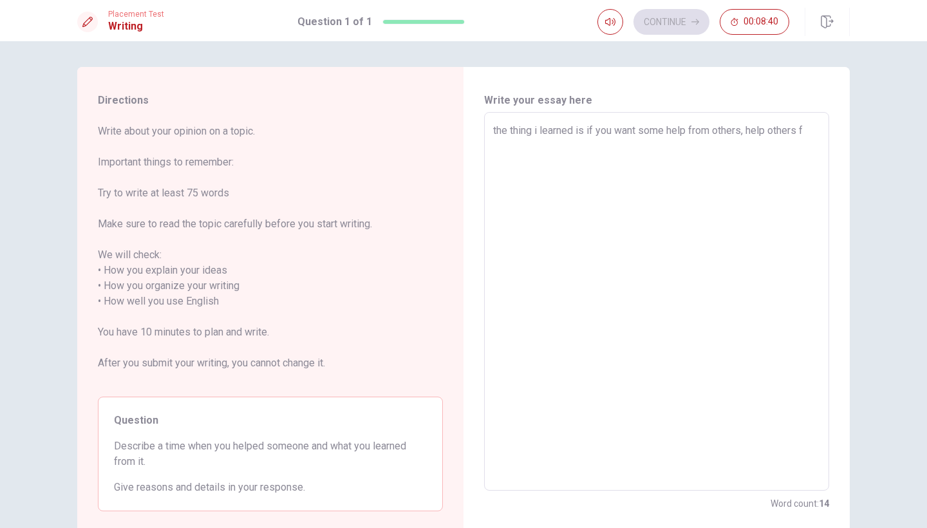
type textarea "the thing i learned is if you want some help from others, help others fi"
type textarea "x"
type textarea "the thing i learned is if you want some help from others, help others fir"
type textarea "x"
type textarea "the thing i learned is if you want some help from others, help others firs"
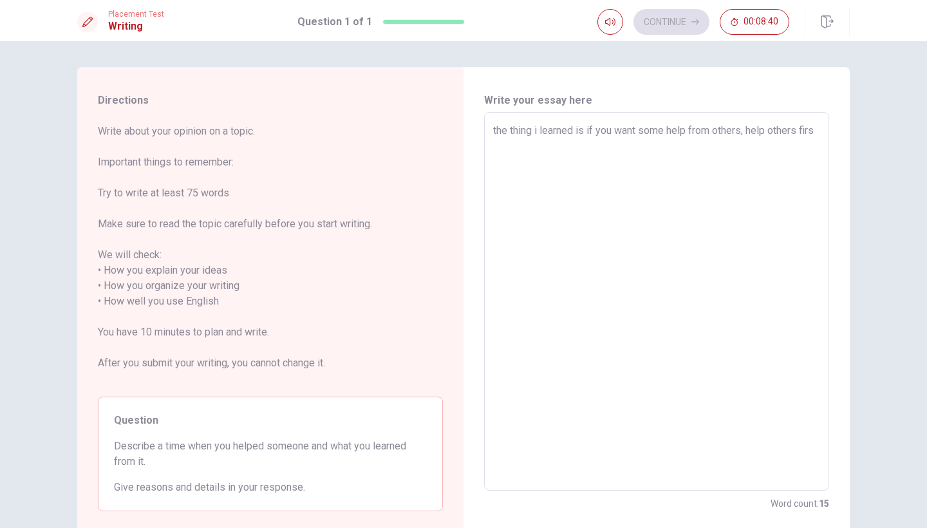
type textarea "x"
type textarea "the thing i learned is if you want some help from others, help others first"
type textarea "x"
type textarea "the thing i learned is if you want some help from others, help others first."
type textarea "x"
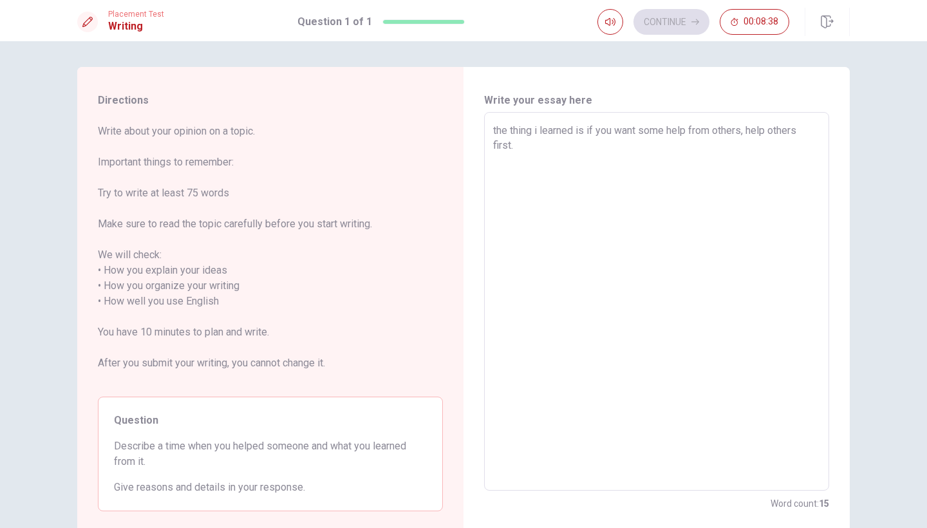
type textarea "the thing i learned is if you want some help from others, help others first."
type textarea "x"
type textarea "the thing i learned is if you want some help from others, help others first. m"
type textarea "x"
type textarea "the thing i learned is if you want some help from others, help others first. my"
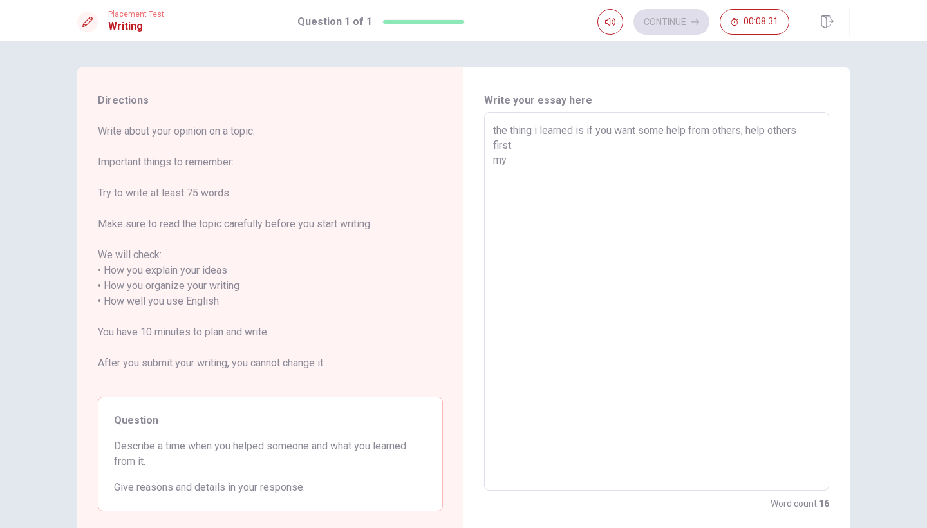
type textarea "x"
type textarea "the thing i learned is if you want some help from others, help others first. my"
type textarea "x"
type textarea "the thing i learned is if you want some help from others, help others first. my…"
type textarea "x"
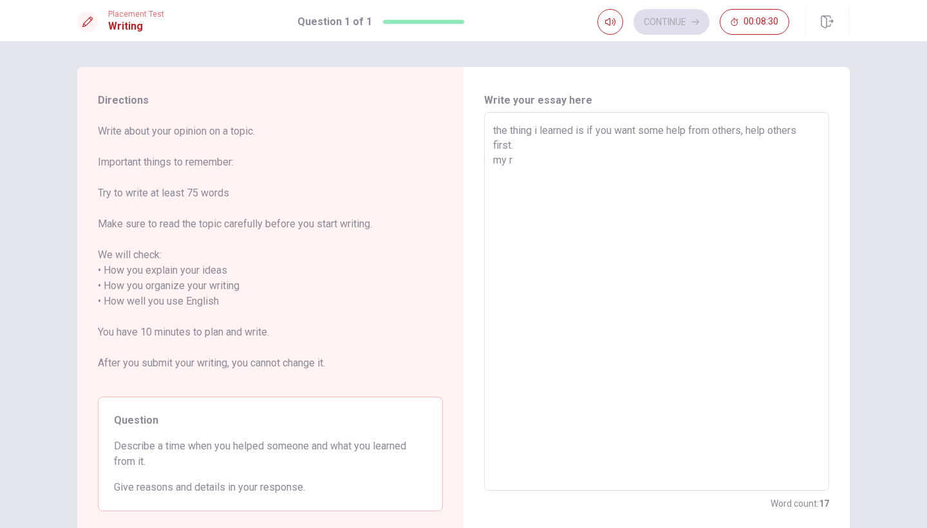
type textarea "the thing i learned is if you want some help from others, help others first. my…"
type textarea "x"
type textarea "the thing i learned is if you want some help from others, help others first. my…"
type textarea "x"
type textarea "the thing i learned is if you want some help from others, help others first. my…"
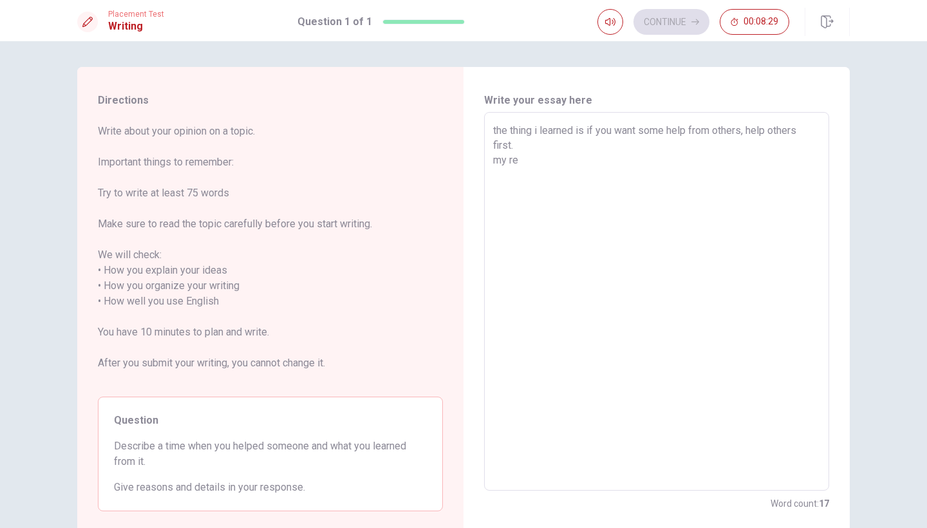
type textarea "x"
type textarea "the thing i learned is if you want some help from others, help others first. my…"
type textarea "x"
type textarea "the thing i learned is if you want some help from others, help others first. my…"
type textarea "x"
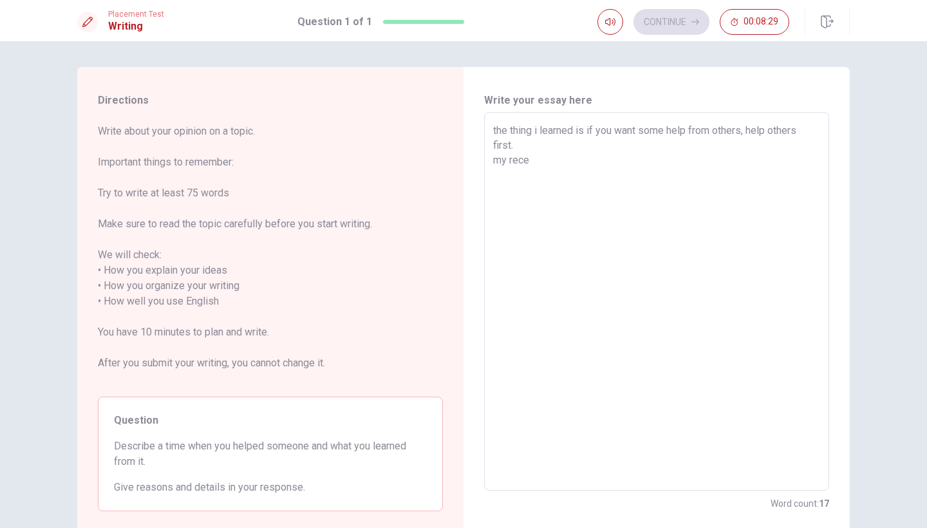
type textarea "the thing i learned is if you want some help from others, help others first. my…"
type textarea "x"
type textarea "the thing i learned is if you want some help from others, help others first. my…"
type textarea "x"
type textarea "the thing i learned is if you want some help from others, help others first. my…"
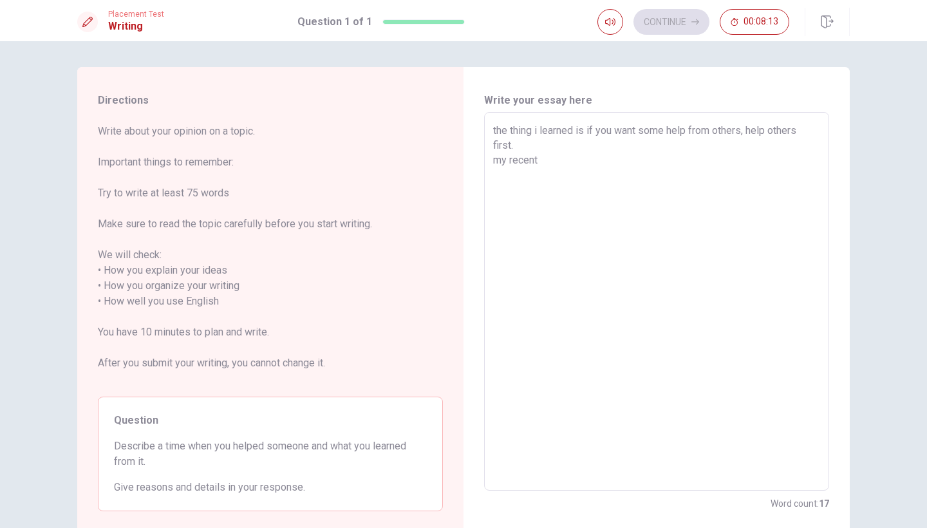
type textarea "x"
type textarea "the thing i learned is if you want some help from others, help others first. my…"
type textarea "x"
type textarea "the thing i learned is if you want some help from others, help others first. my…"
type textarea "x"
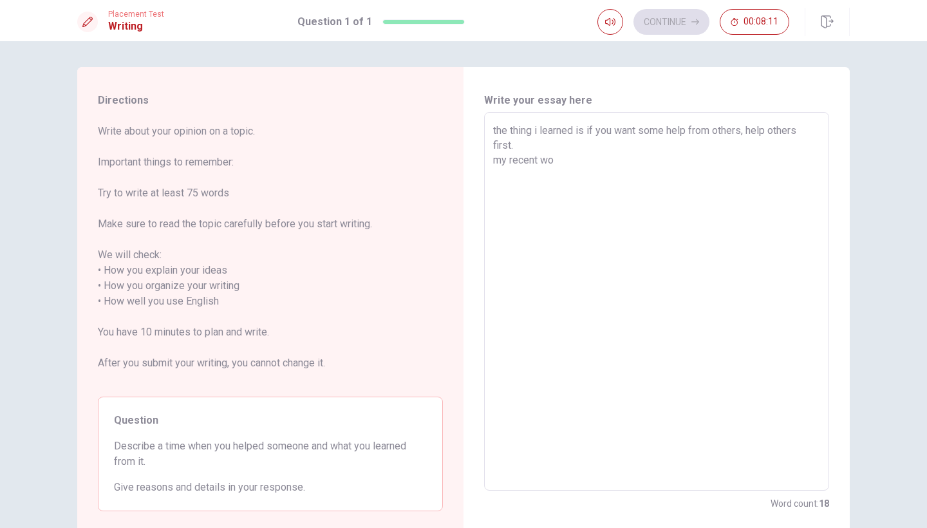
type textarea "the thing i learned is if you want some help from others, help others first. my…"
type textarea "x"
type textarea "the thing i learned is if you want some help from others, help others first. my…"
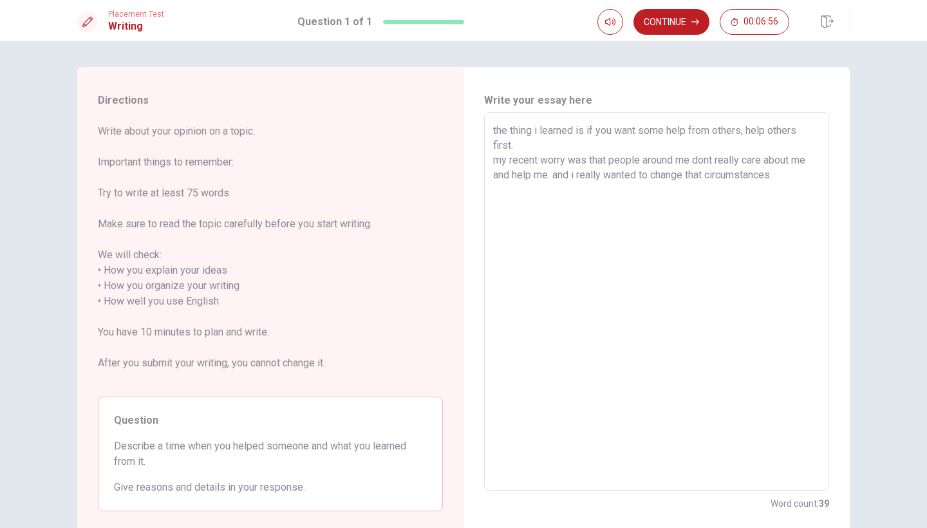
click at [498, 135] on textarea "the thing i learned is if you want some help from others, help others first. my…" at bounding box center [656, 301] width 327 height 357
click at [503, 162] on textarea "The thing i learned is if you want some help from others, help others first. my…" at bounding box center [656, 301] width 327 height 357
click at [561, 175] on textarea "The thing i learned is if you want some help from others, help others first. My…" at bounding box center [656, 301] width 327 height 357
click at [812, 174] on textarea "The thing i learned is if you want some help from others, help others first. My…" at bounding box center [656, 301] width 327 height 357
click at [646, 194] on textarea "The thing i learned is if you want some help from others, help others first. My…" at bounding box center [656, 301] width 327 height 357
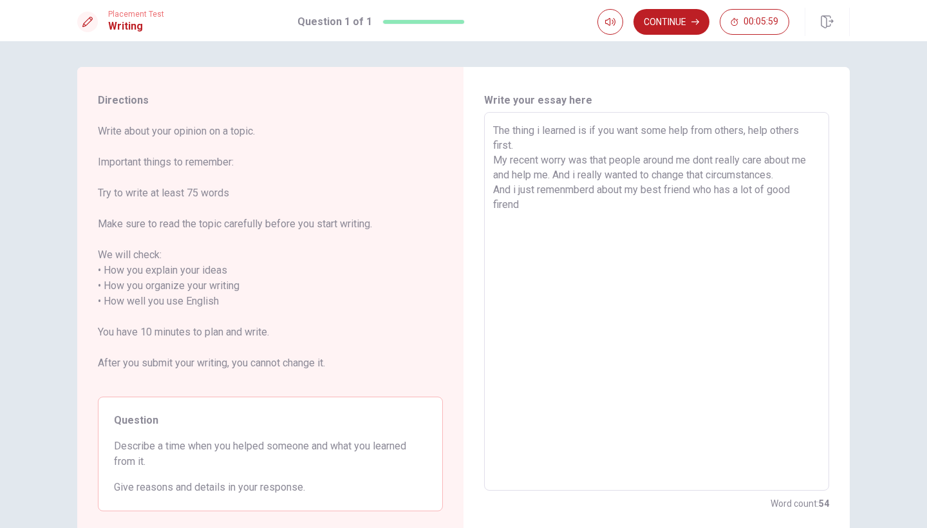
click at [671, 220] on textarea "The thing i learned is if you want some help from others, help others first. My…" at bounding box center [656, 301] width 327 height 357
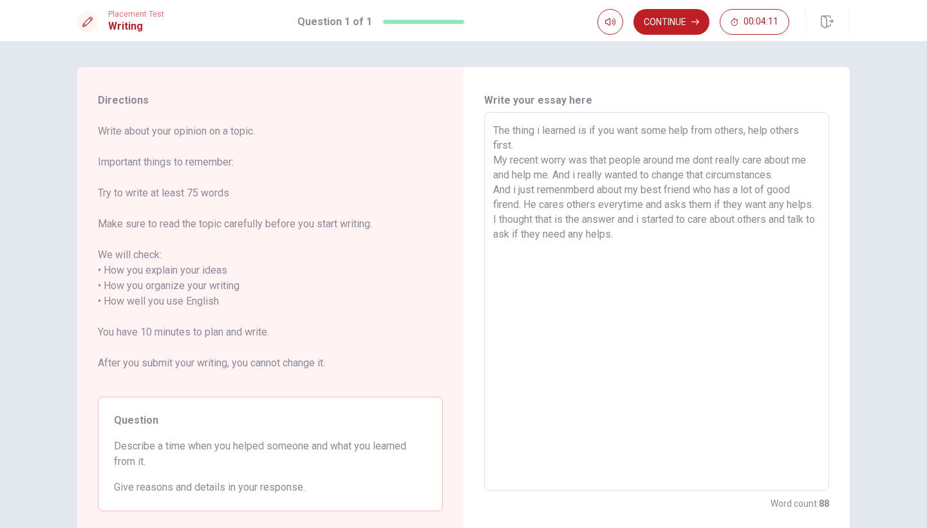
click at [561, 236] on textarea "The thing i learned is if you want some help from others, help others first. My…" at bounding box center [656, 301] width 327 height 357
click at [663, 255] on textarea "The thing i learned is if you want some help from others, help others first. My…" at bounding box center [656, 301] width 327 height 357
click at [660, 248] on textarea "The thing i learned is if you want some help from others, help others first. My…" at bounding box center [656, 301] width 327 height 357
drag, startPoint x: 647, startPoint y: 267, endPoint x: 483, endPoint y: 263, distance: 164.2
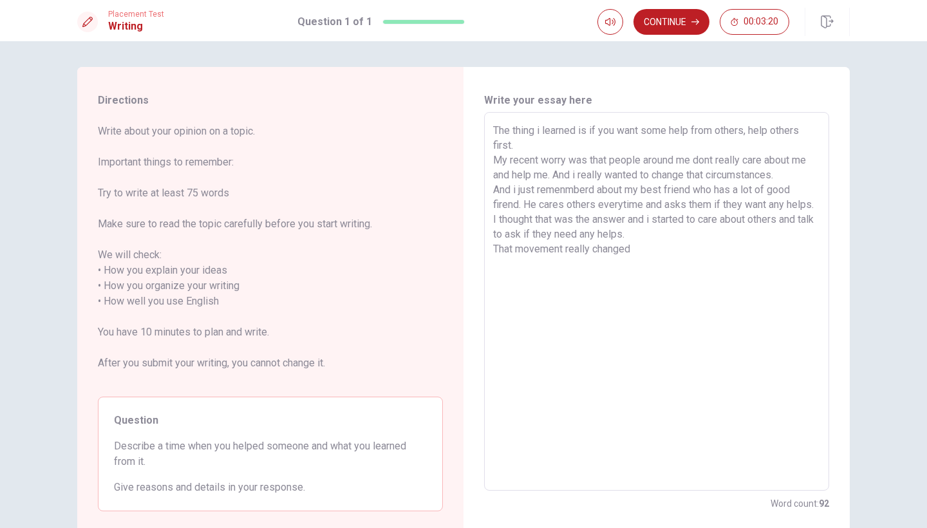
click at [483, 263] on div "Write your essay here The thing i learned is if you want some help from others,…" at bounding box center [657, 302] width 386 height 470
click at [543, 134] on textarea "The thing i learned is if you want some help from others, help others first. My…" at bounding box center [656, 301] width 327 height 357
click at [711, 160] on textarea "The thing I learned is if you want some help from others, help others first. My…" at bounding box center [656, 301] width 327 height 357
click at [576, 177] on textarea "The thing I learned is if you want some help from others, help others first. My…" at bounding box center [656, 301] width 327 height 357
click at [516, 191] on textarea "The thing I learned is if you want some help from others, help others first. My…" at bounding box center [656, 301] width 327 height 357
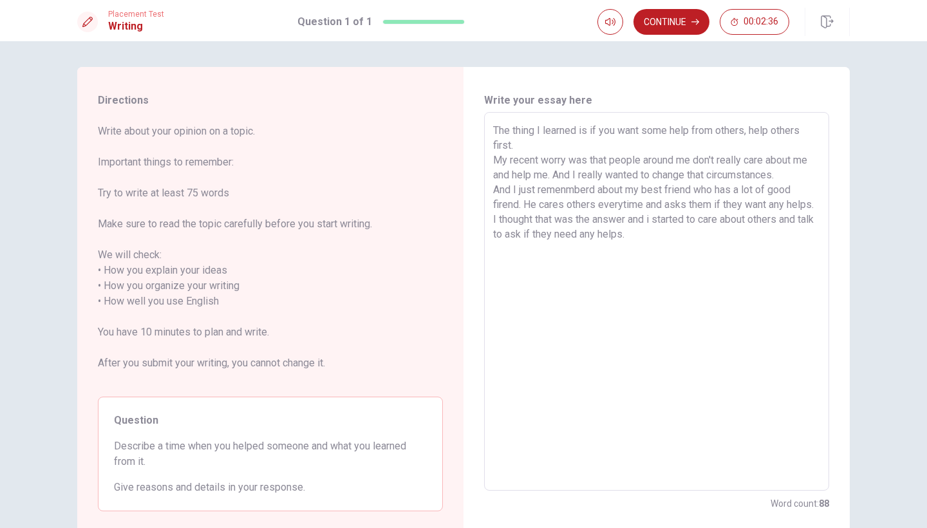
click at [567, 190] on textarea "The thing I learned is if you want some help from others, help others first. My…" at bounding box center [656, 301] width 327 height 357
click at [655, 236] on textarea "The thing I learned is if you want some help from others, help others first. My…" at bounding box center [656, 301] width 327 height 357
click at [660, 267] on textarea "The thing I learned is if you want some help from others, help others first. My…" at bounding box center [656, 301] width 327 height 357
click at [666, 253] on textarea "The thing I learned is if you want some help from others, help others first. My…" at bounding box center [656, 301] width 327 height 357
click at [672, 246] on textarea "The thing I learned is if you want some help from others, help others first. My…" at bounding box center [656, 301] width 327 height 357
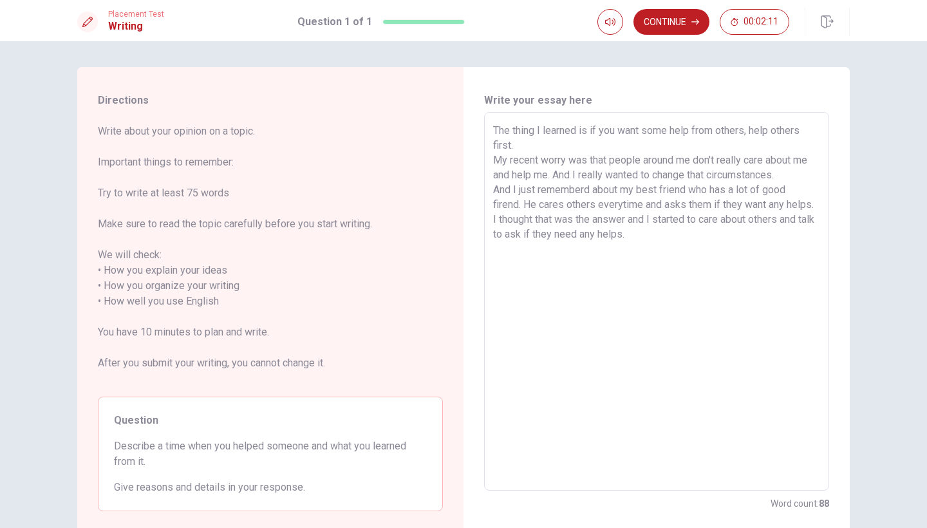
click at [603, 281] on textarea "The thing I learned is if you want some help from others, help others first. My…" at bounding box center [656, 301] width 327 height 357
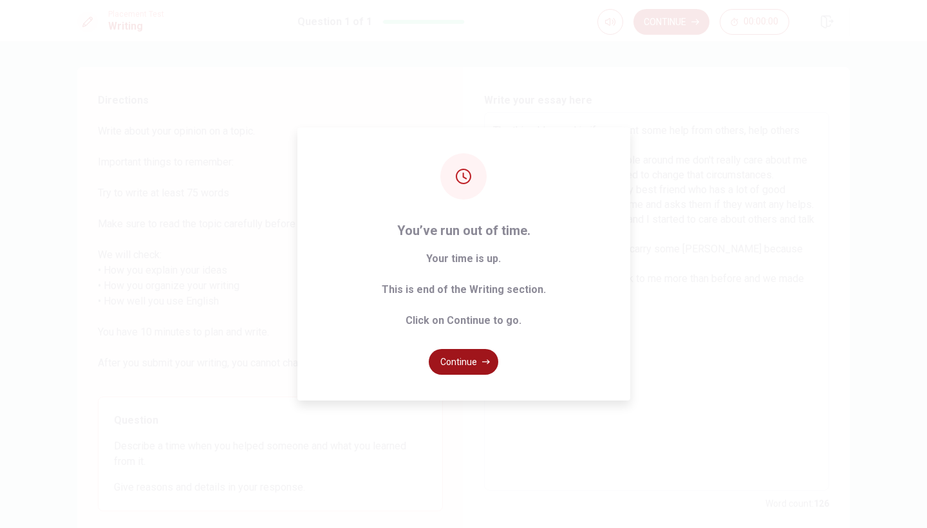
click at [465, 359] on button "Continue" at bounding box center [464, 362] width 70 height 26
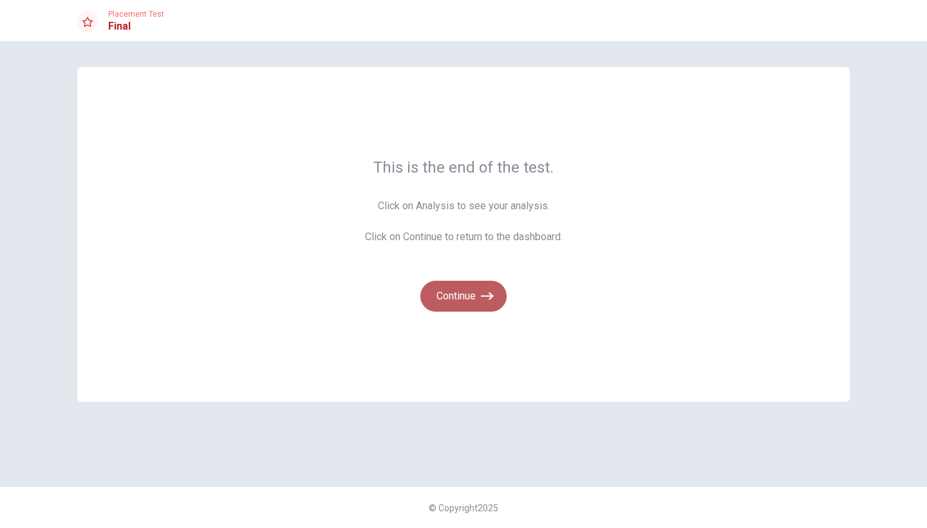
click at [453, 300] on button "Continue" at bounding box center [463, 296] width 86 height 31
